Goal: Transaction & Acquisition: Book appointment/travel/reservation

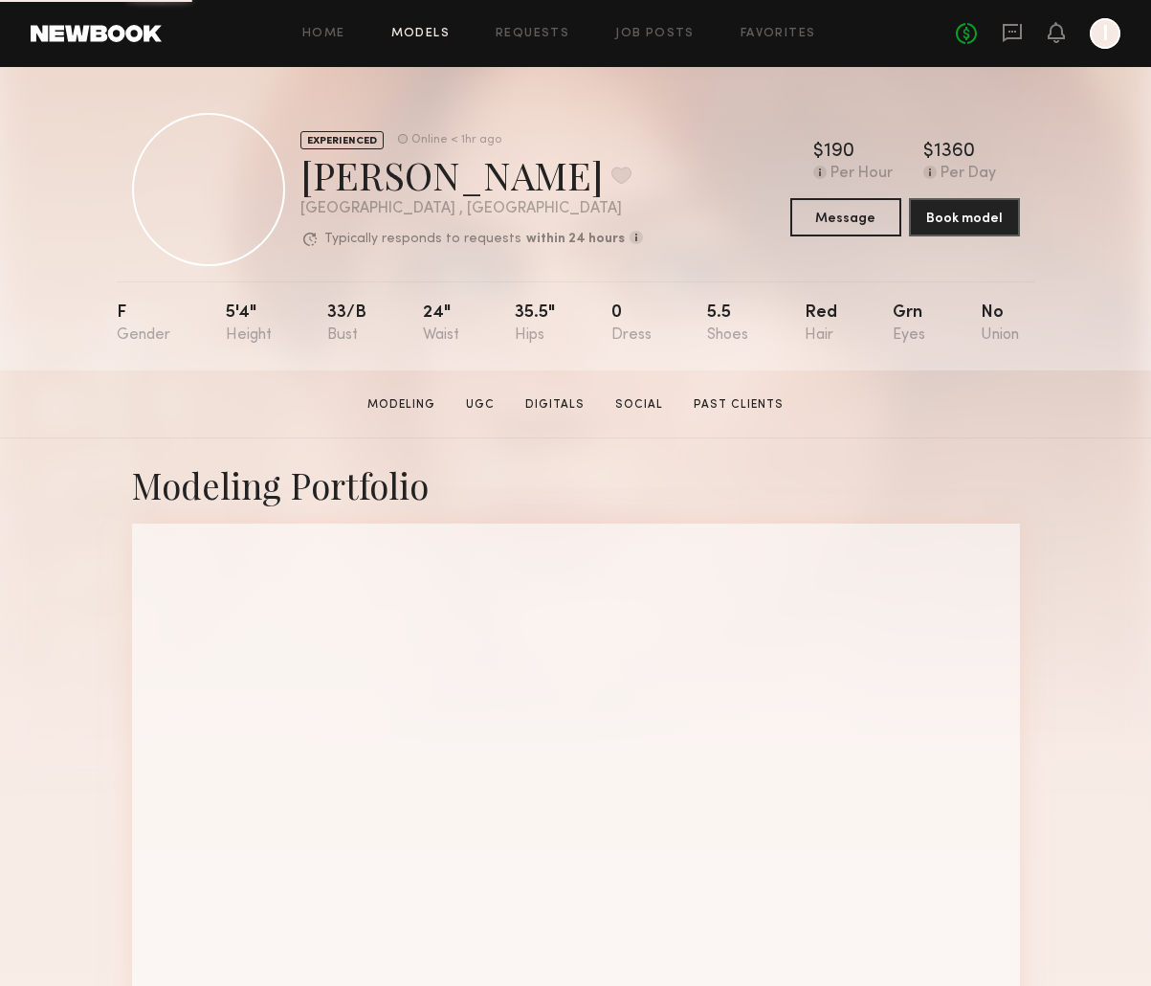
click at [420, 34] on link "Models" at bounding box center [420, 34] width 58 height 12
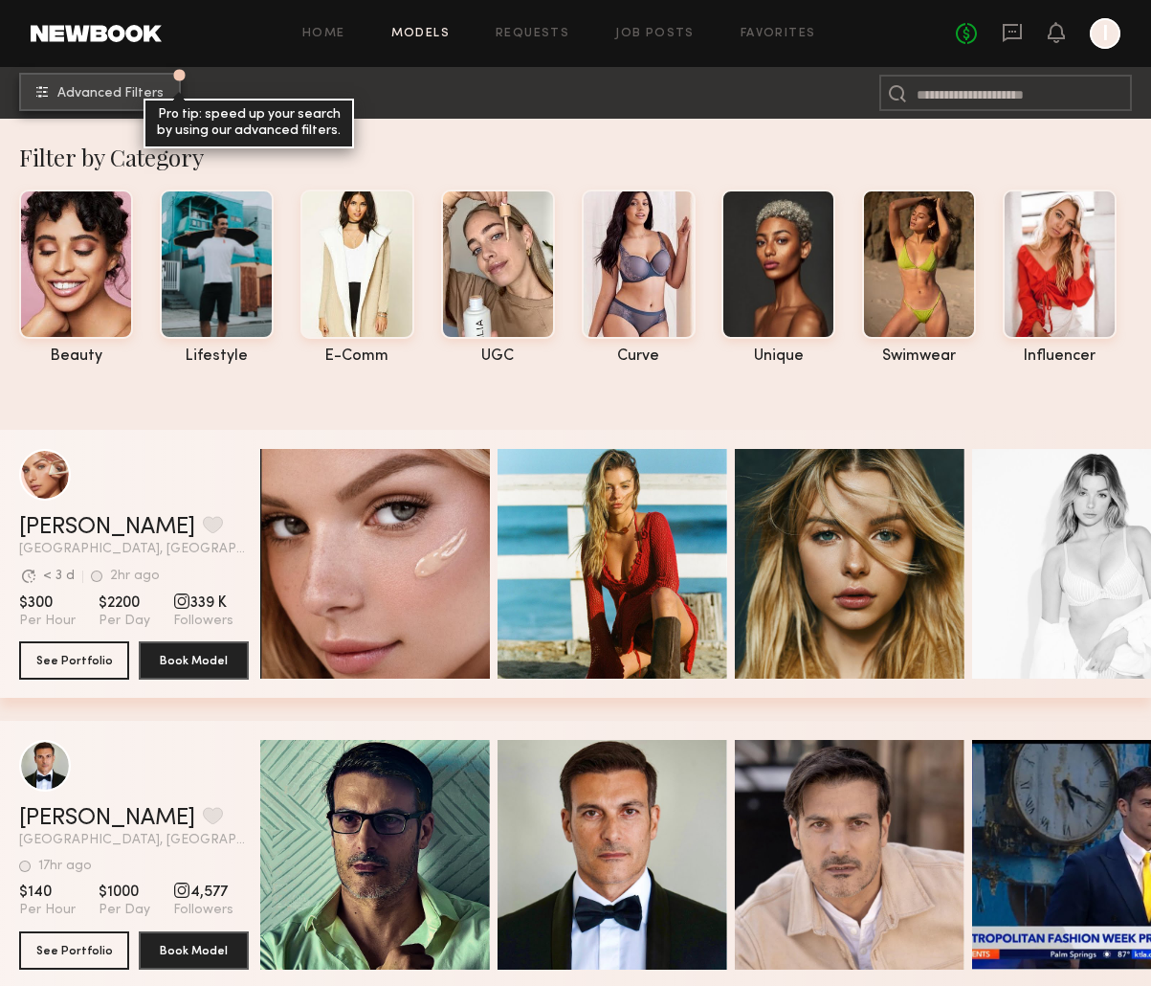
click at [135, 94] on span "Advanced Filters" at bounding box center [110, 93] width 106 height 13
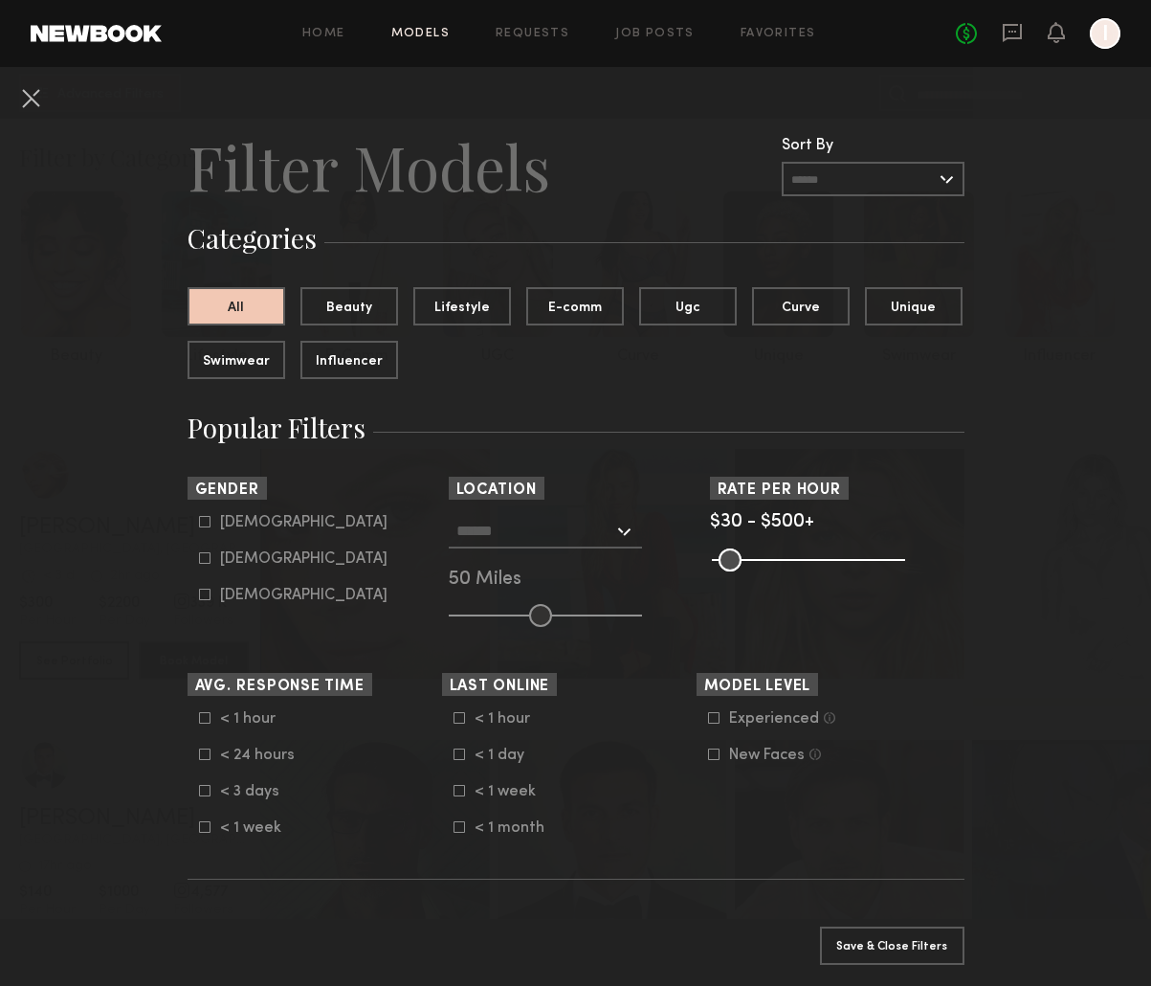
click at [199, 559] on icon at bounding box center [204, 558] width 11 height 11
type input "**"
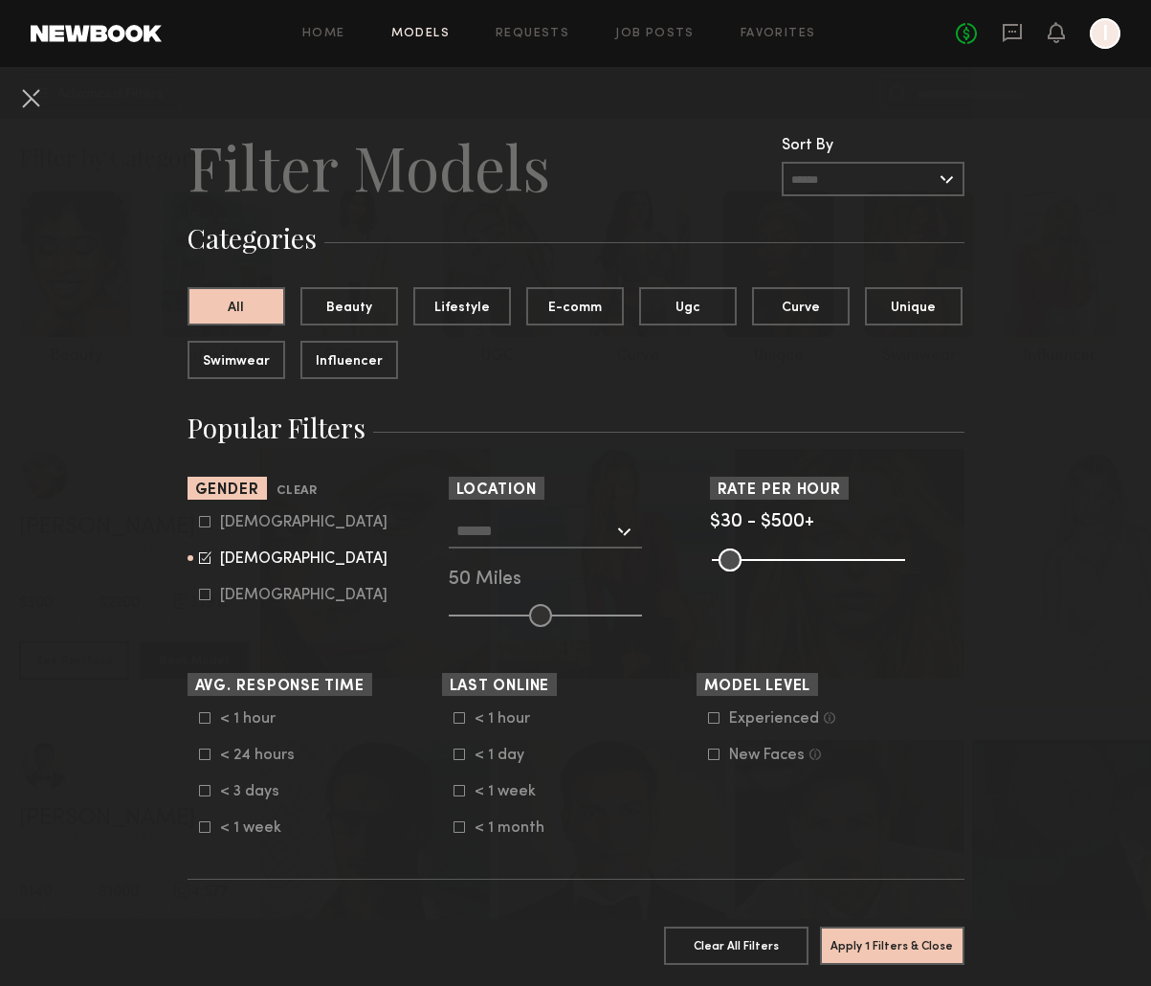
click at [585, 539] on input "text" at bounding box center [535, 530] width 157 height 33
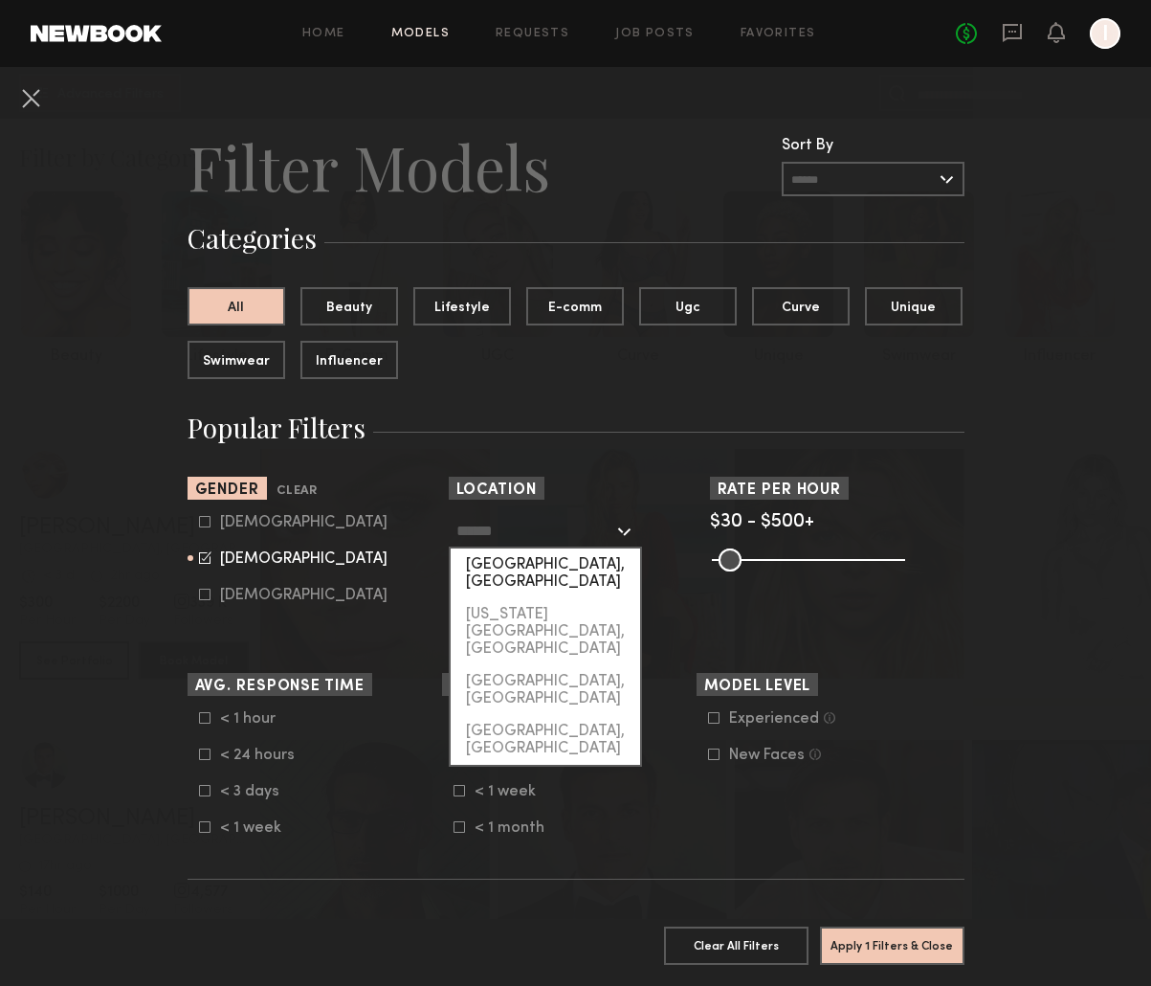
click at [543, 561] on div "[GEOGRAPHIC_DATA], [GEOGRAPHIC_DATA]" at bounding box center [546, 573] width 190 height 50
type input "**********"
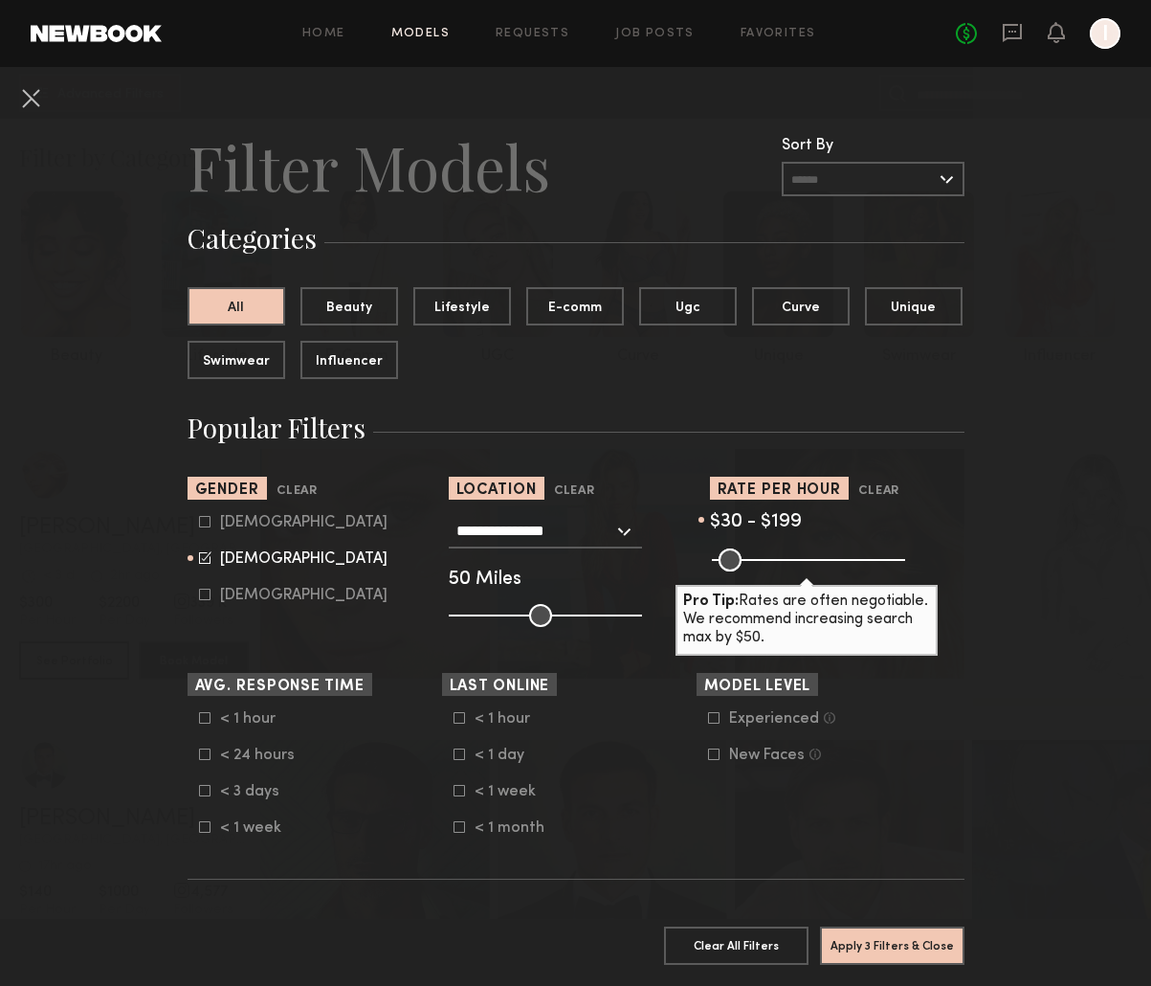
drag, startPoint x: 883, startPoint y: 559, endPoint x: 784, endPoint y: 577, distance: 101.2
click at [784, 571] on input "range" at bounding box center [808, 559] width 193 height 23
click at [943, 737] on form "Experienced Talent we’ve deemed to have ample paid, professional modeling exper…" at bounding box center [829, 737] width 243 height 54
drag, startPoint x: 785, startPoint y: 562, endPoint x: 766, endPoint y: 566, distance: 19.5
type input "***"
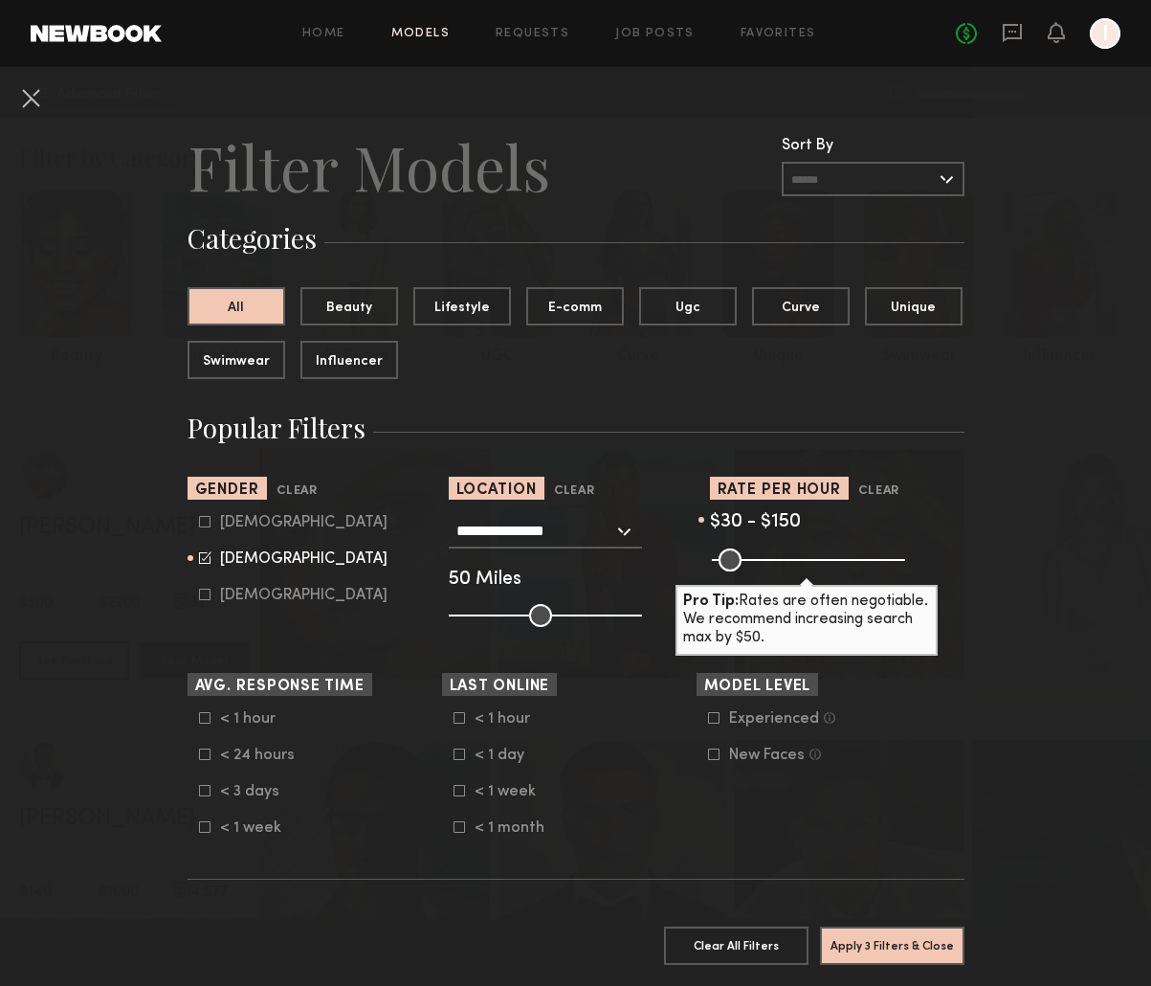
click at [766, 566] on input "range" at bounding box center [808, 559] width 193 height 23
click at [458, 794] on icon at bounding box center [459, 790] width 11 height 11
click at [925, 941] on button "Apply 4 Filters & Close" at bounding box center [892, 945] width 145 height 38
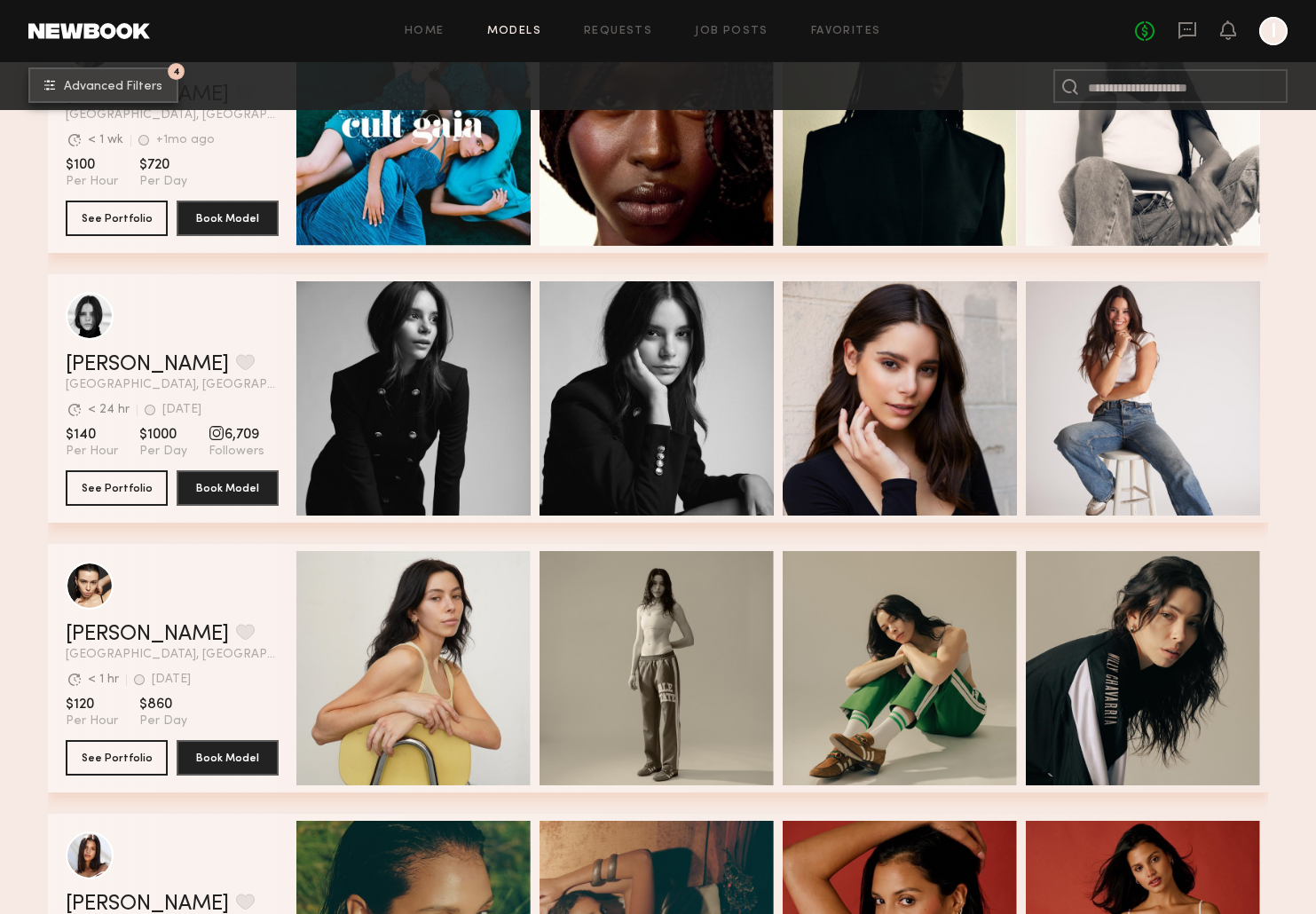
scroll to position [12548, 0]
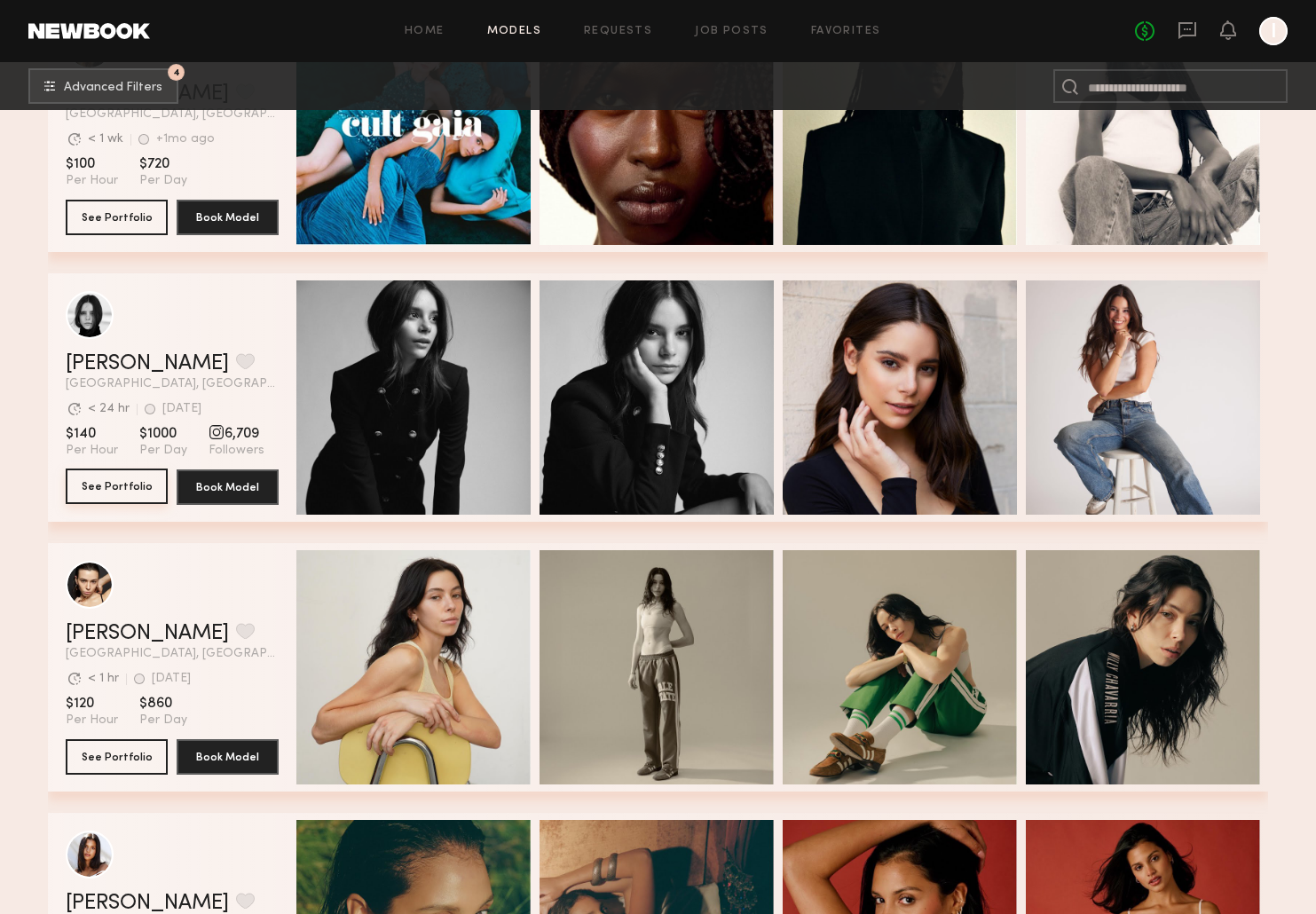
click at [148, 485] on button "See Portfolio" at bounding box center [117, 486] width 102 height 35
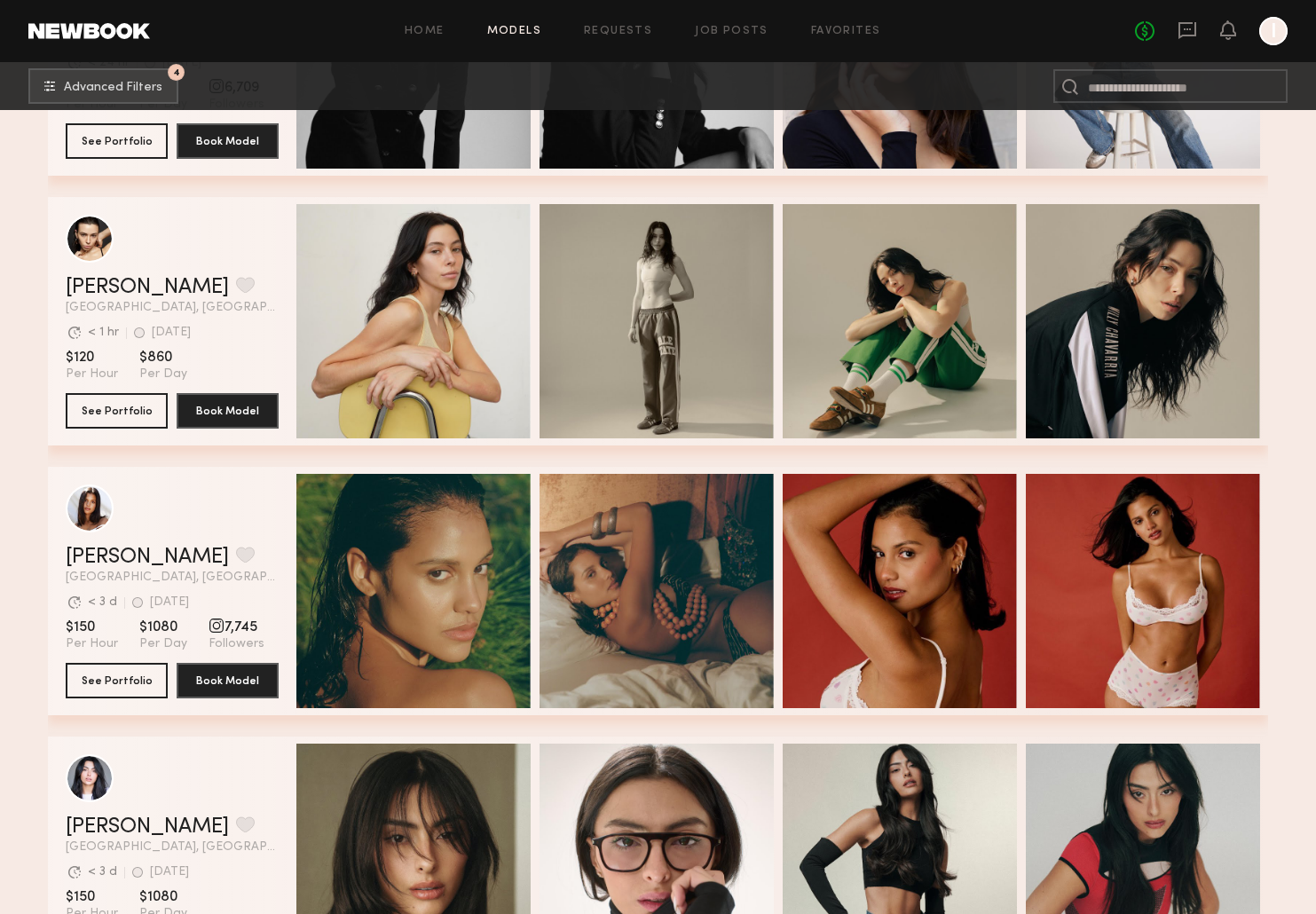
scroll to position [12859, 0]
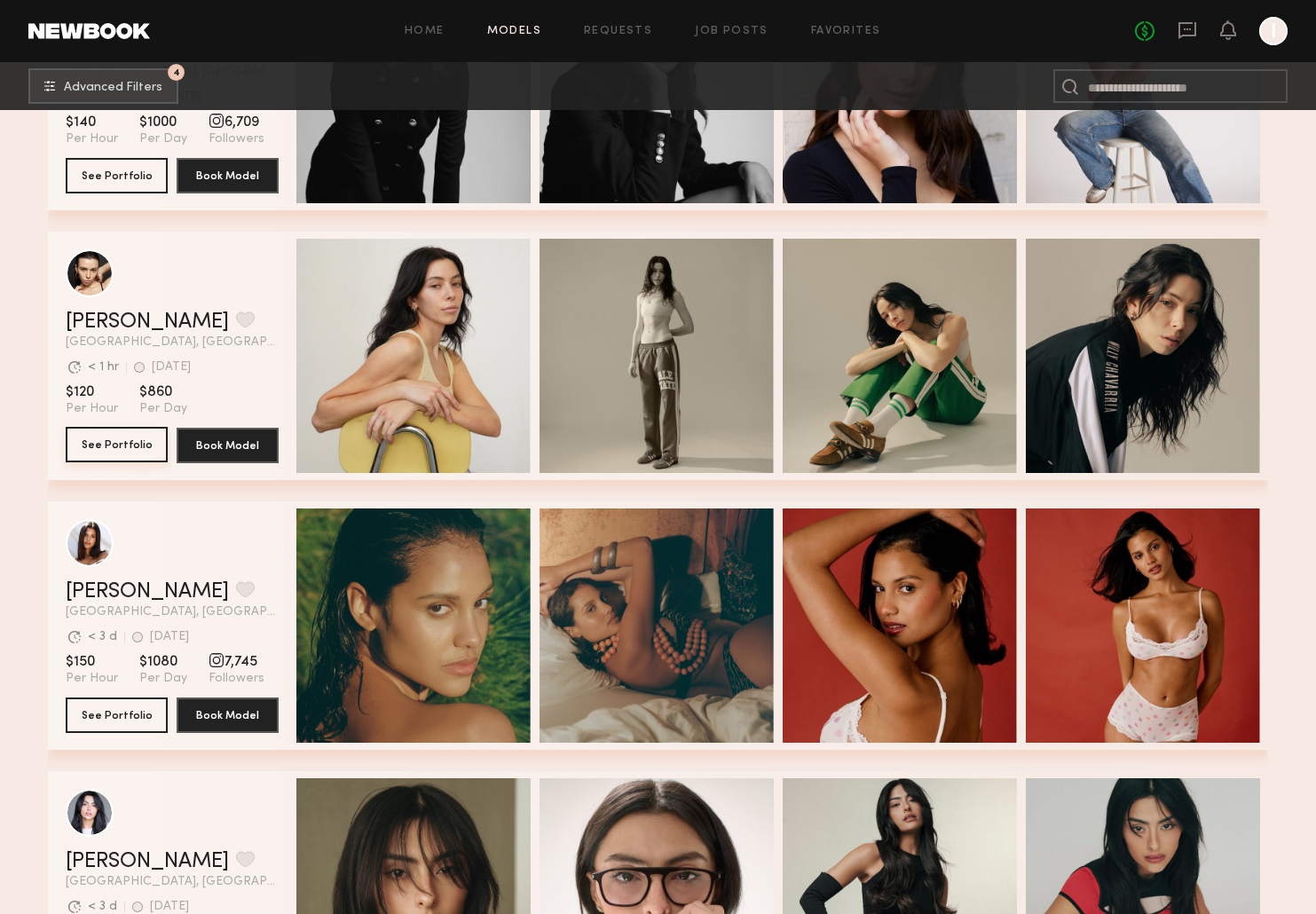
click at [109, 455] on button "See Portfolio" at bounding box center [117, 444] width 102 height 35
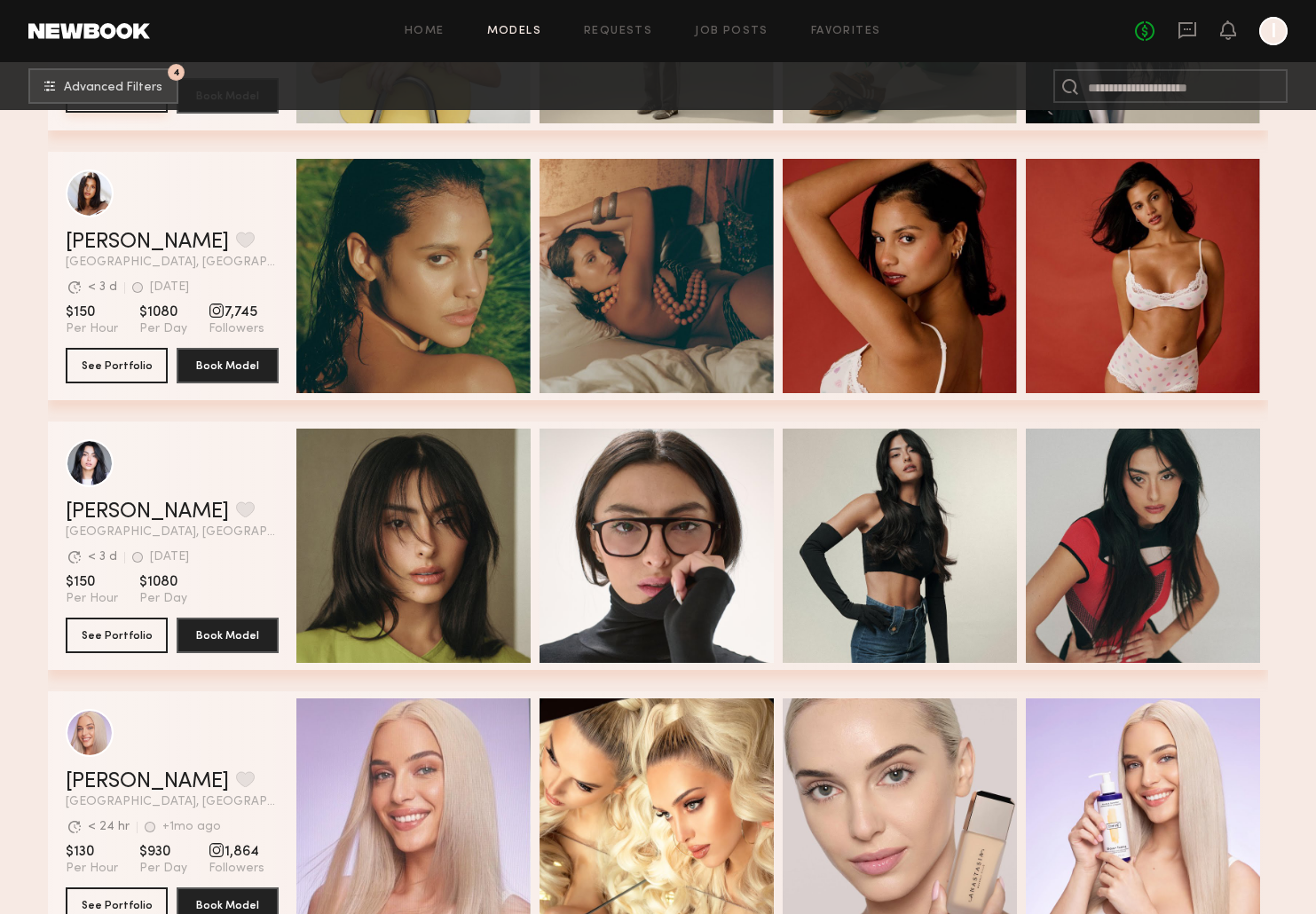
scroll to position [12982, 0]
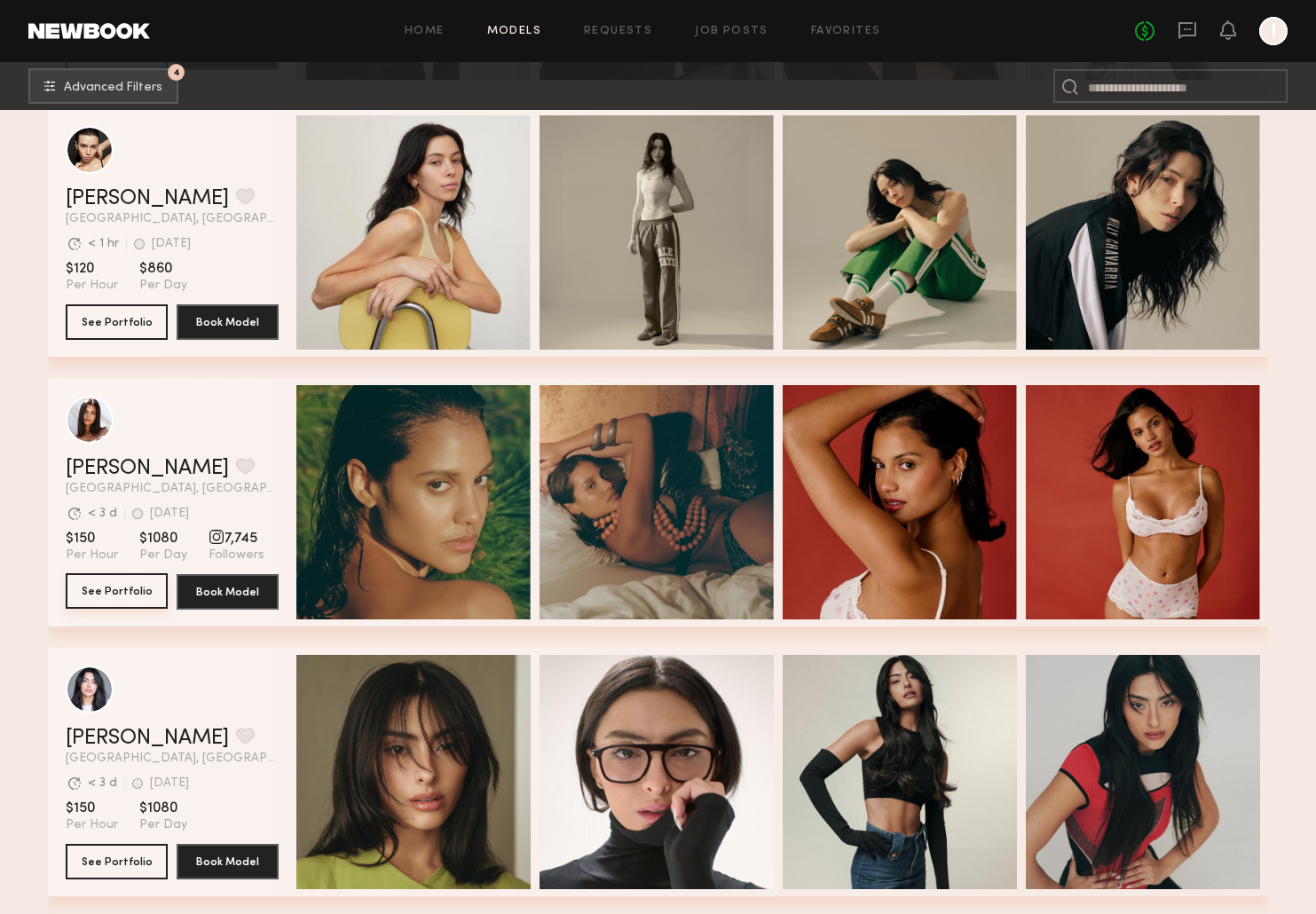
click at [120, 584] on button "See Portfolio" at bounding box center [117, 590] width 102 height 35
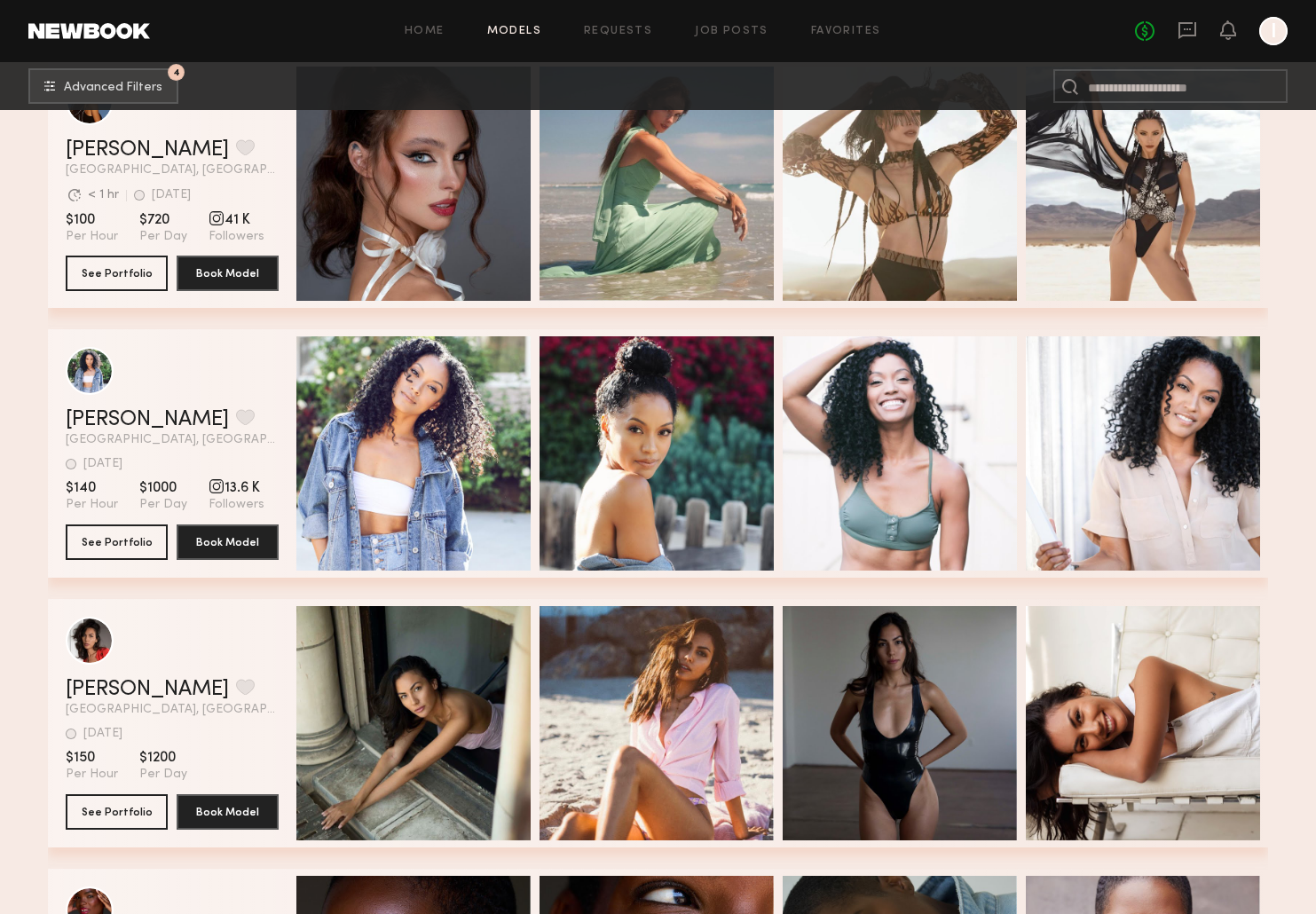
scroll to position [22511, 0]
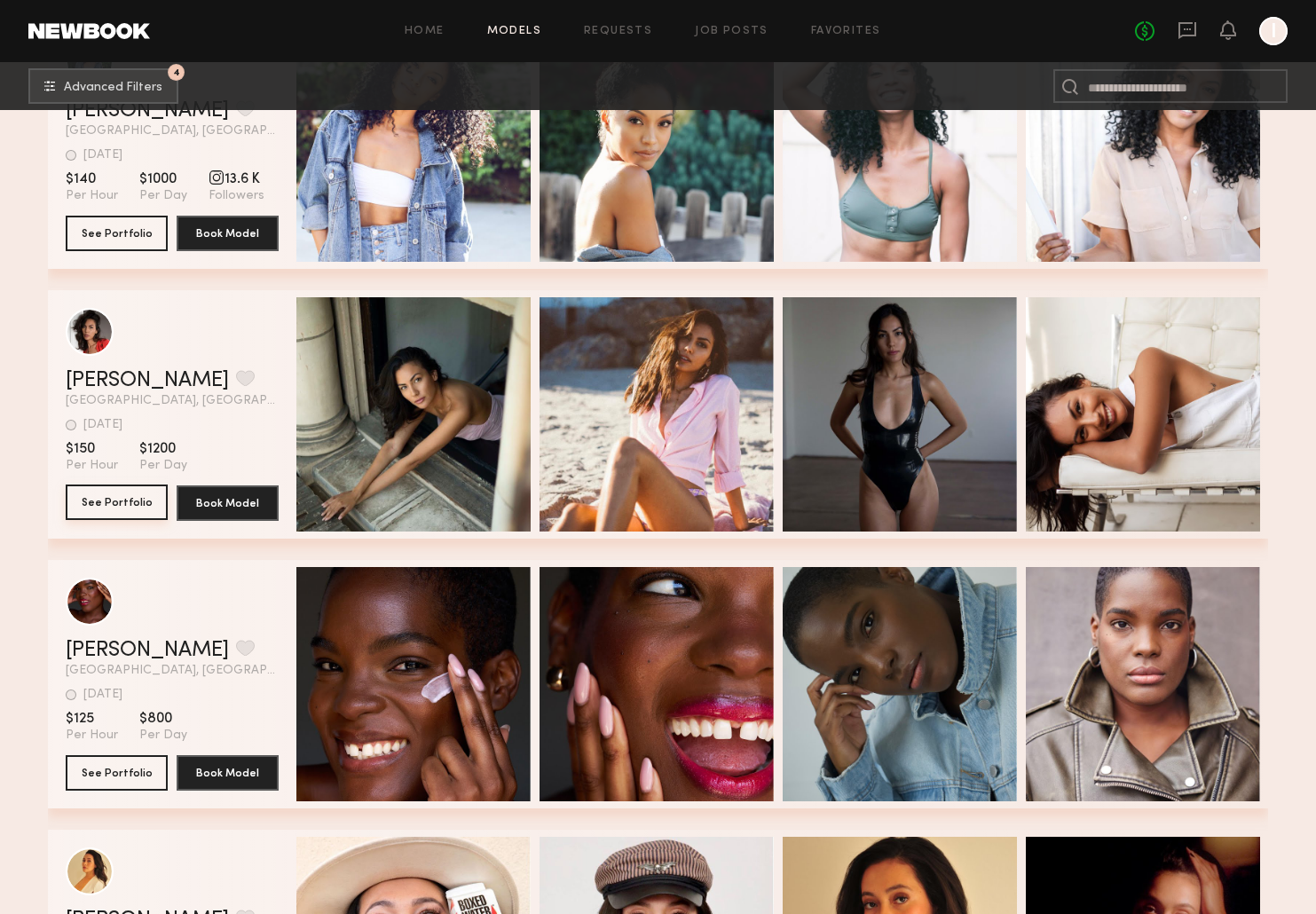
click at [130, 505] on button "See Portfolio" at bounding box center [117, 502] width 102 height 35
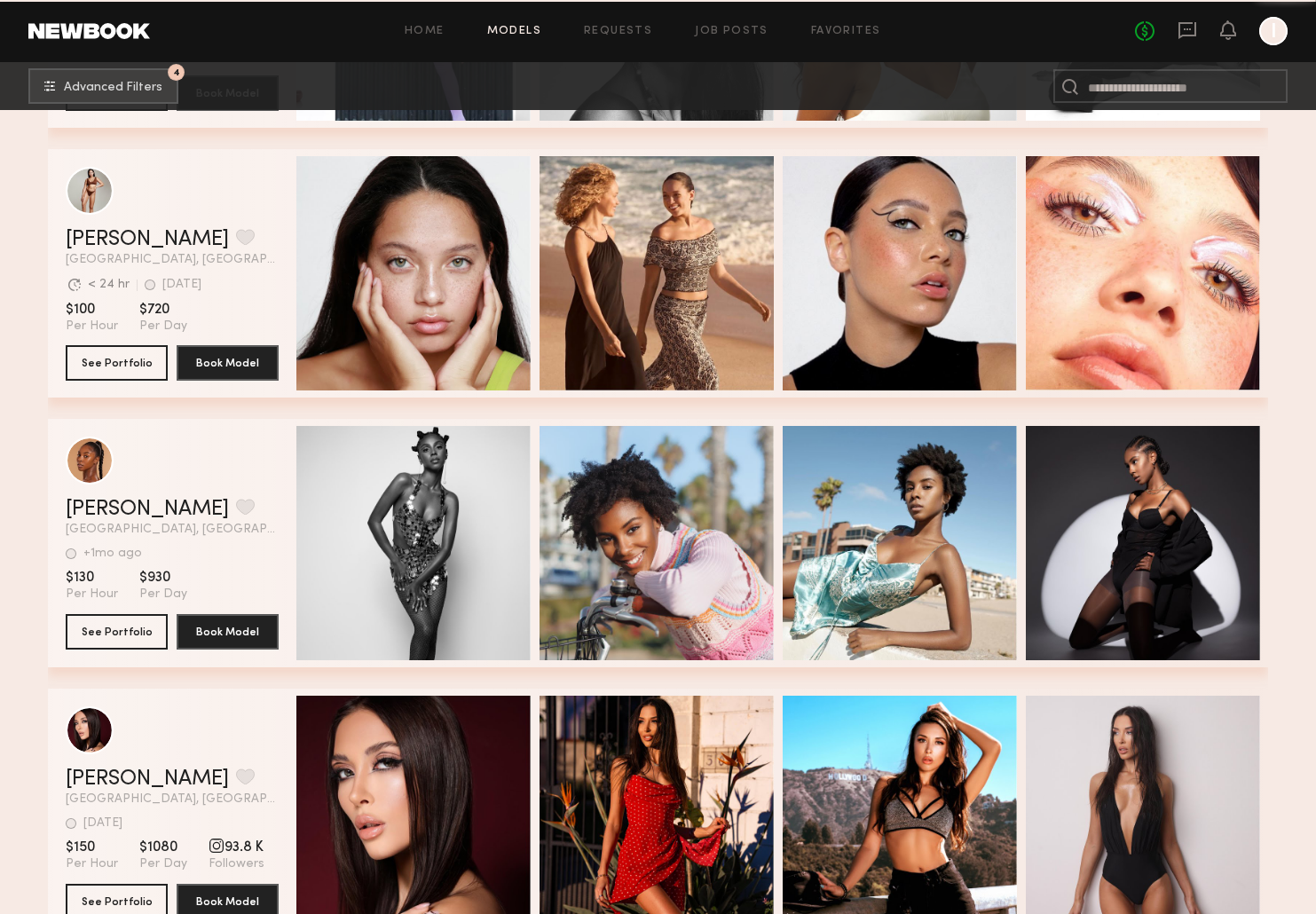
scroll to position [24809, 0]
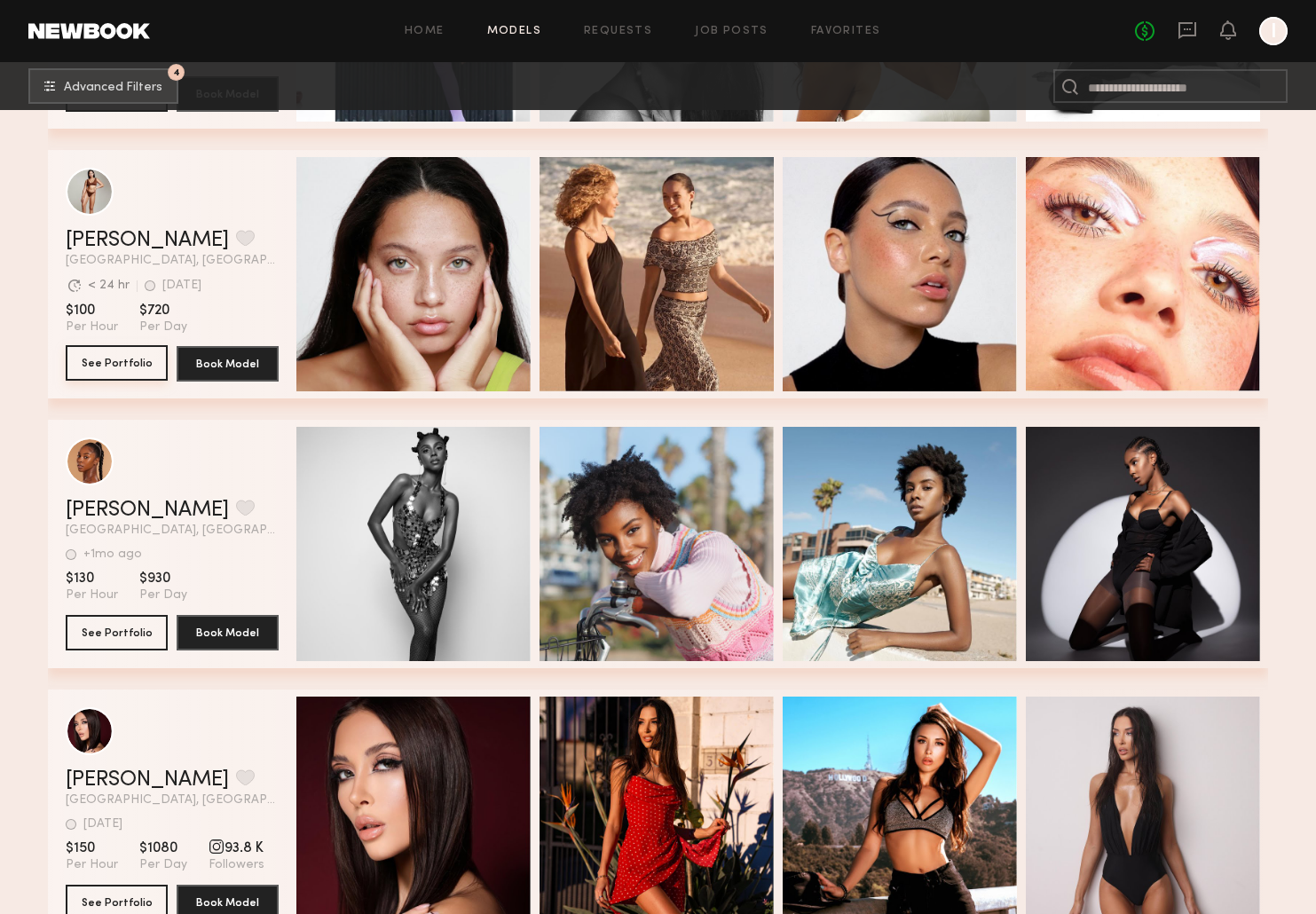
click at [111, 358] on button "See Portfolio" at bounding box center [117, 362] width 102 height 35
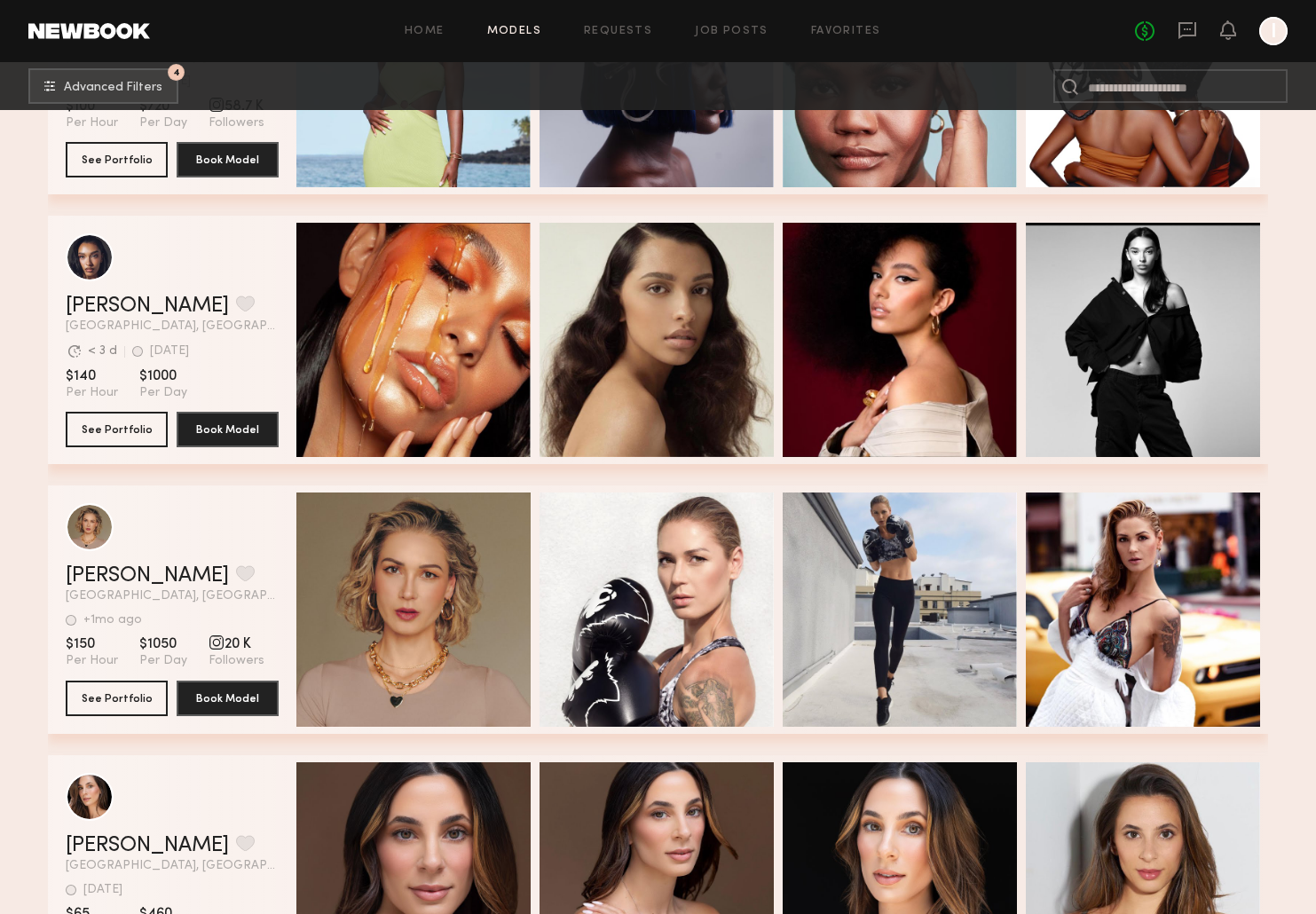
scroll to position [26901, 0]
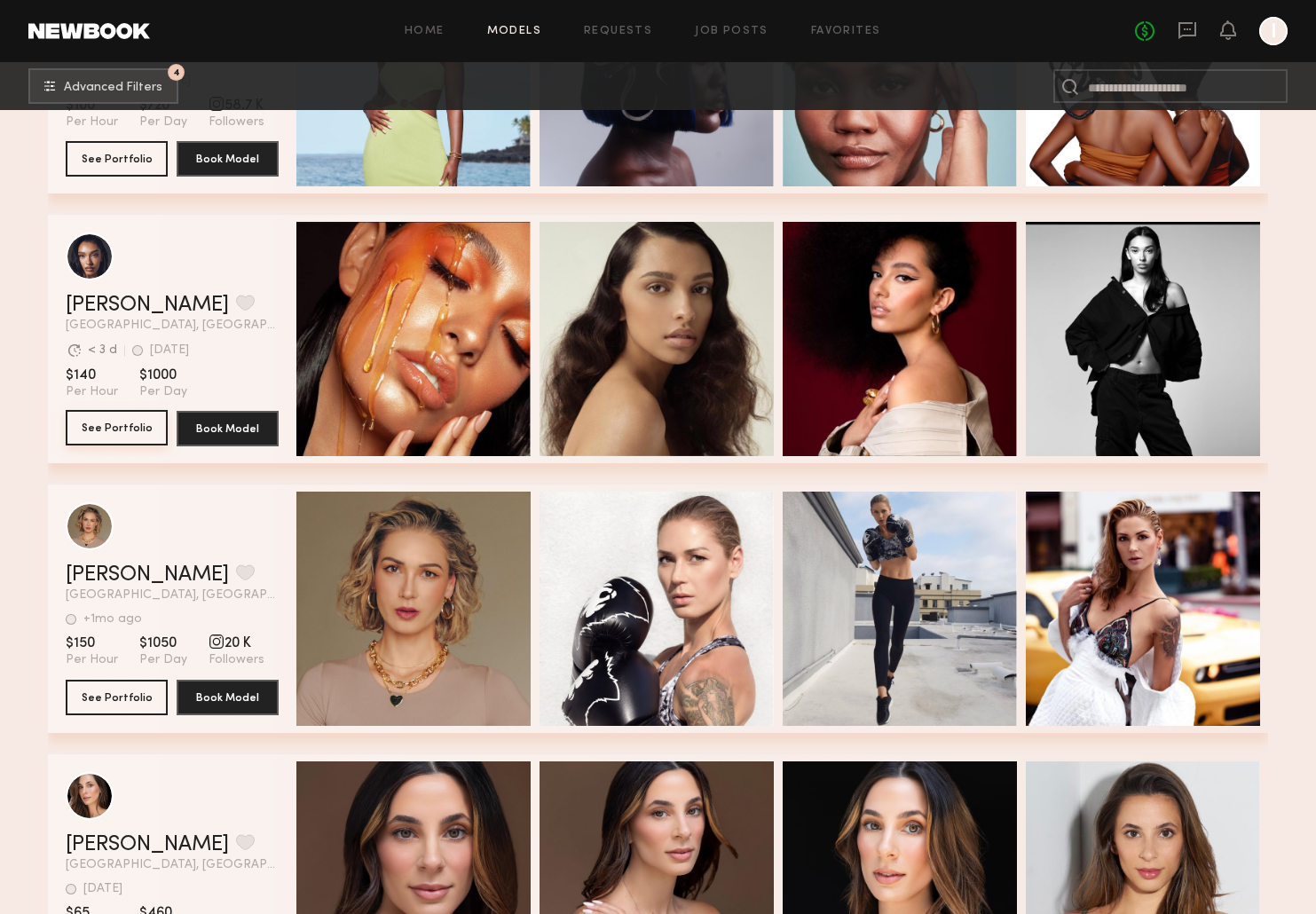
click at [152, 424] on button "See Portfolio" at bounding box center [117, 427] width 102 height 35
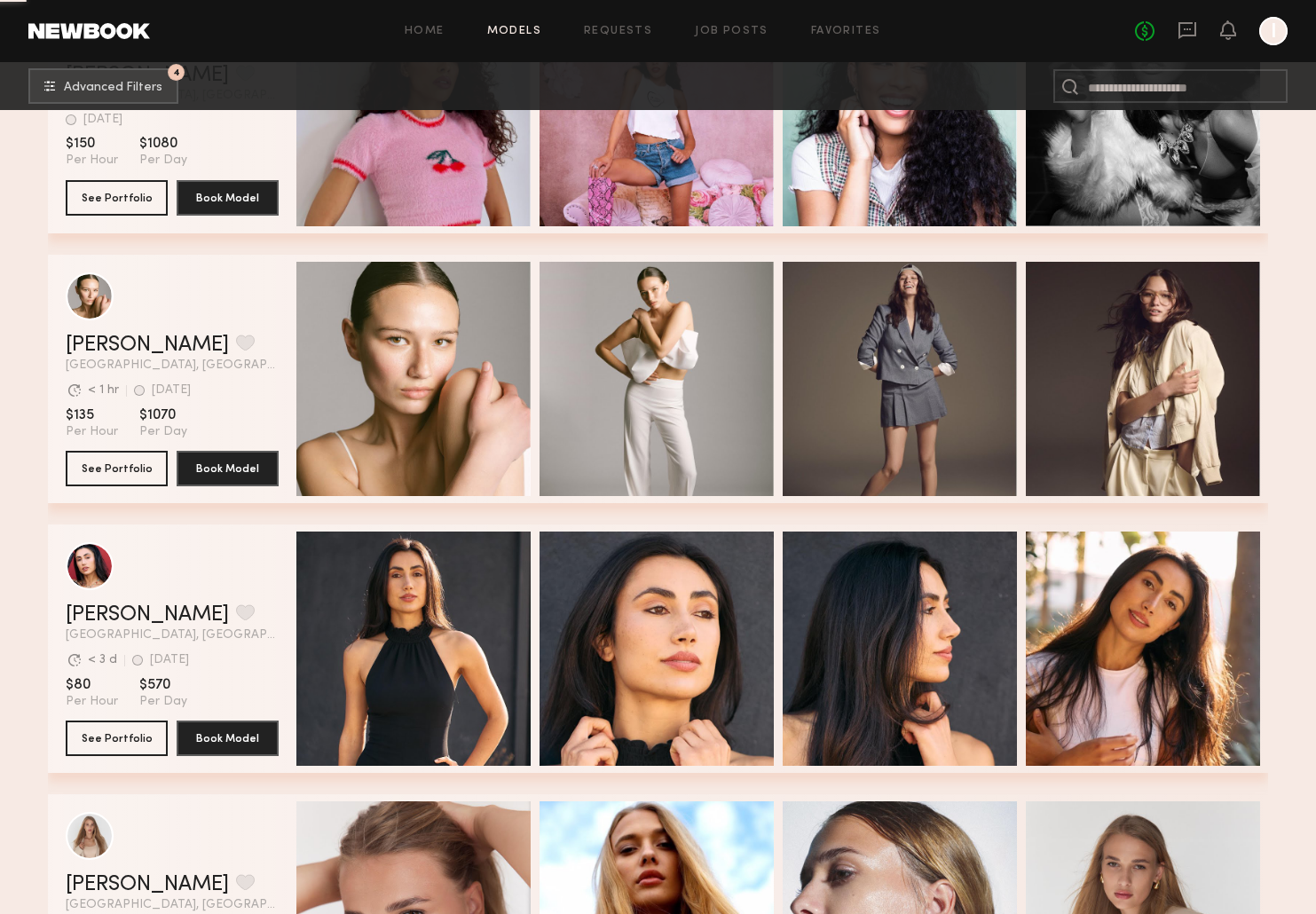
scroll to position [27947, 0]
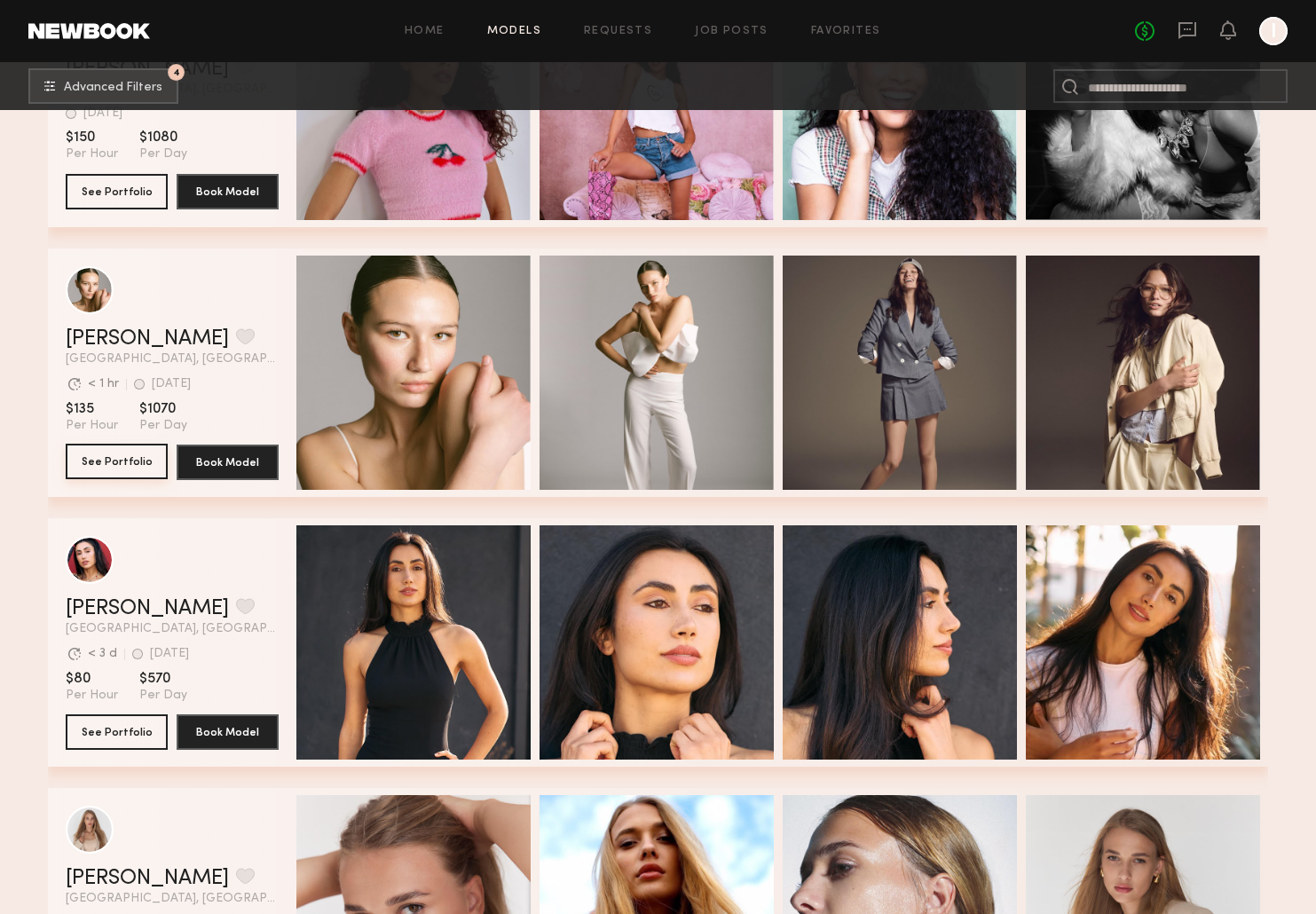
click at [121, 463] on button "See Portfolio" at bounding box center [117, 462] width 102 height 35
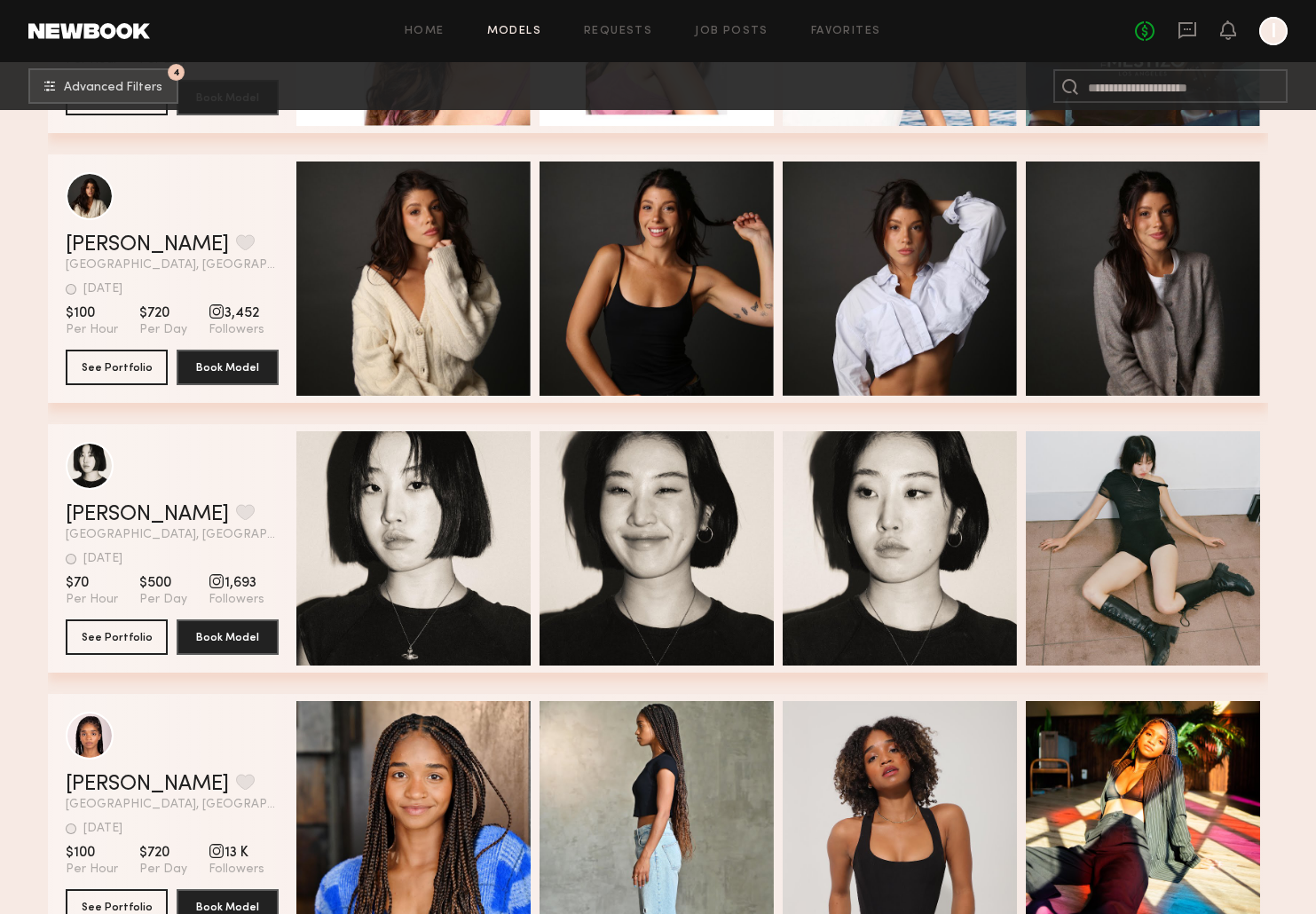
scroll to position [32087, 0]
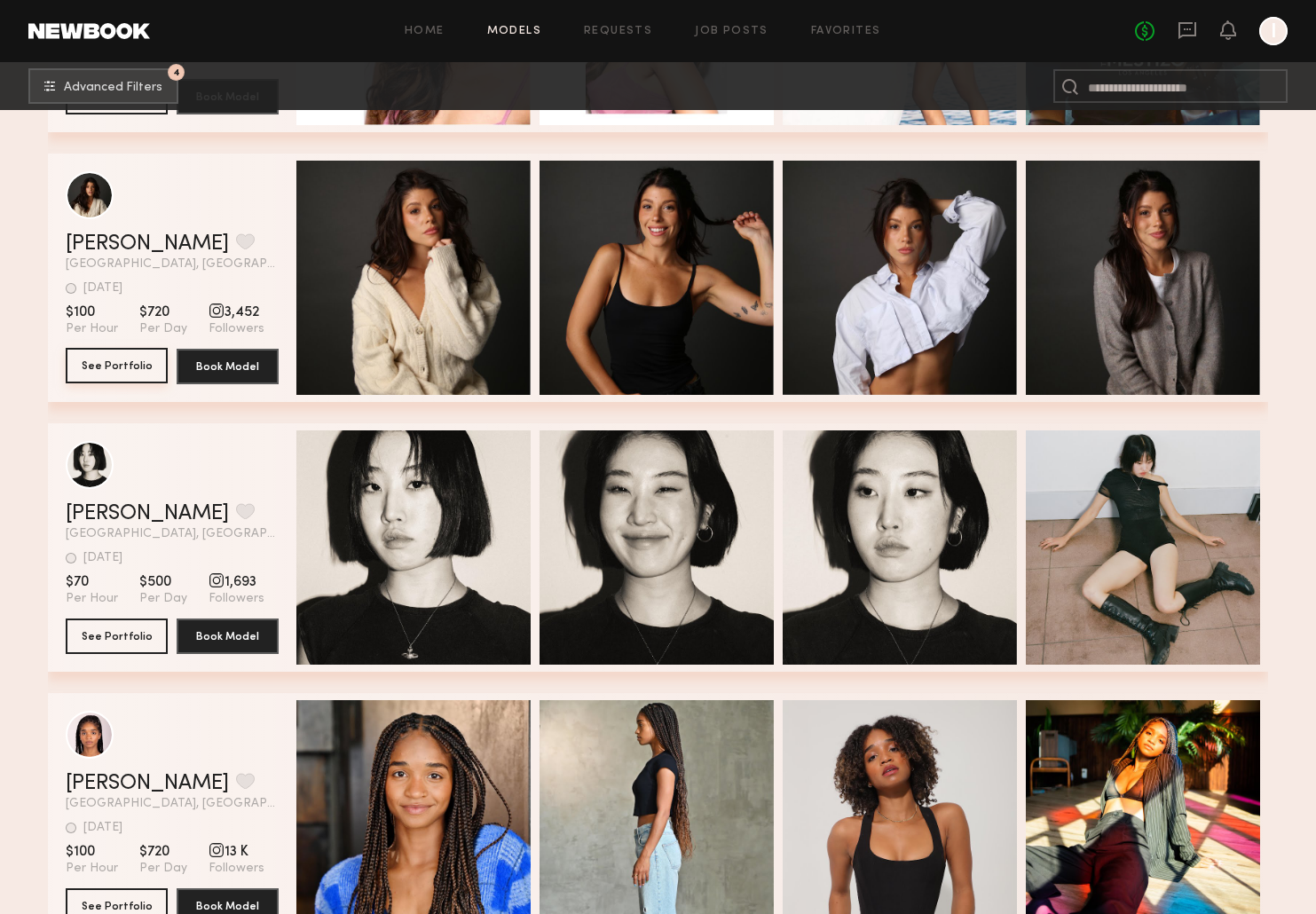
click at [136, 367] on button "See Portfolio" at bounding box center [117, 365] width 102 height 35
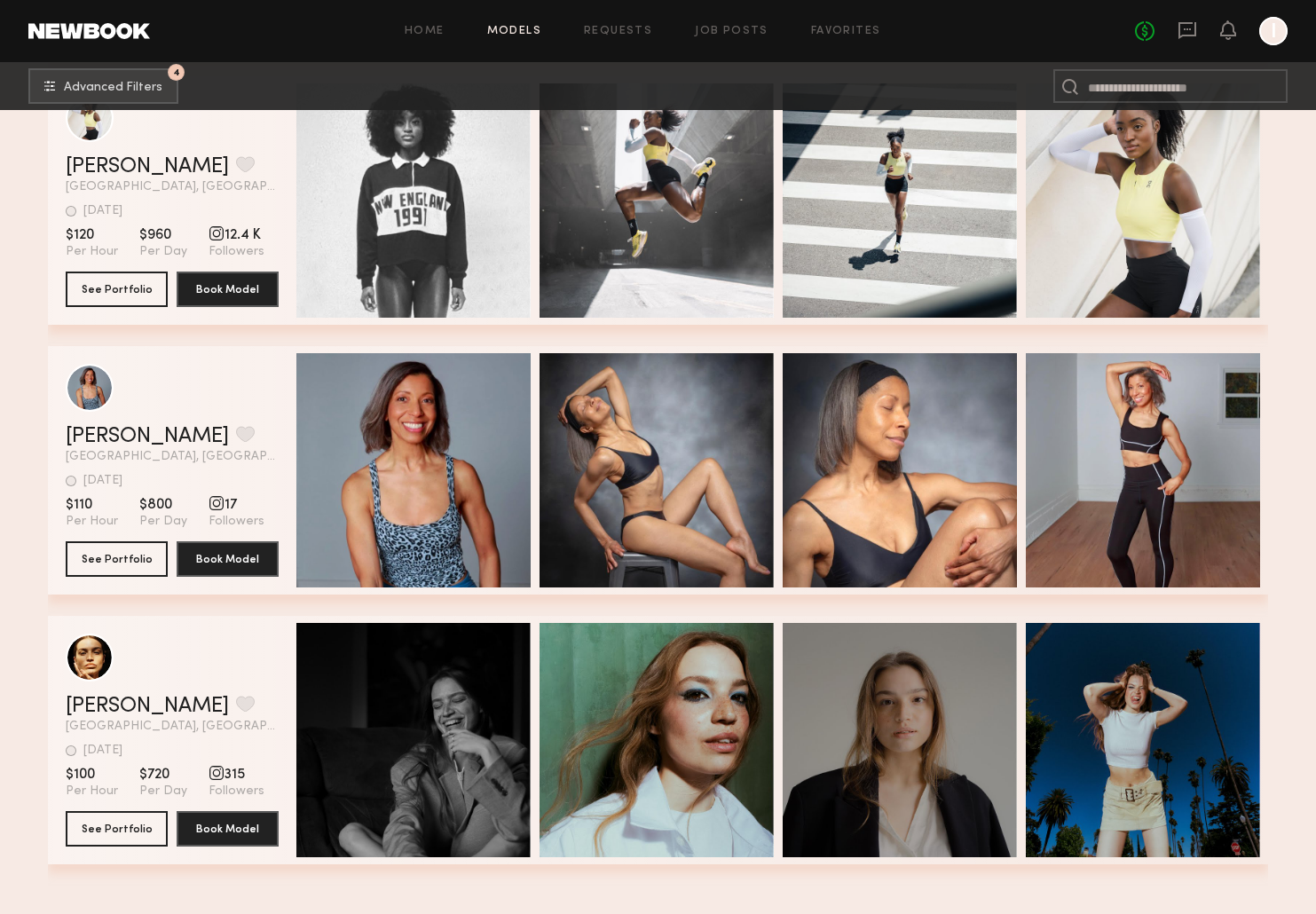
scroll to position [34751, 0]
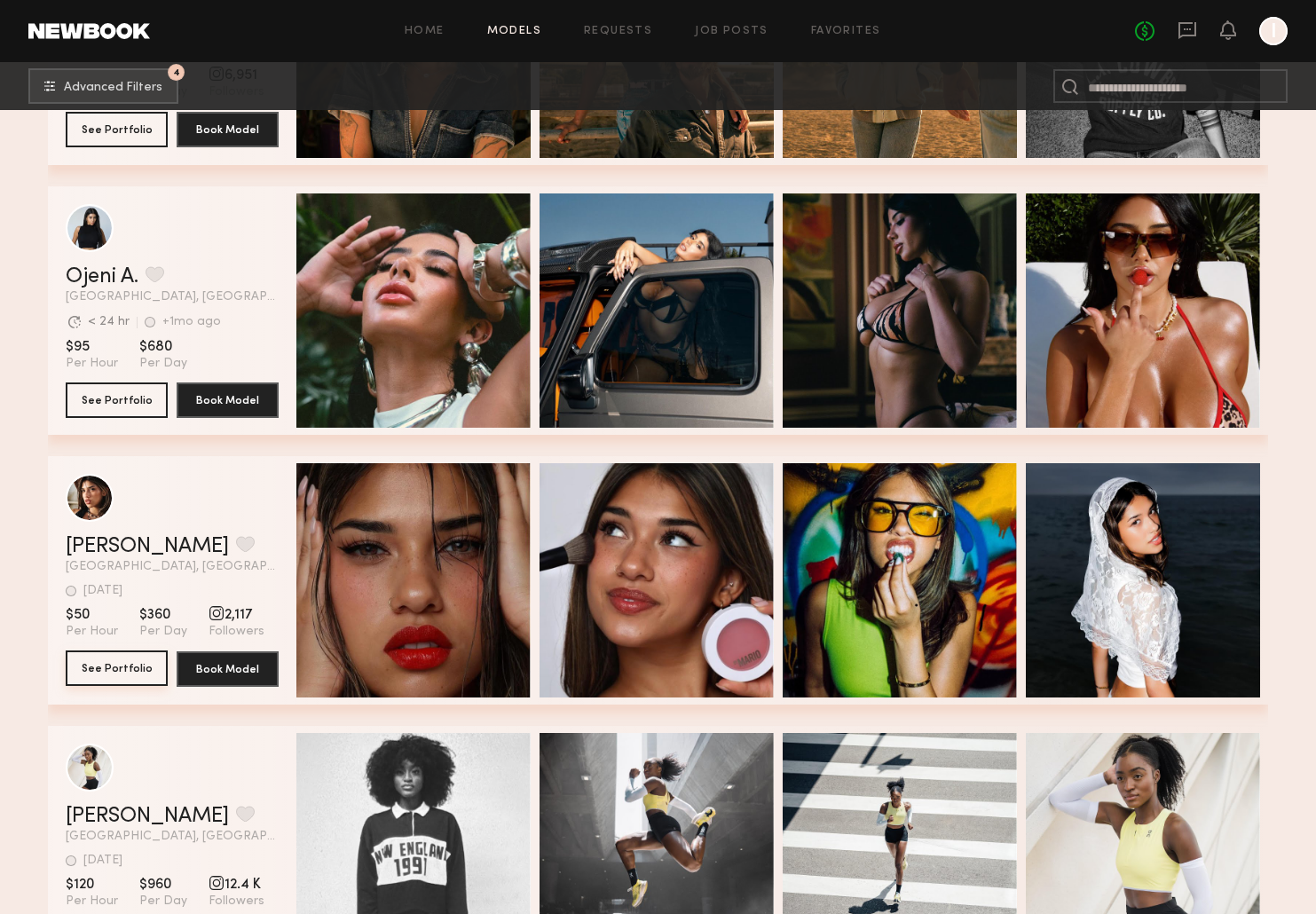
click at [121, 672] on button "See Portfolio" at bounding box center [117, 668] width 102 height 35
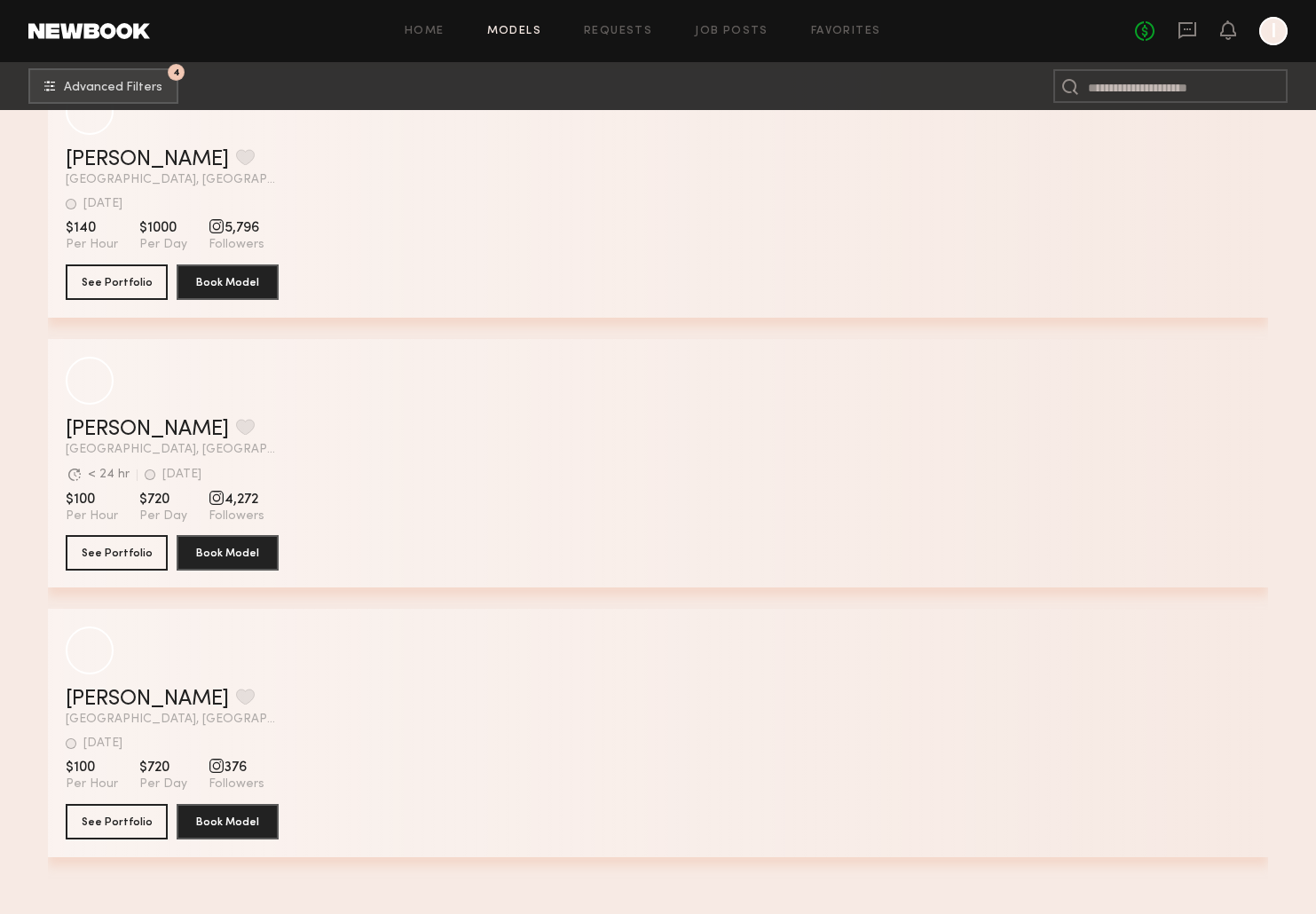
scroll to position [57527, 0]
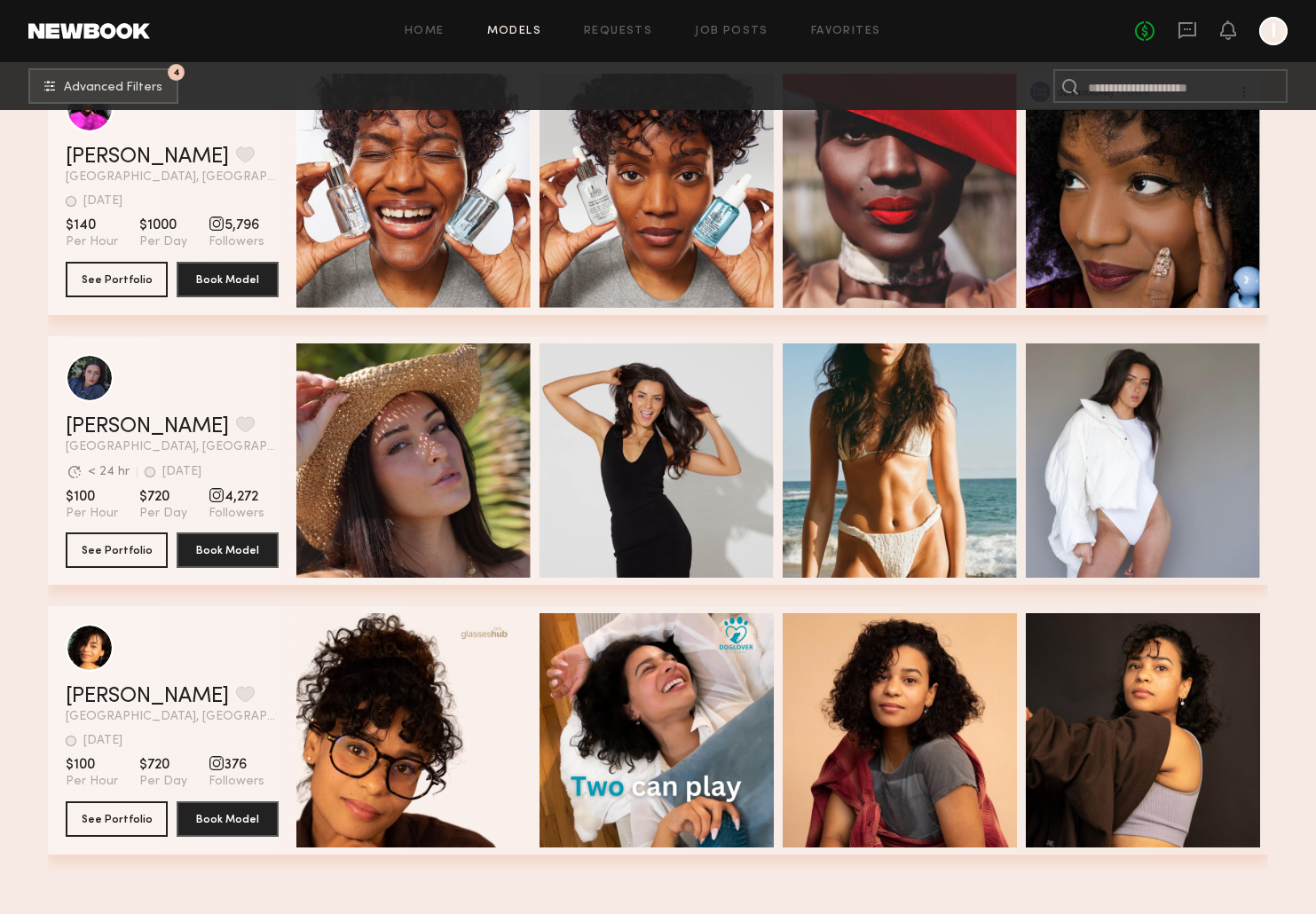
click at [409, 382] on div "Quick Preview" at bounding box center [414, 460] width 235 height 235
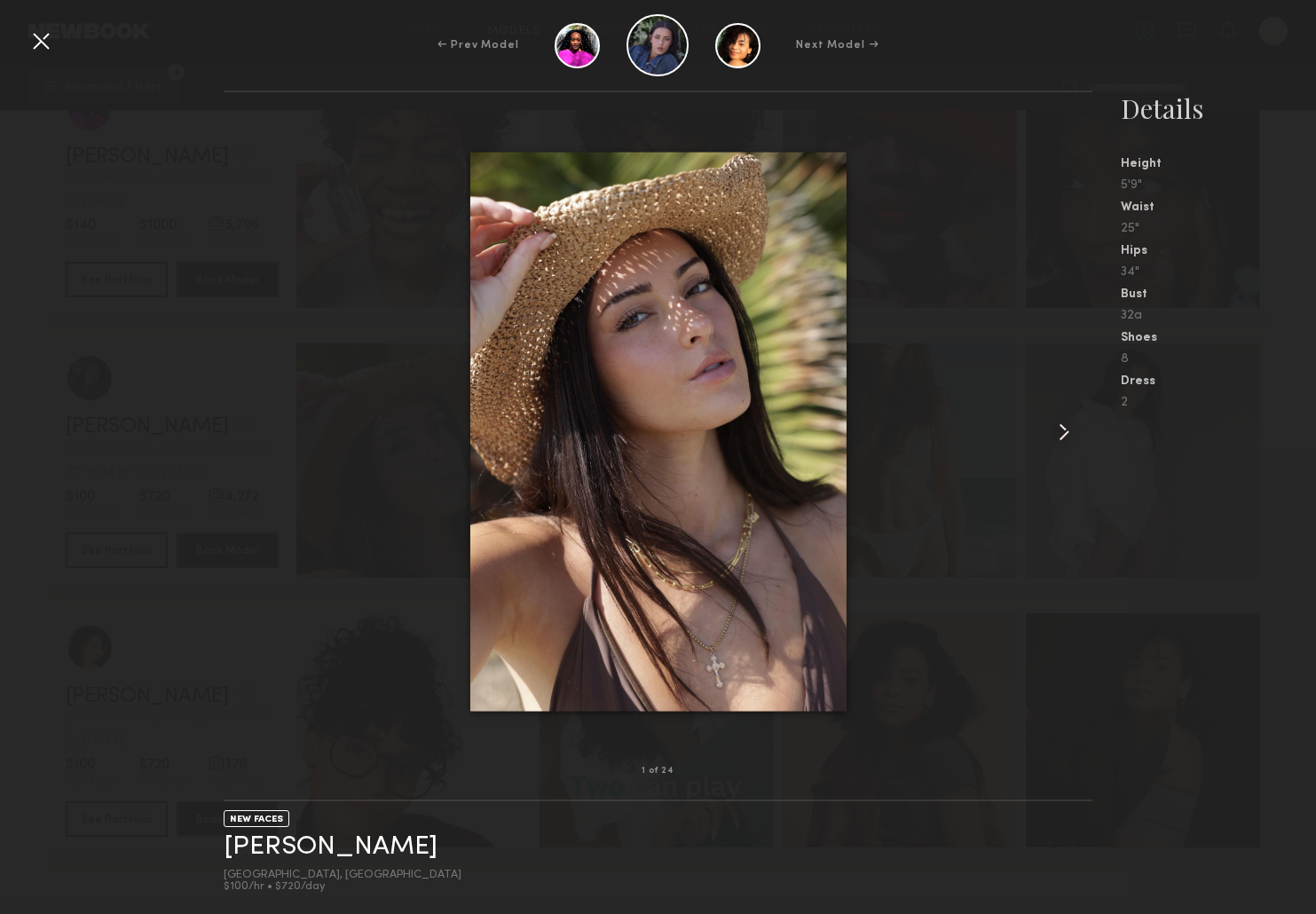
click at [1065, 426] on common-icon at bounding box center [1064, 432] width 29 height 29
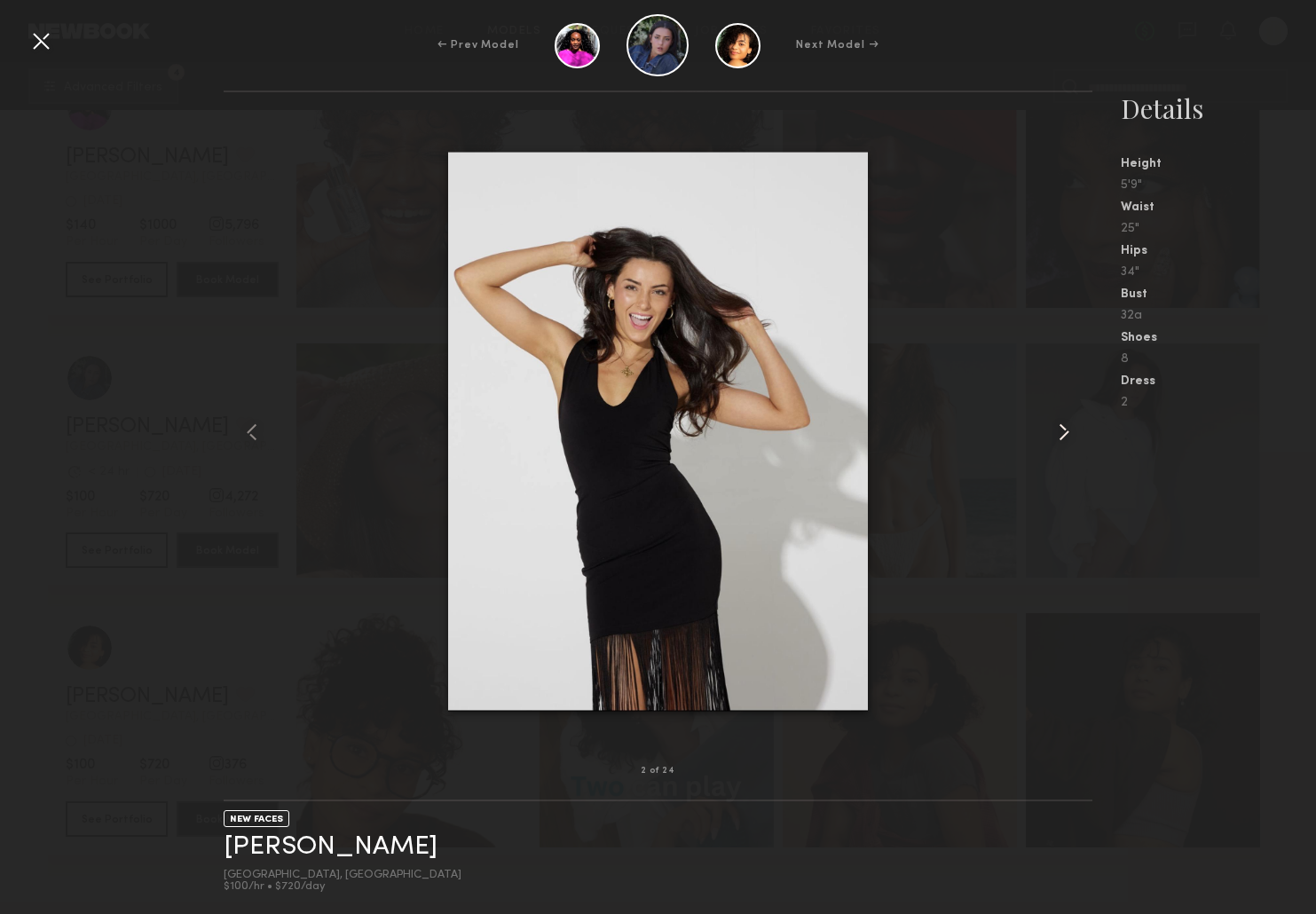
click at [1065, 426] on common-icon at bounding box center [1064, 432] width 29 height 29
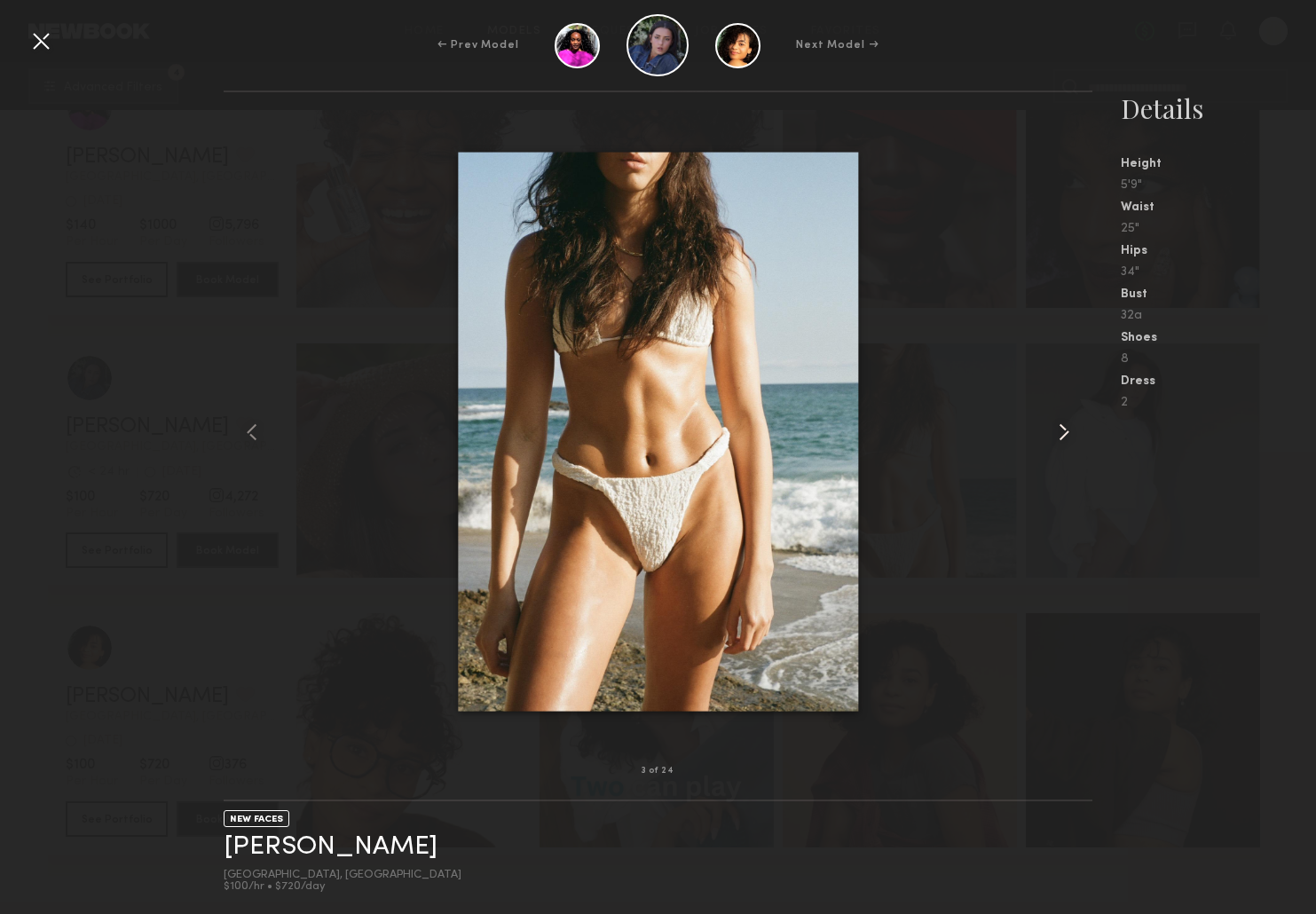
click at [1065, 426] on common-icon at bounding box center [1064, 432] width 29 height 29
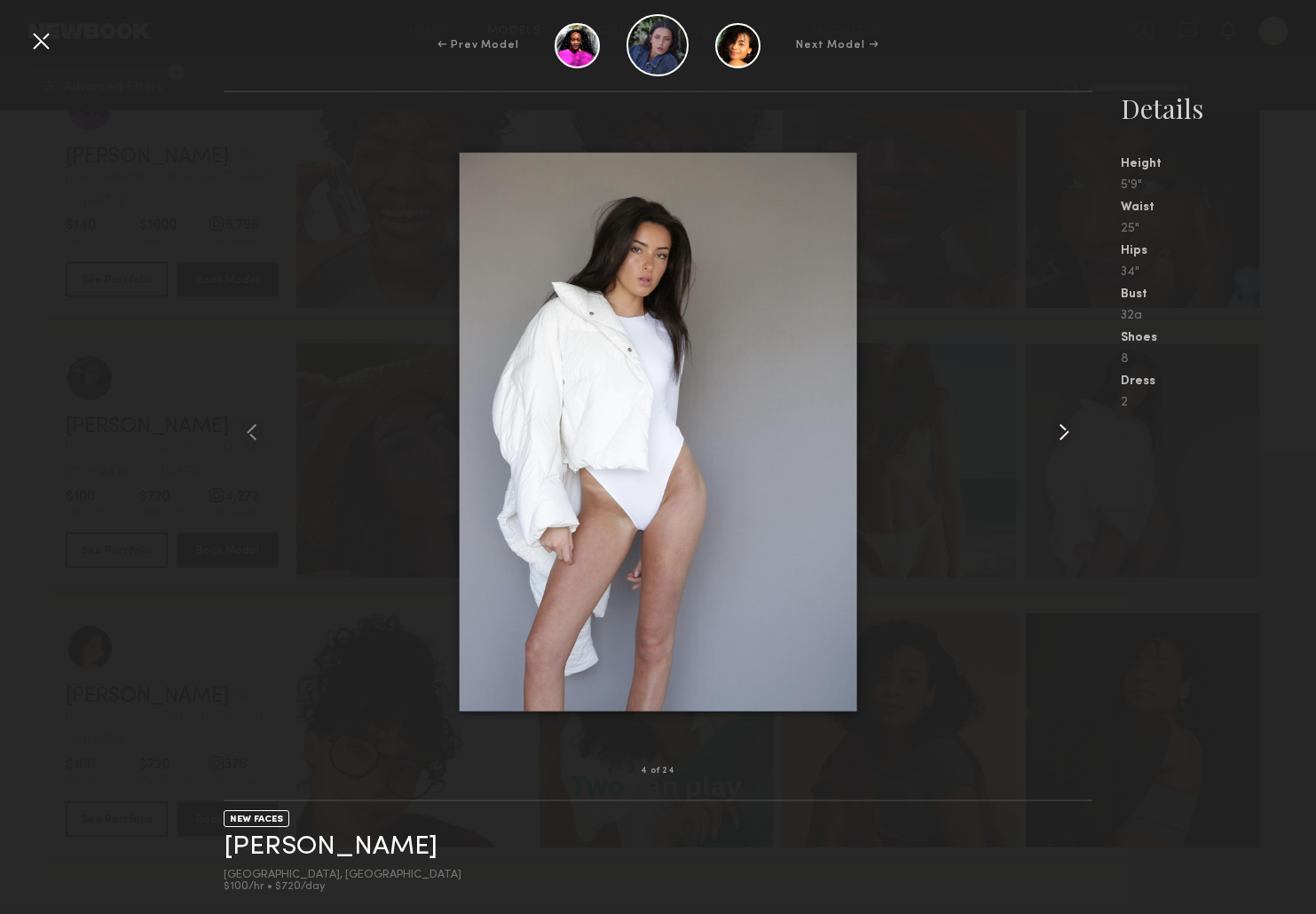
click at [1065, 426] on common-icon at bounding box center [1064, 432] width 29 height 29
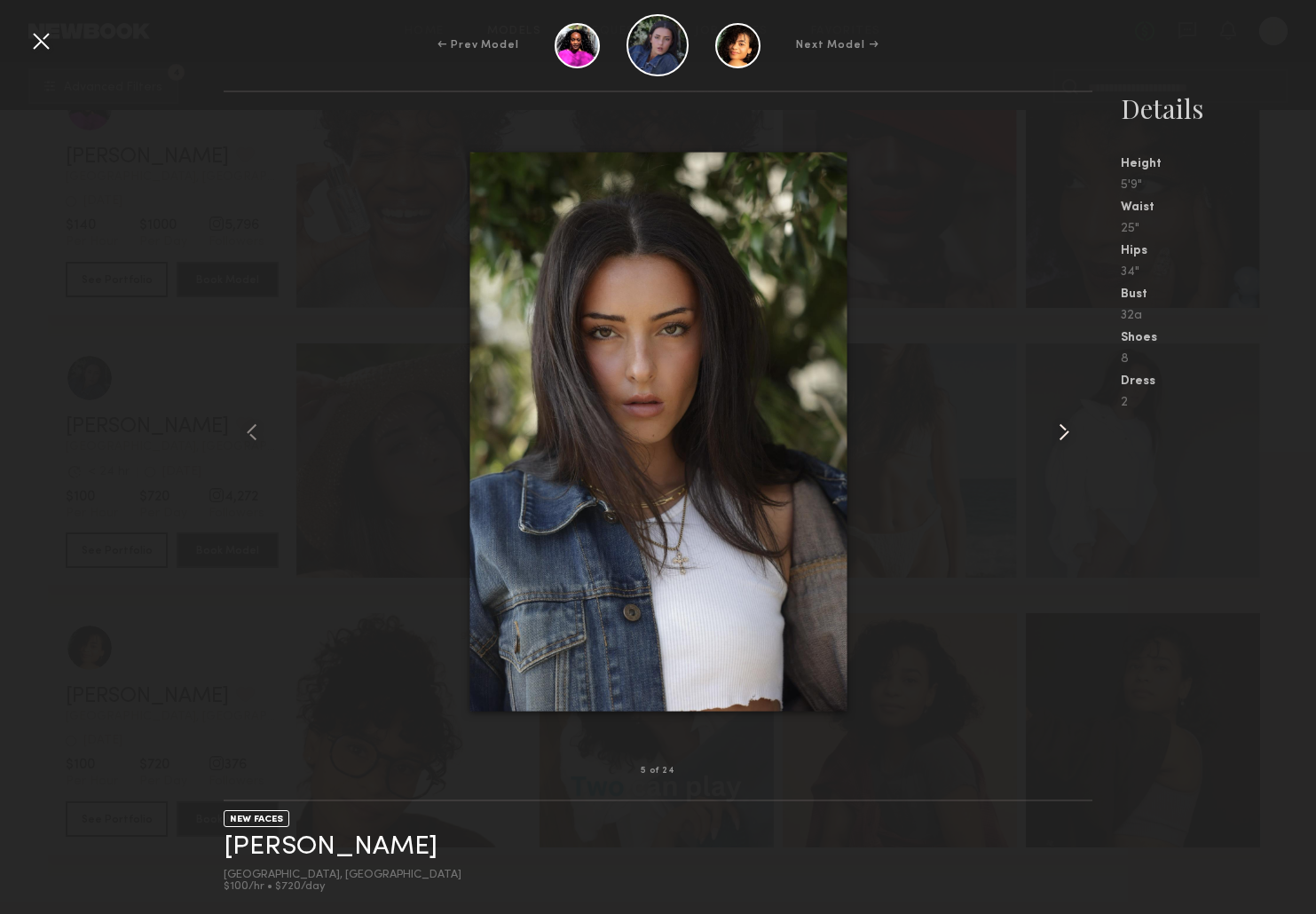
click at [1065, 426] on common-icon at bounding box center [1064, 432] width 29 height 29
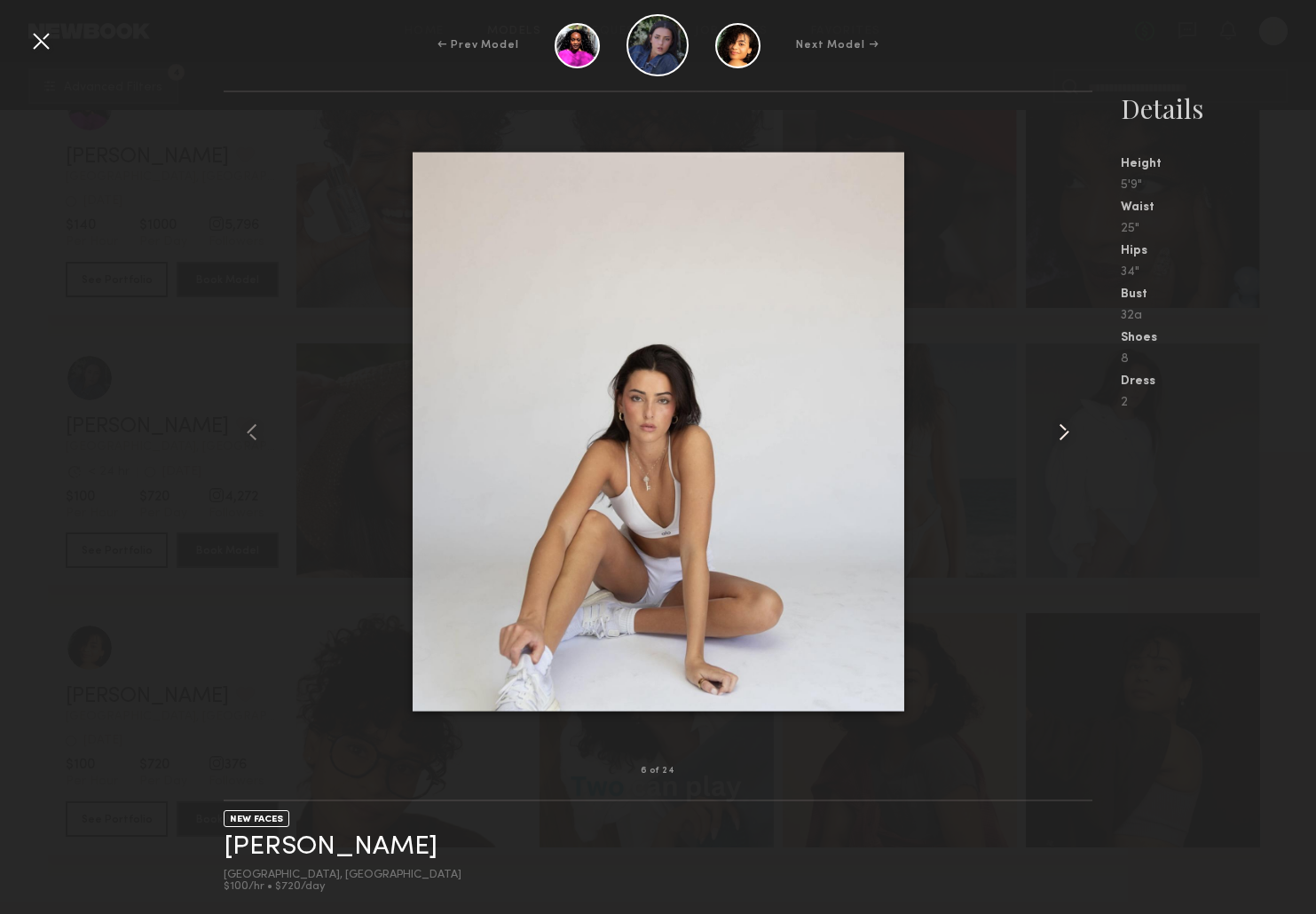
click at [1065, 426] on common-icon at bounding box center [1064, 432] width 29 height 29
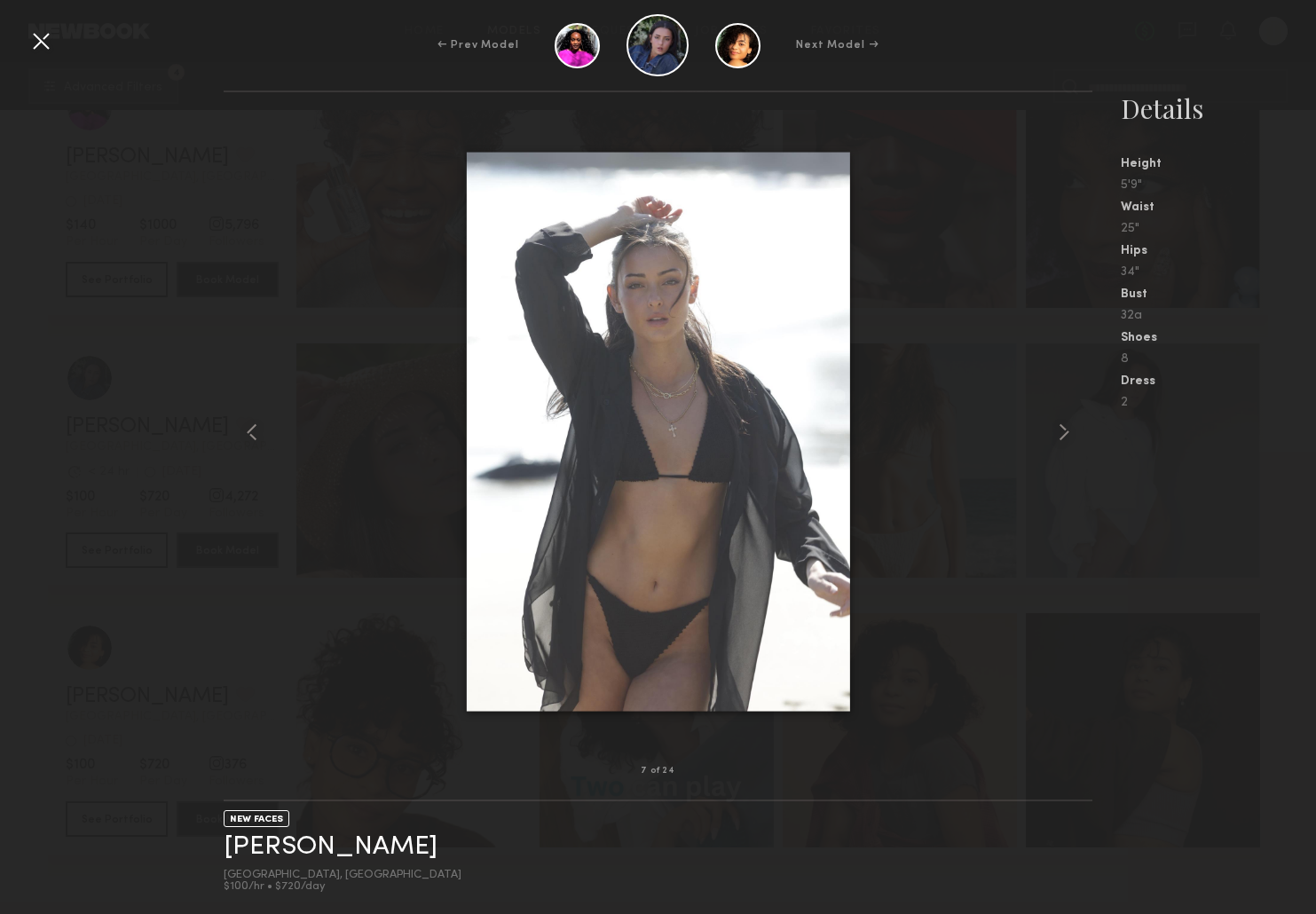
click at [35, 34] on div at bounding box center [41, 41] width 29 height 29
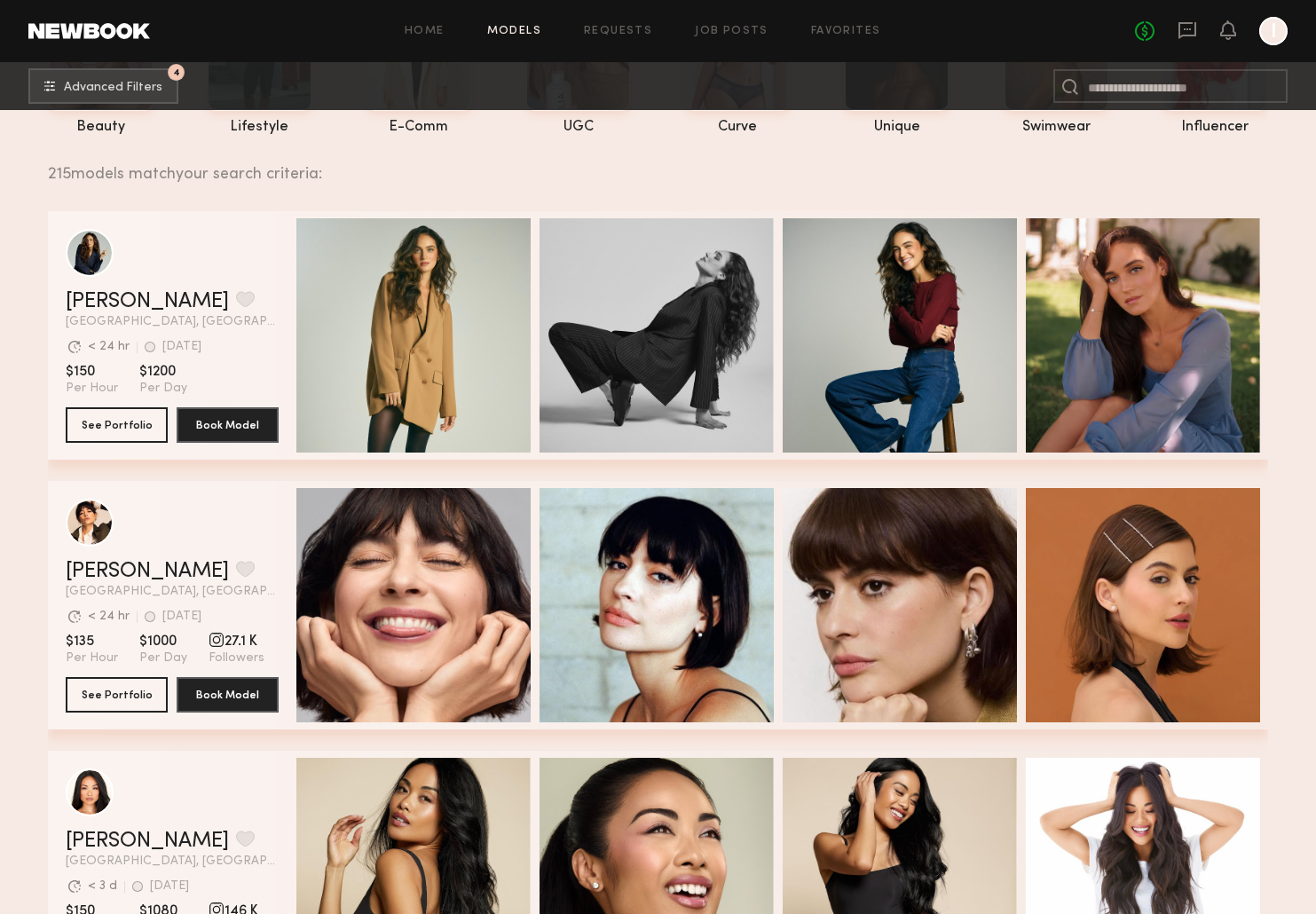
scroll to position [0, 0]
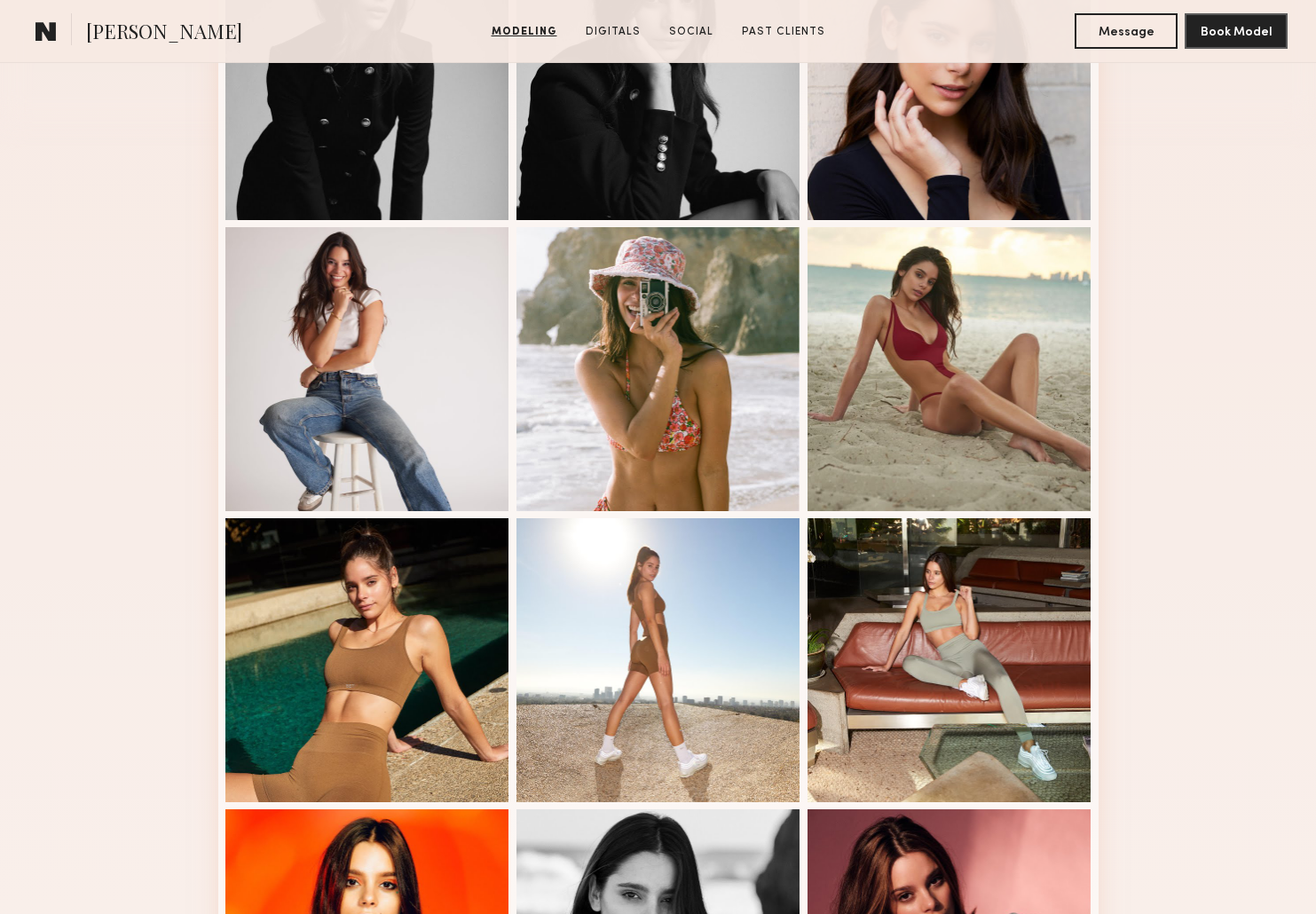
scroll to position [423, 0]
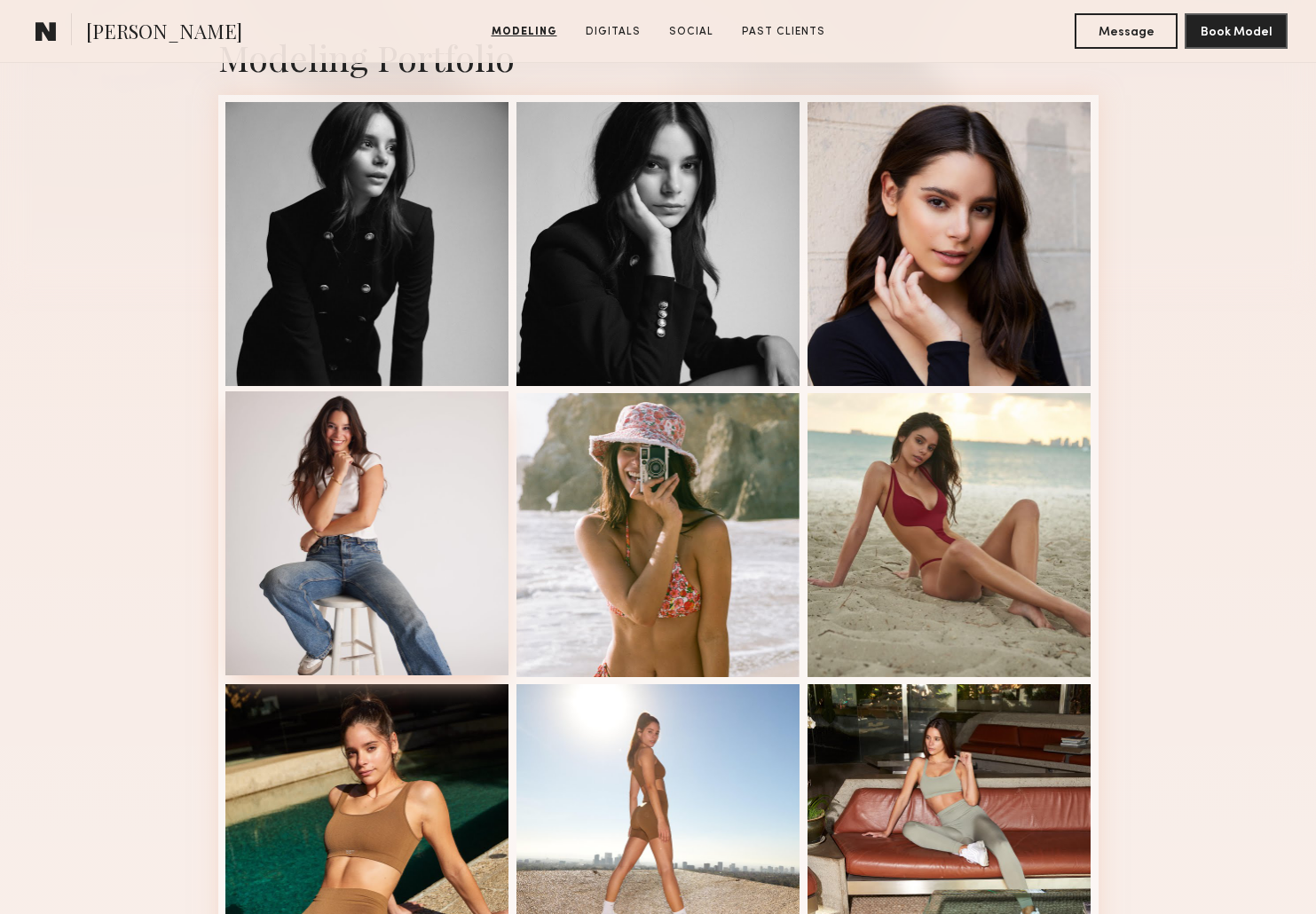
click at [335, 432] on div at bounding box center [367, 533] width 284 height 284
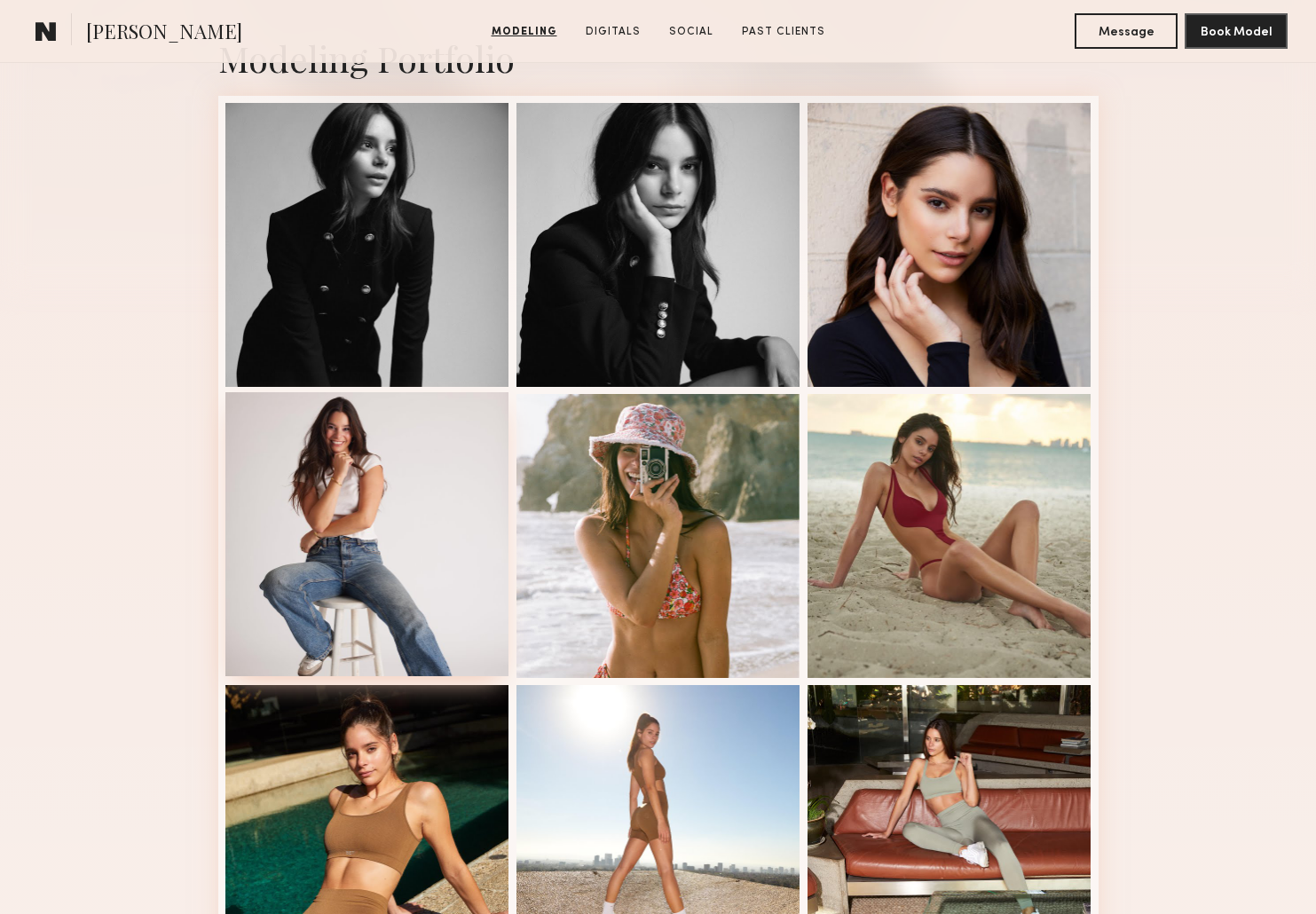
scroll to position [424, 0]
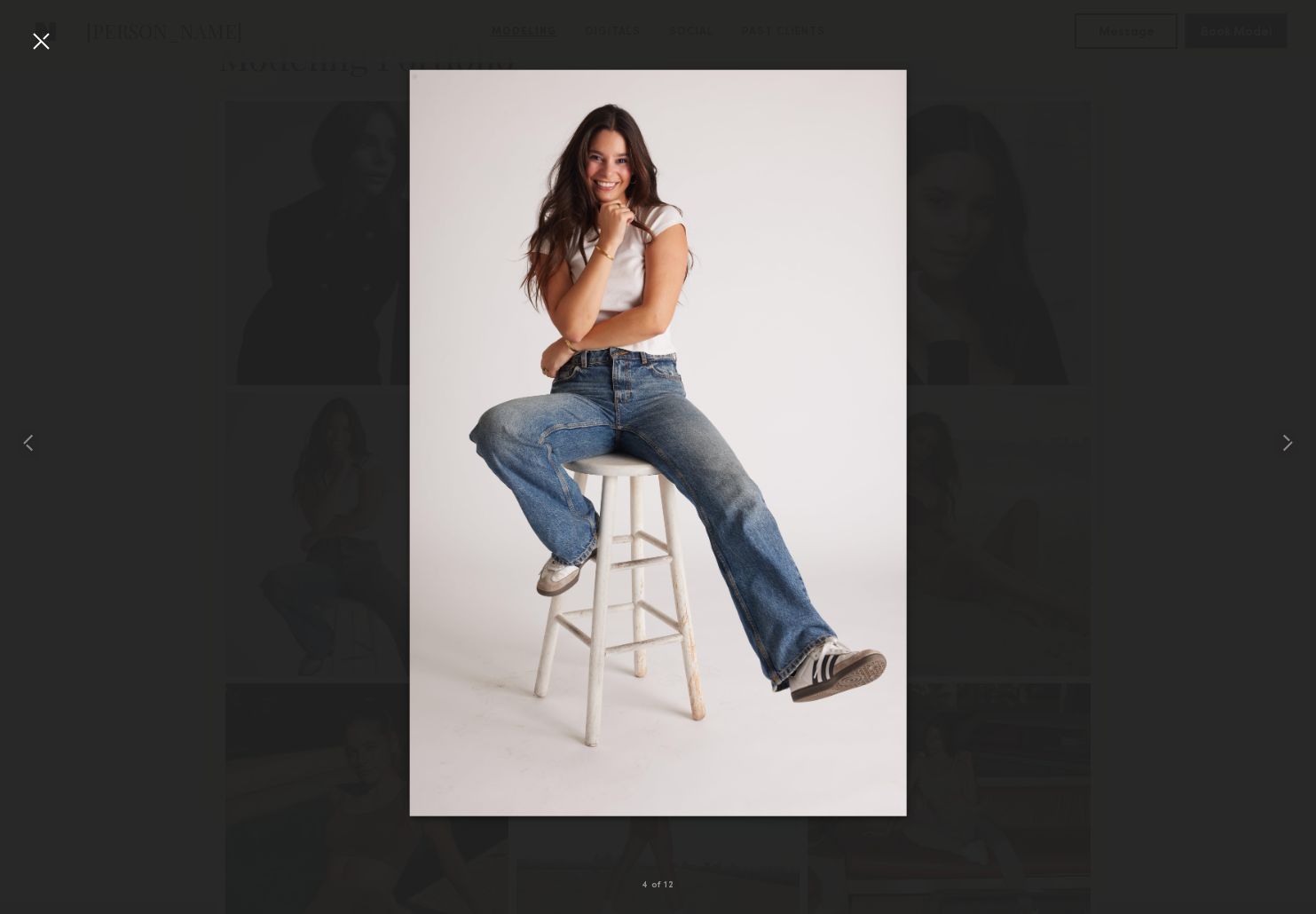
click at [38, 33] on div at bounding box center [41, 41] width 29 height 29
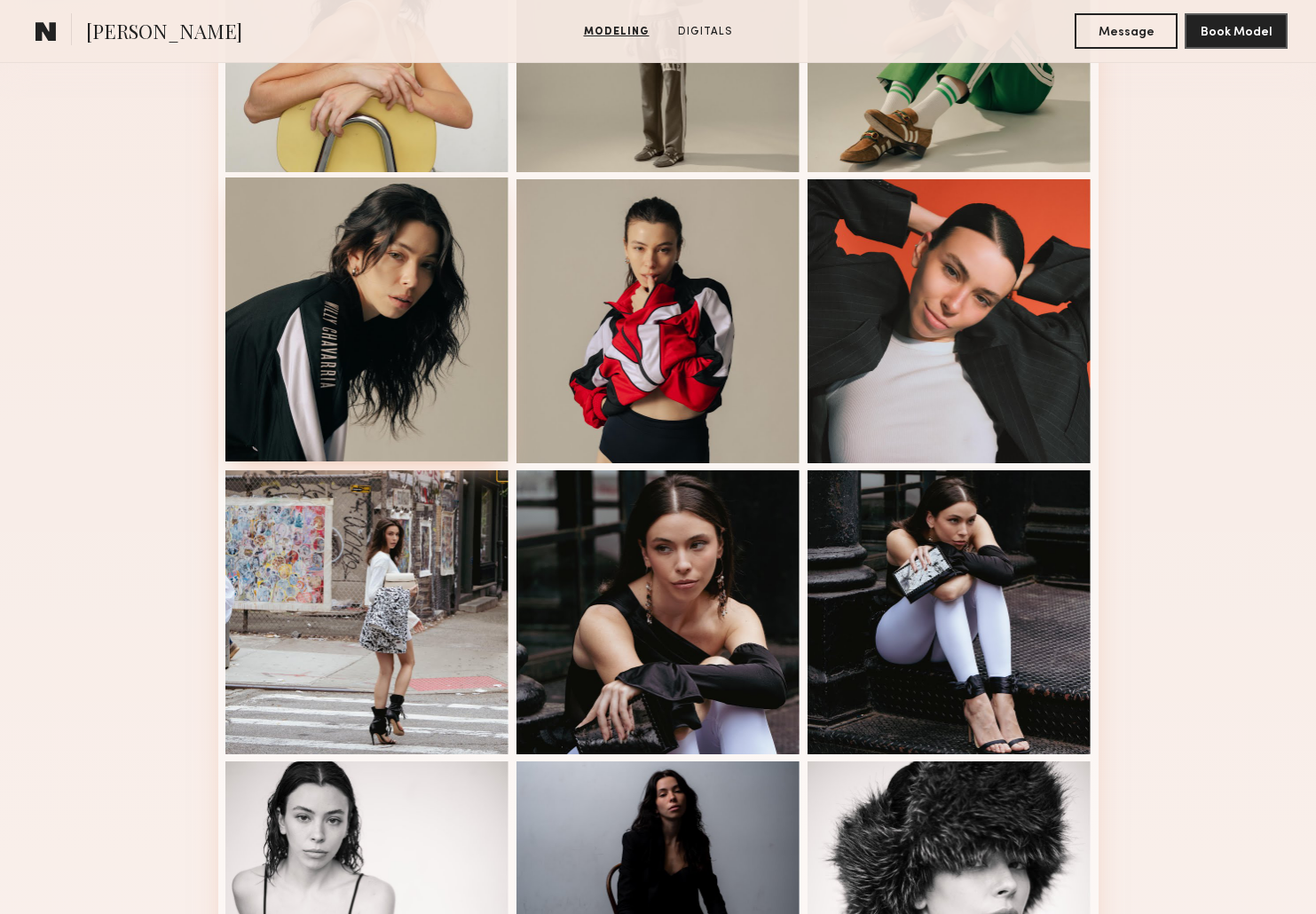
scroll to position [433, 0]
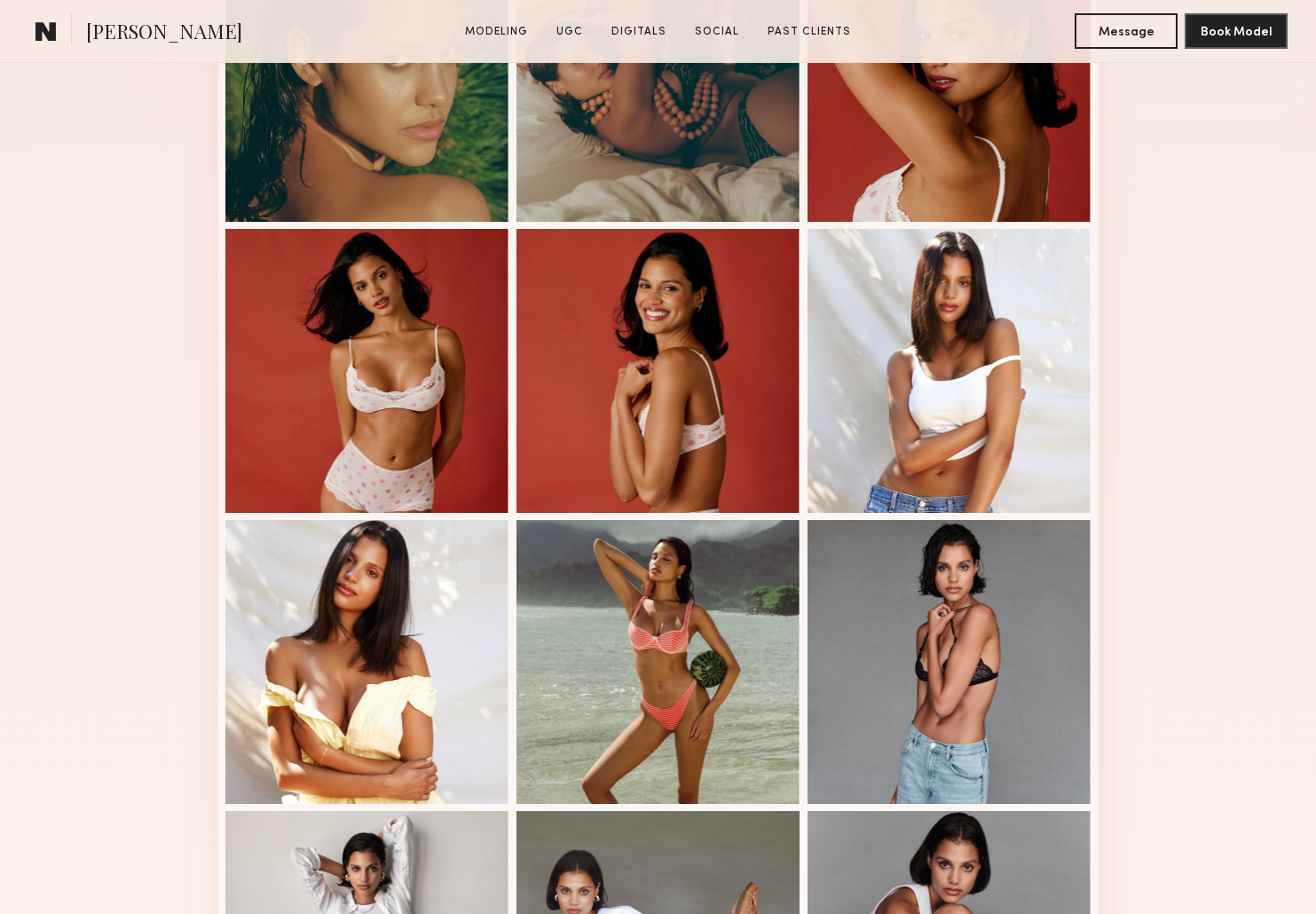
scroll to position [611, 0]
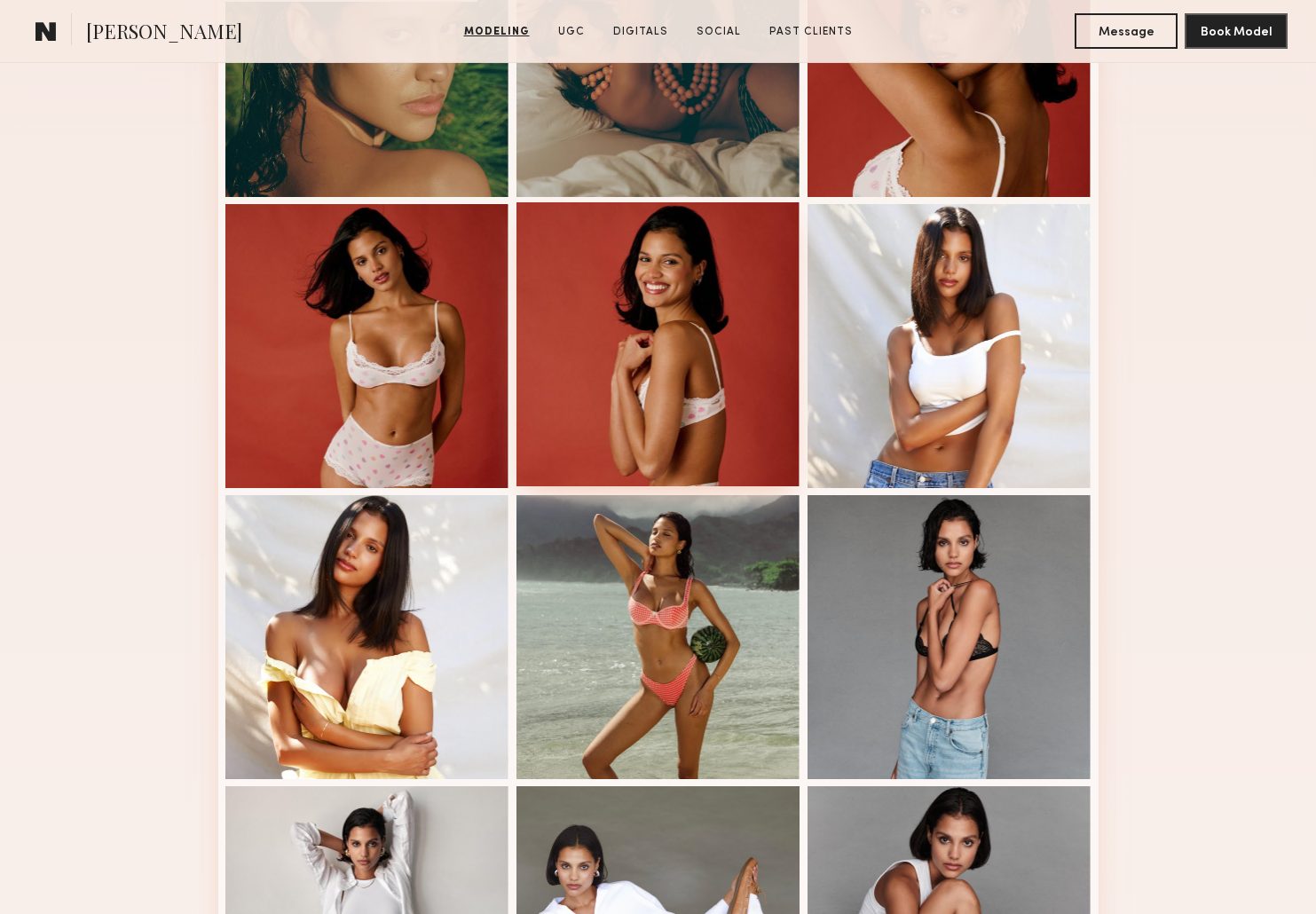
click at [671, 296] on div at bounding box center [658, 344] width 284 height 284
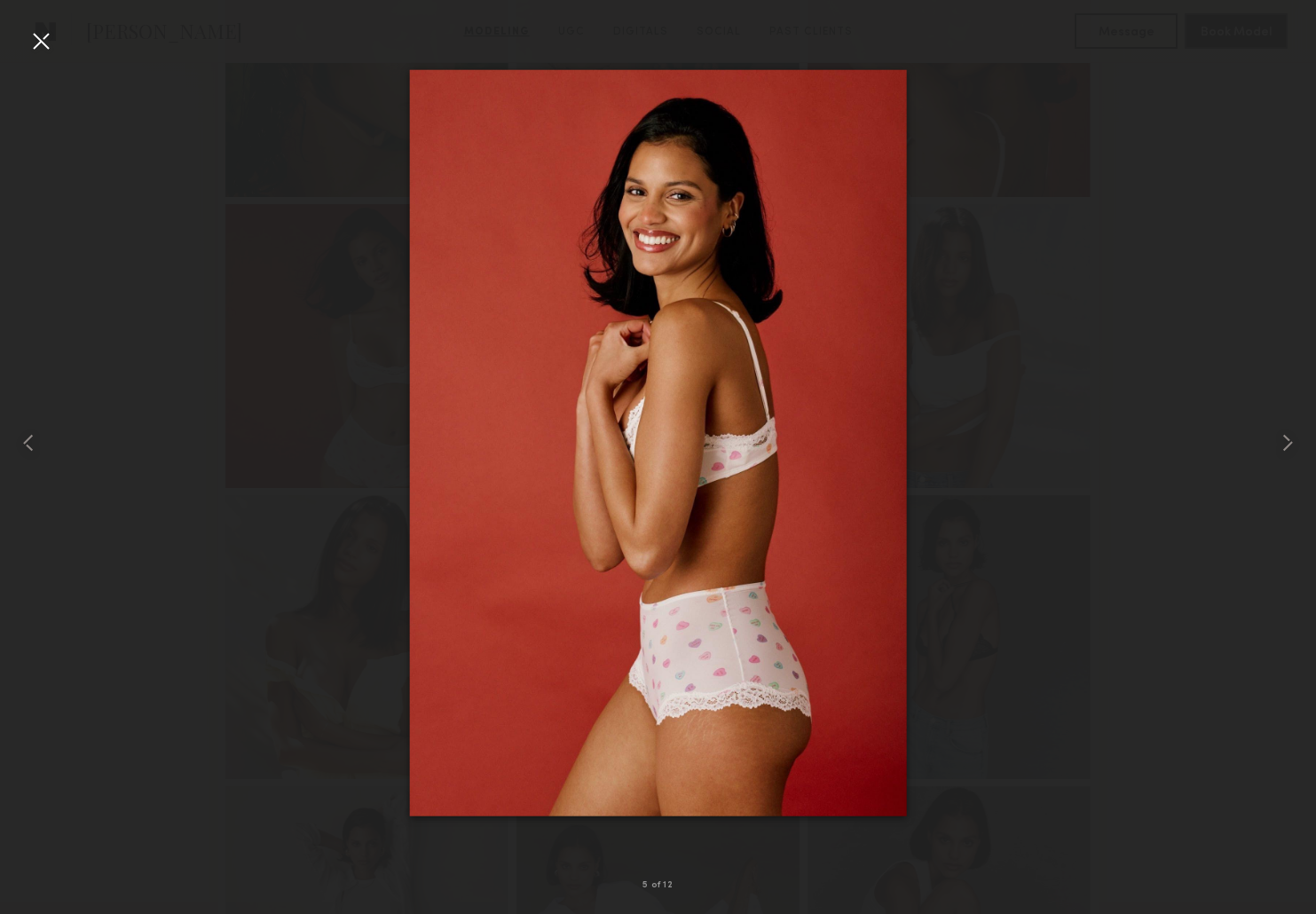
click at [54, 38] on div at bounding box center [41, 41] width 29 height 29
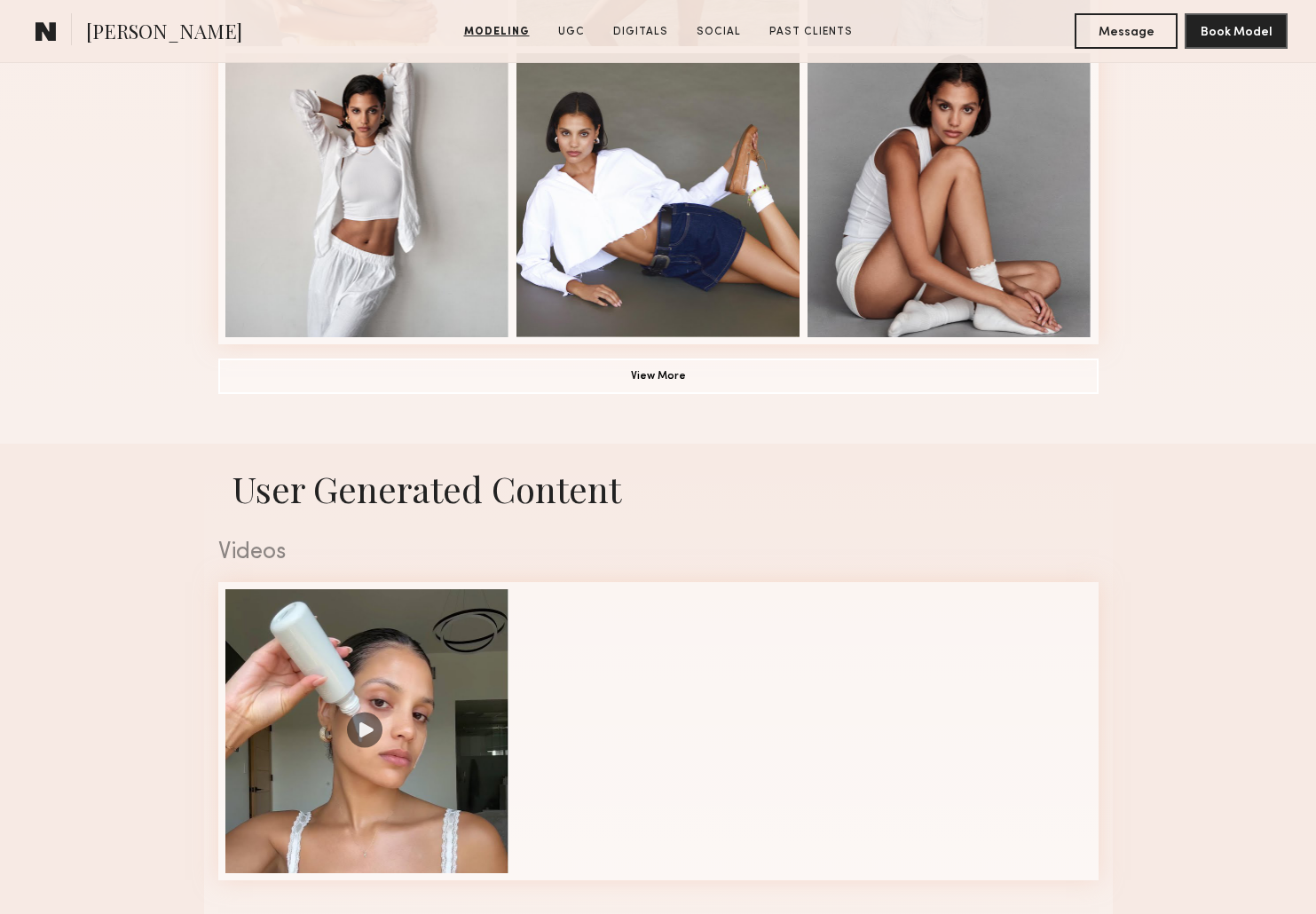
scroll to position [1162, 0]
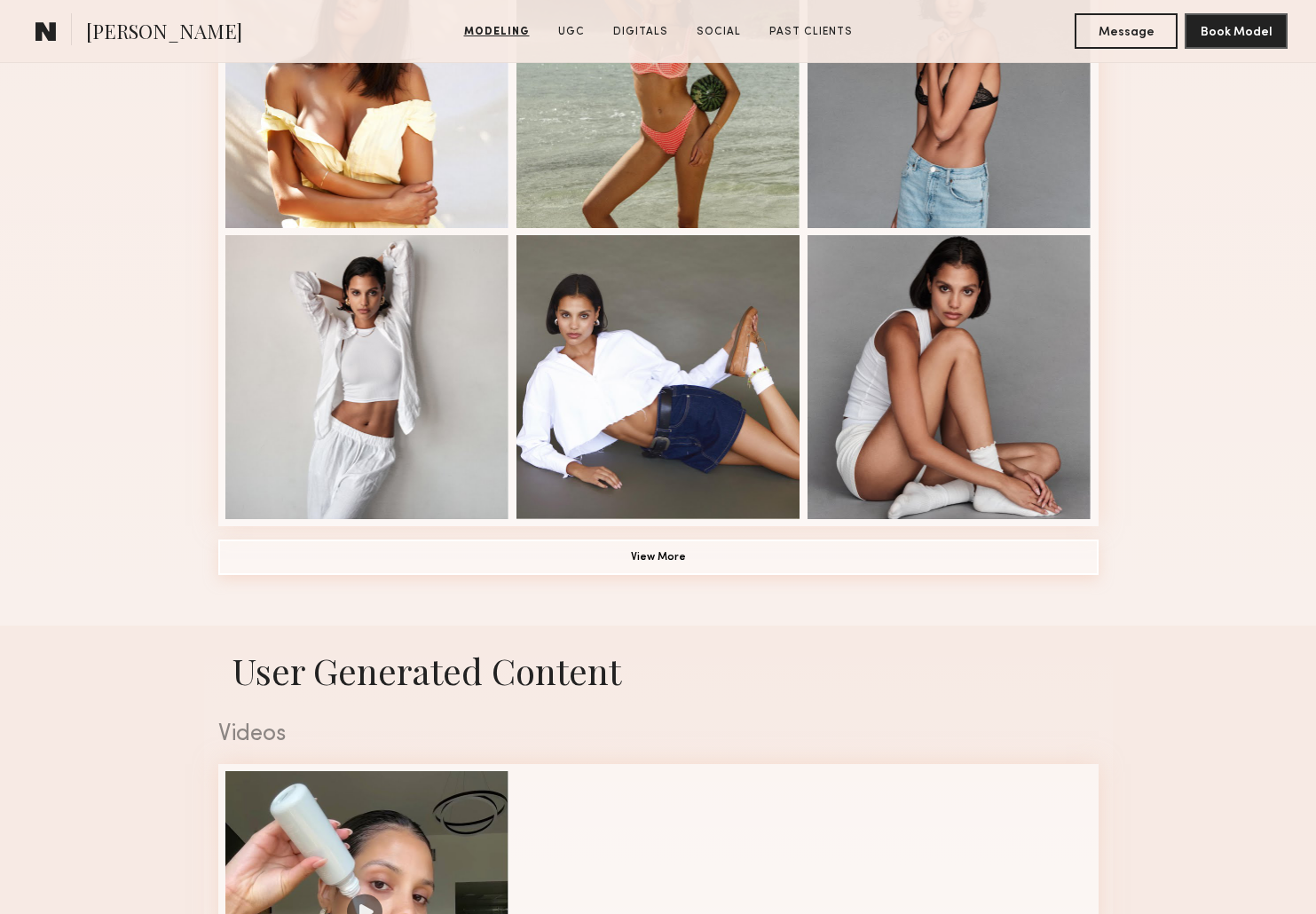
click at [696, 561] on button "View More" at bounding box center [658, 557] width 880 height 35
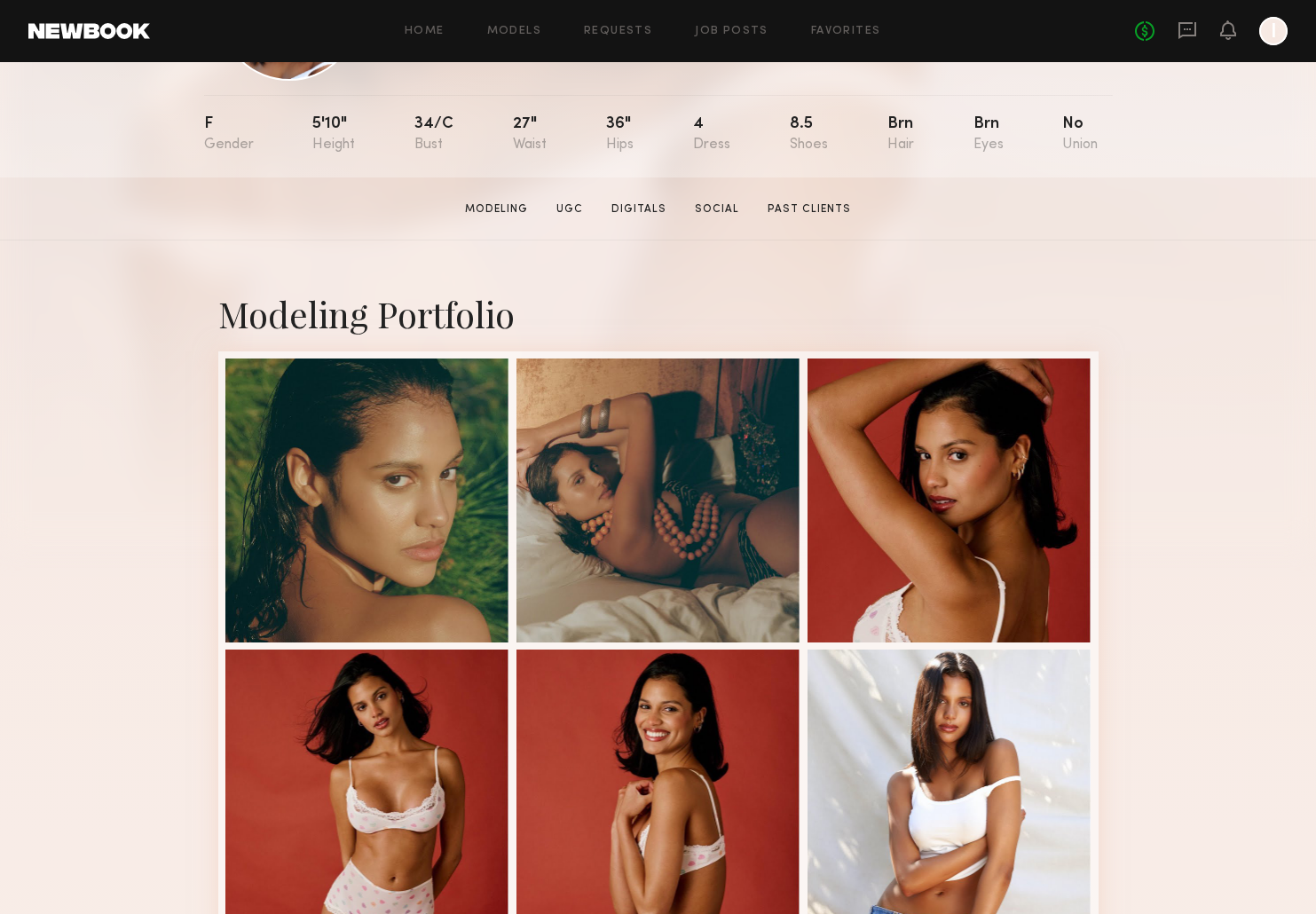
scroll to position [363, 0]
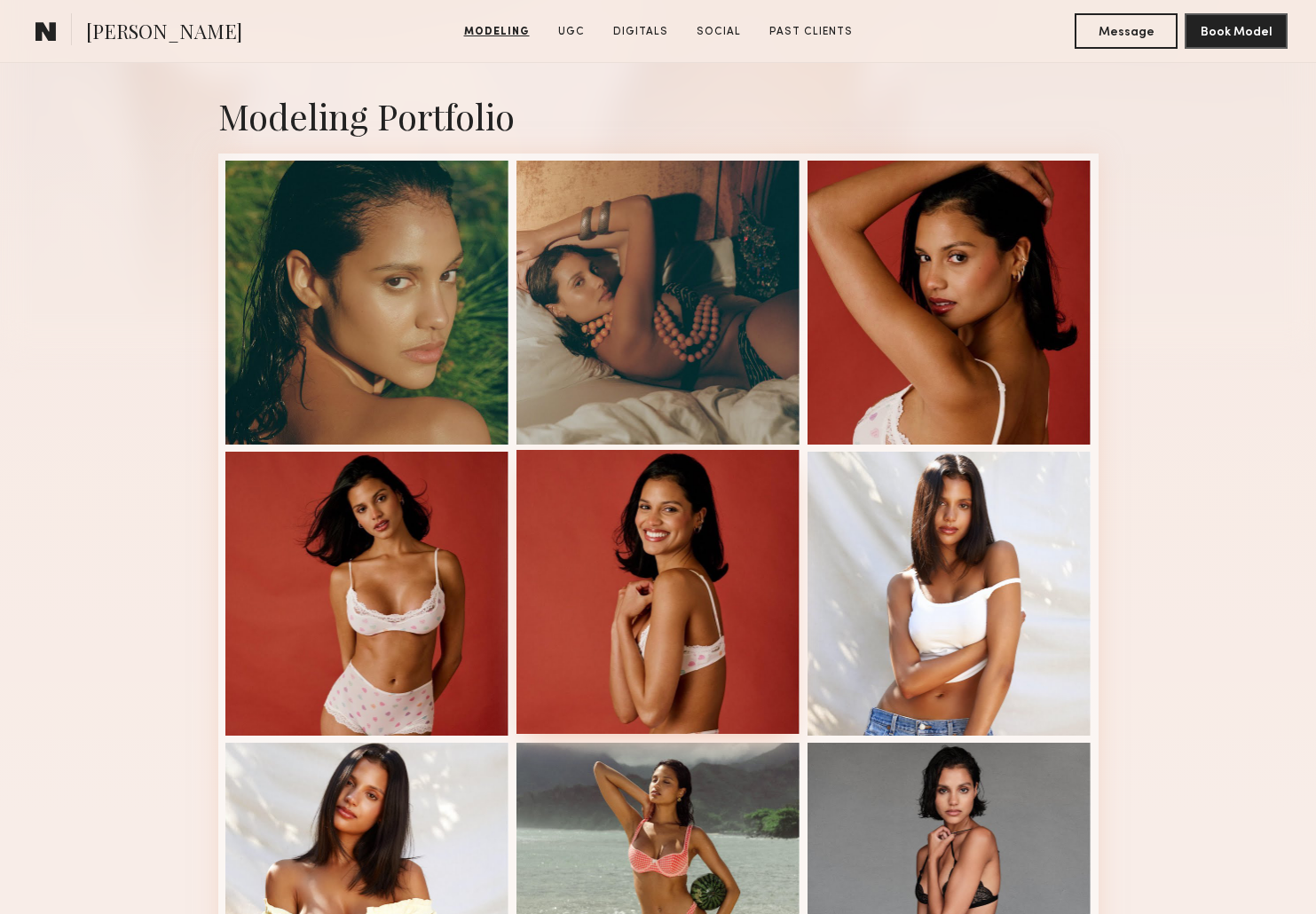
click at [709, 546] on div at bounding box center [658, 591] width 284 height 284
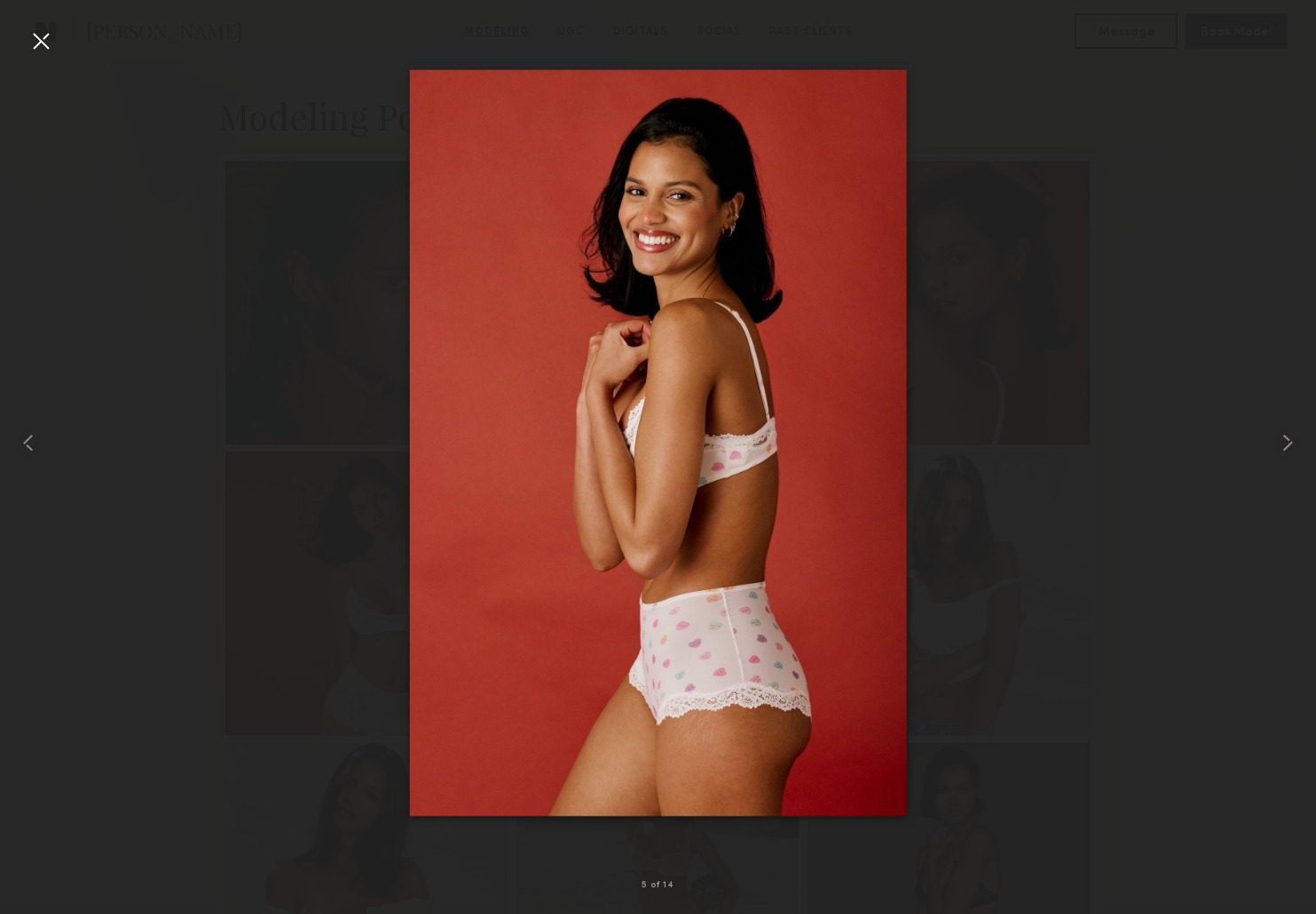
click at [45, 45] on div at bounding box center [41, 41] width 29 height 29
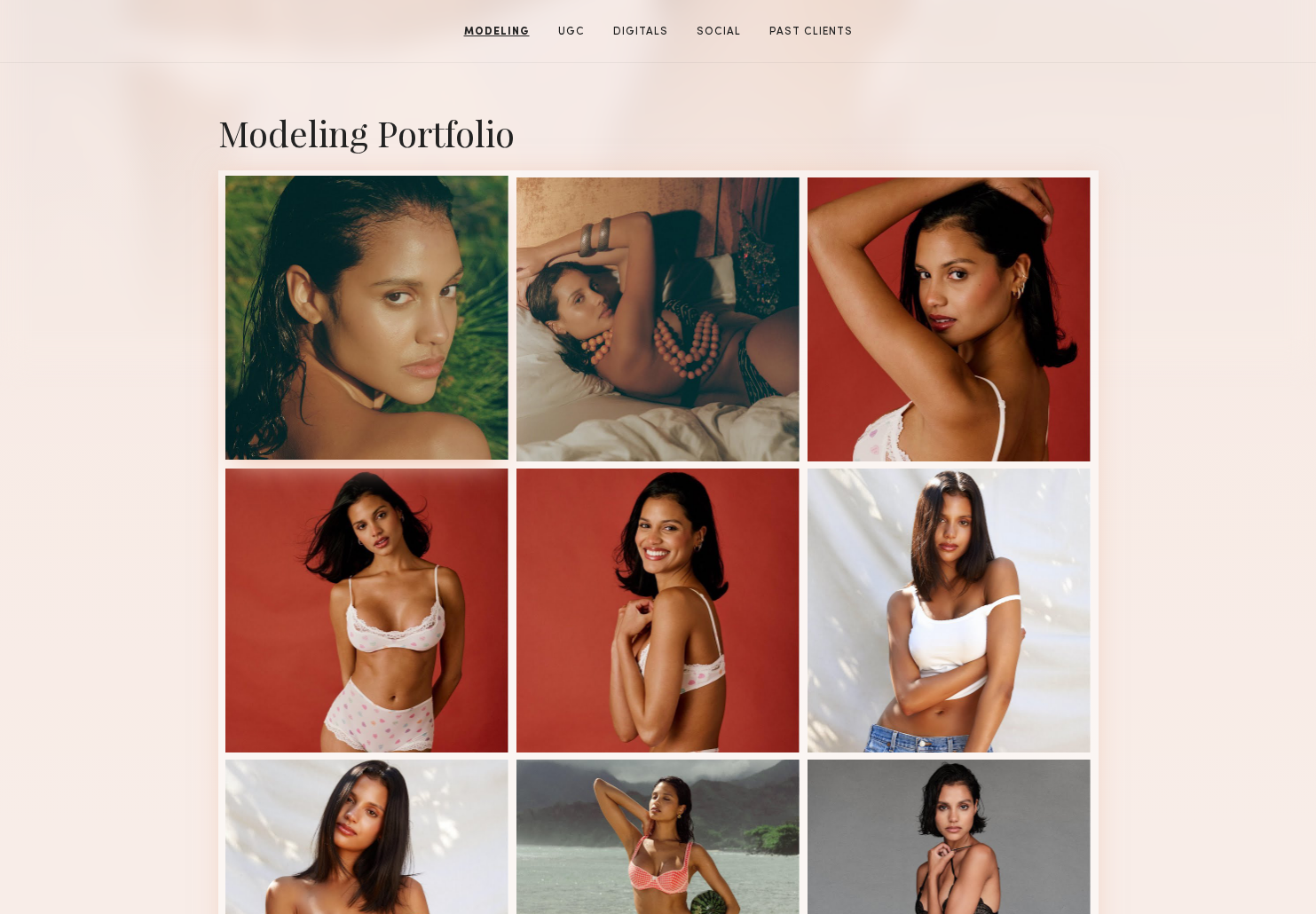
scroll to position [0, 0]
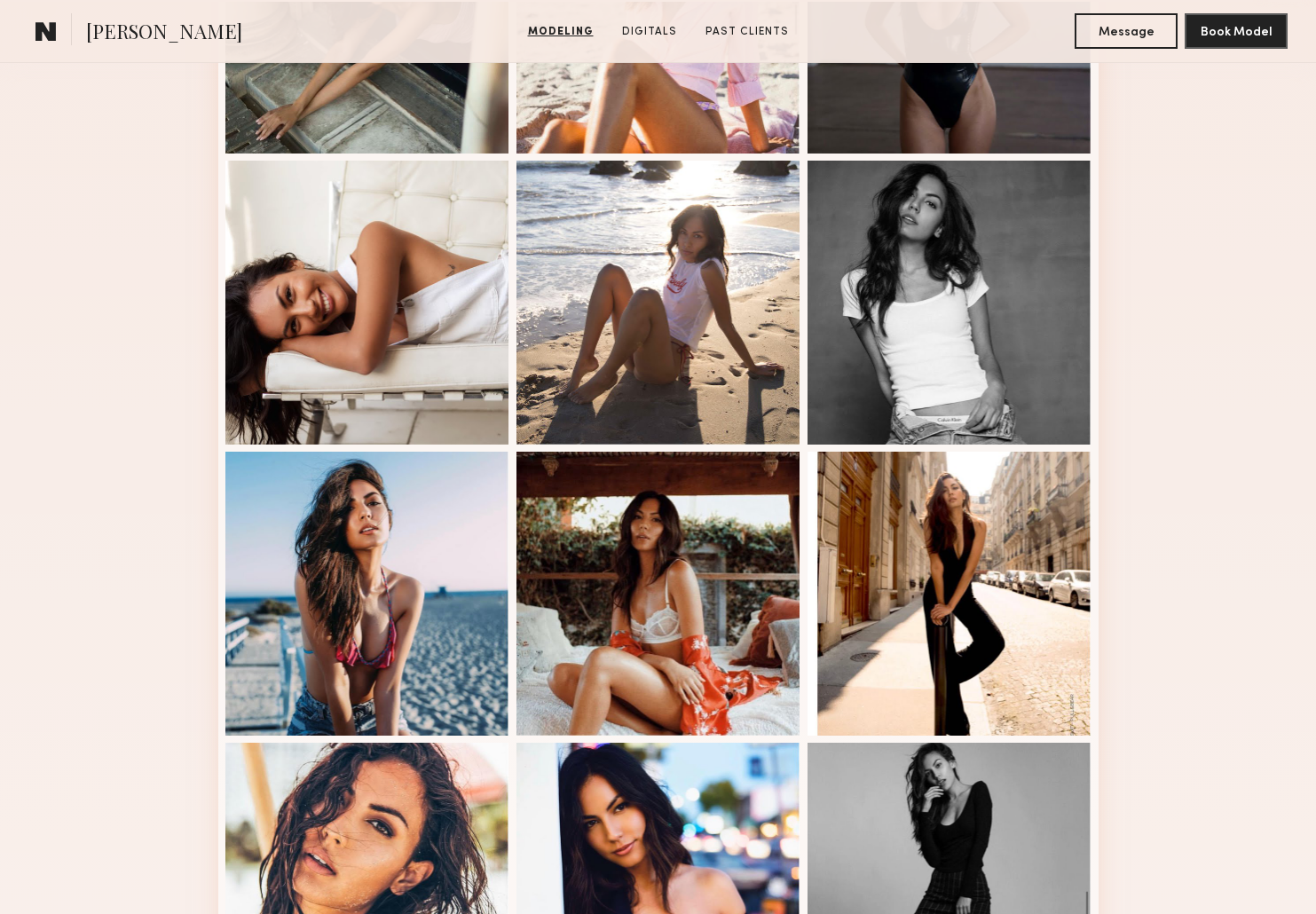
scroll to position [323, 0]
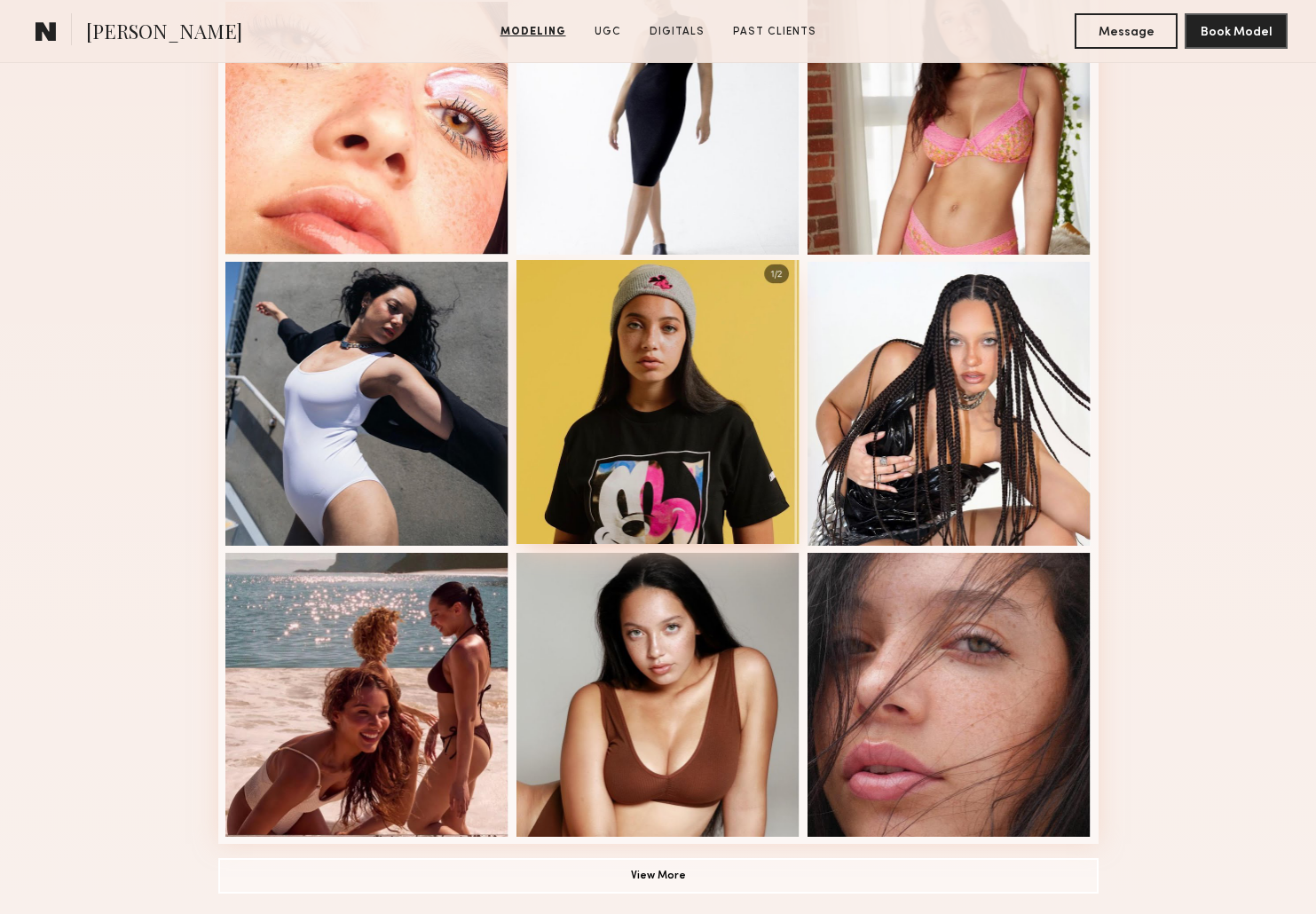
scroll to position [828, 0]
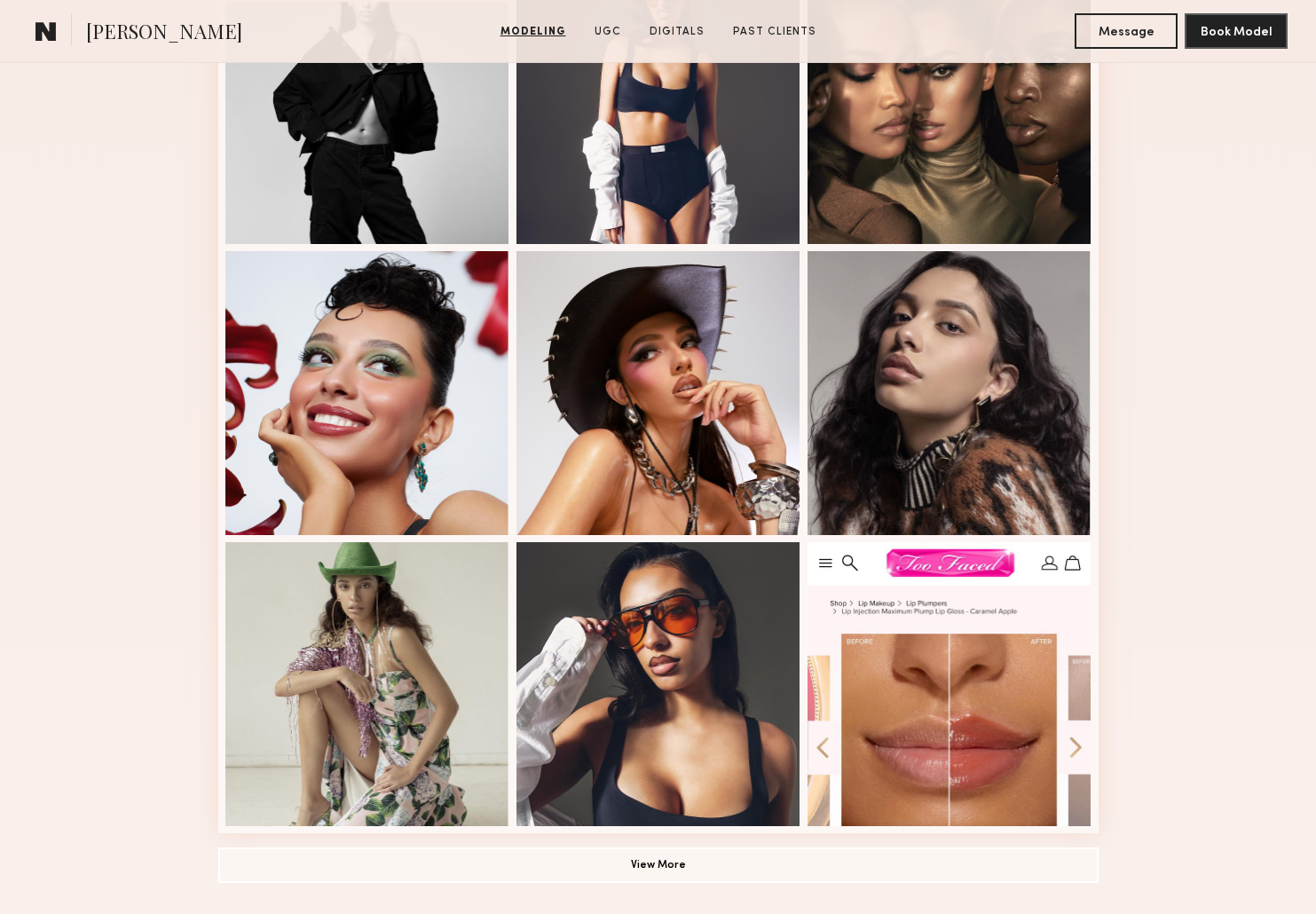
scroll to position [853, 0]
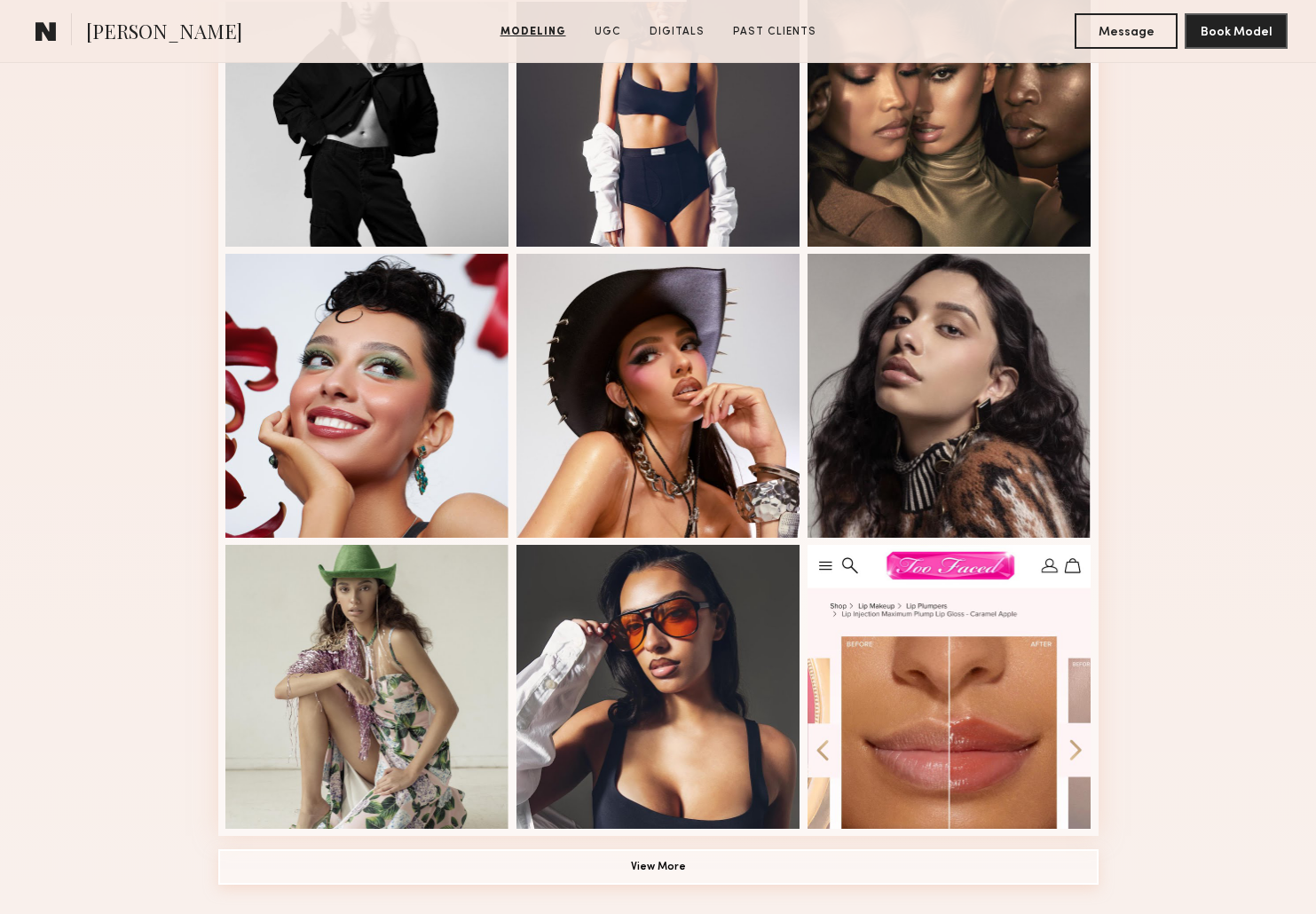
click at [686, 867] on button "View More" at bounding box center [658, 867] width 880 height 35
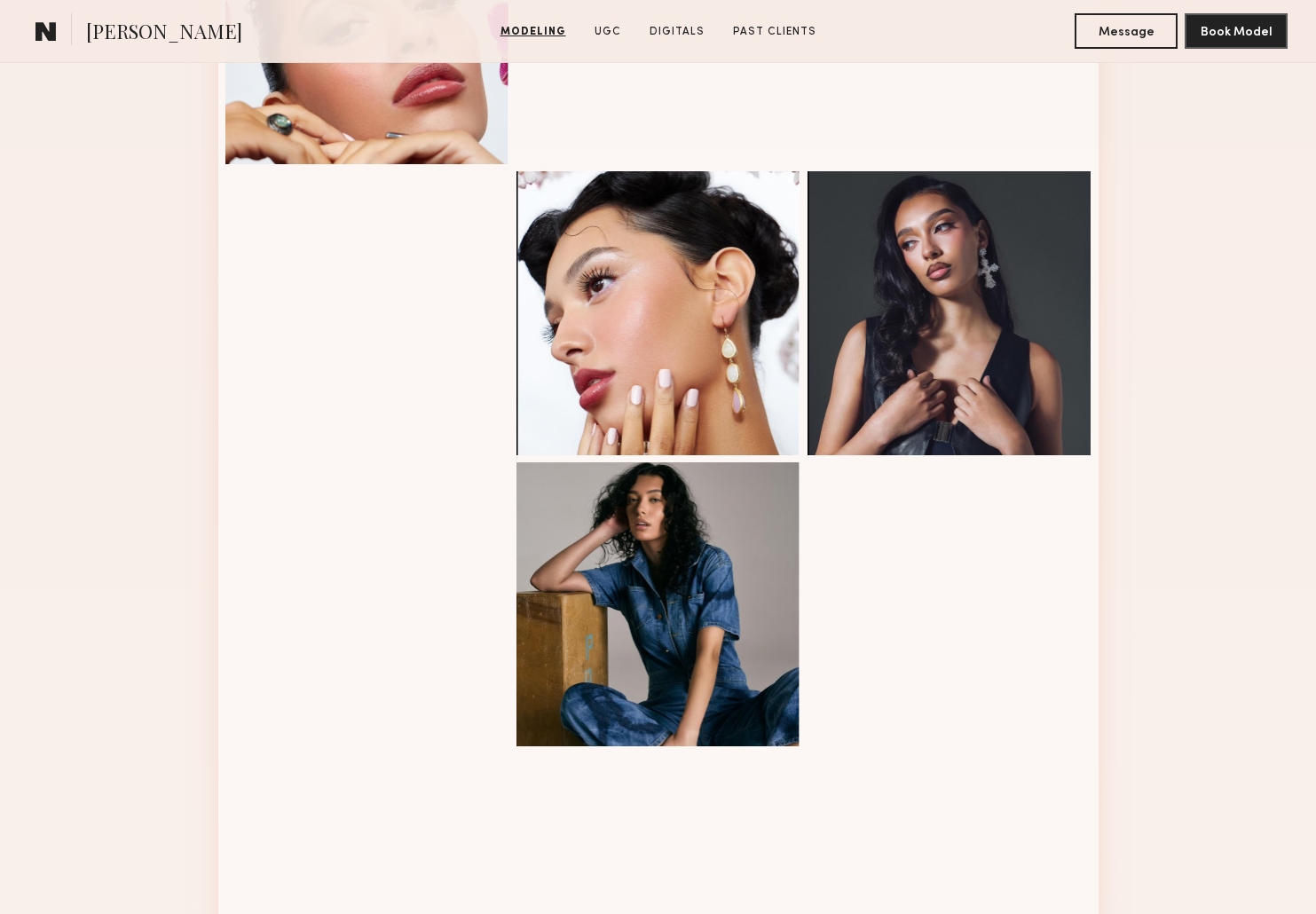
scroll to position [1813, 0]
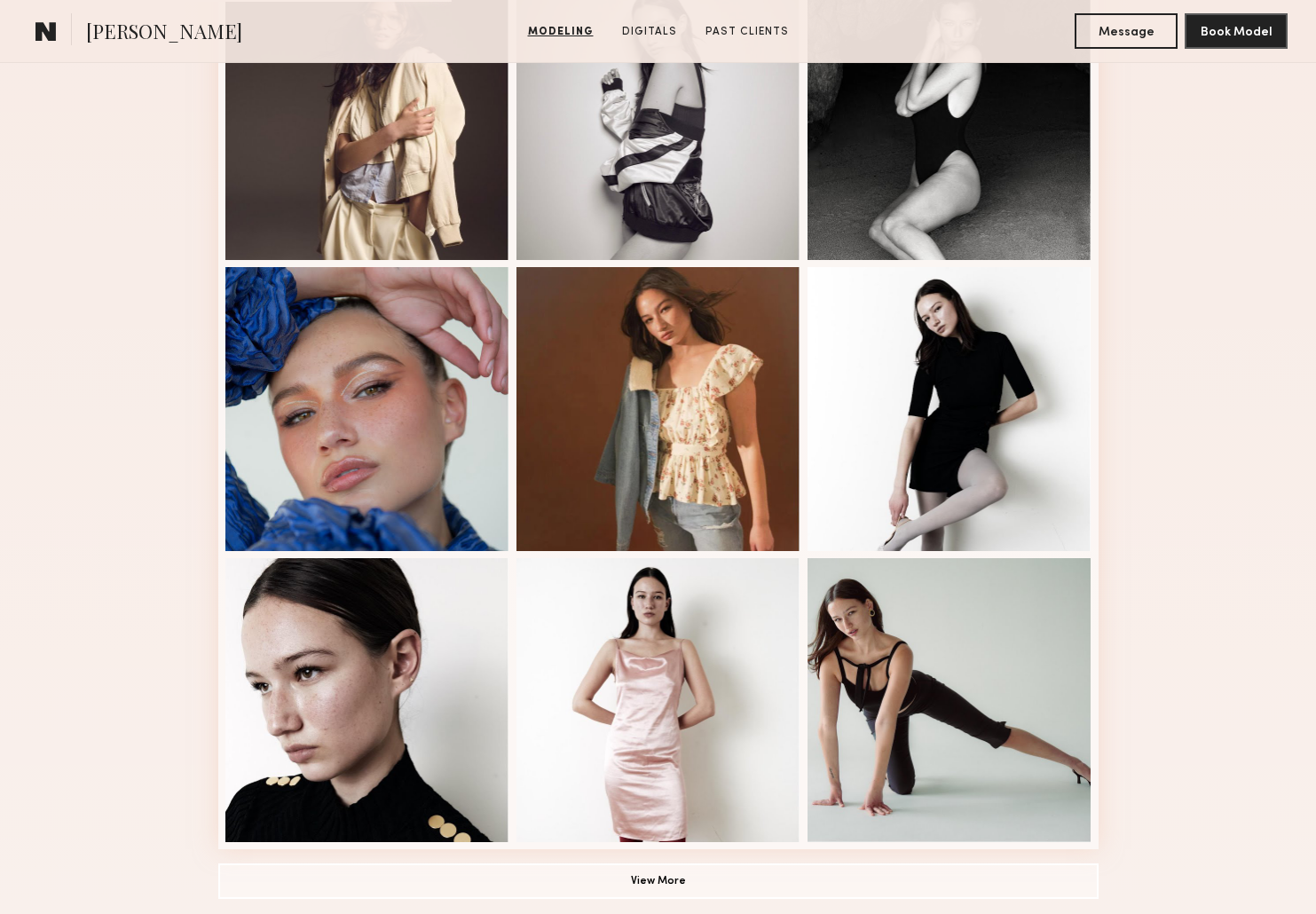
scroll to position [1232, 0]
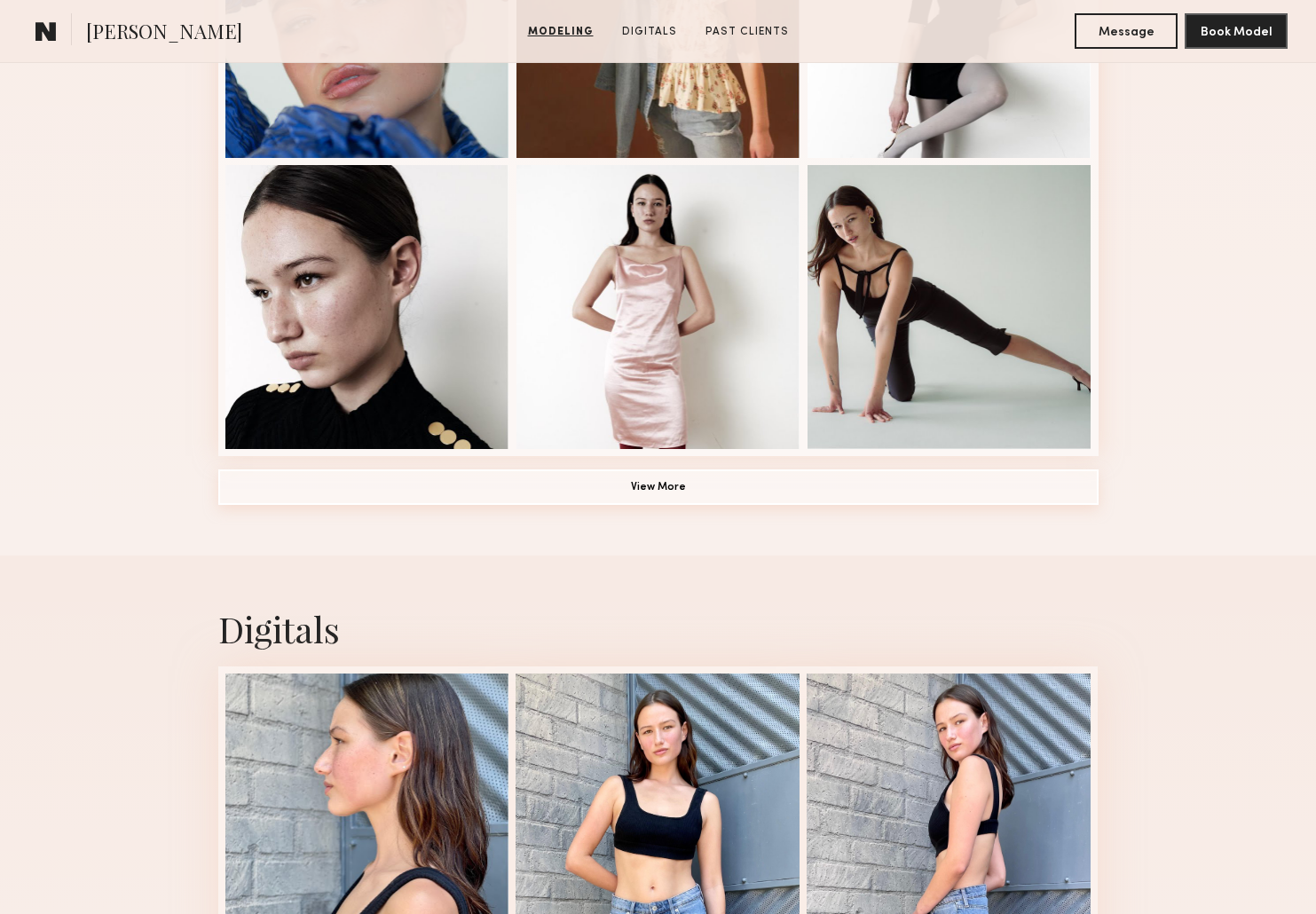
click at [666, 482] on button "View More" at bounding box center [658, 487] width 880 height 35
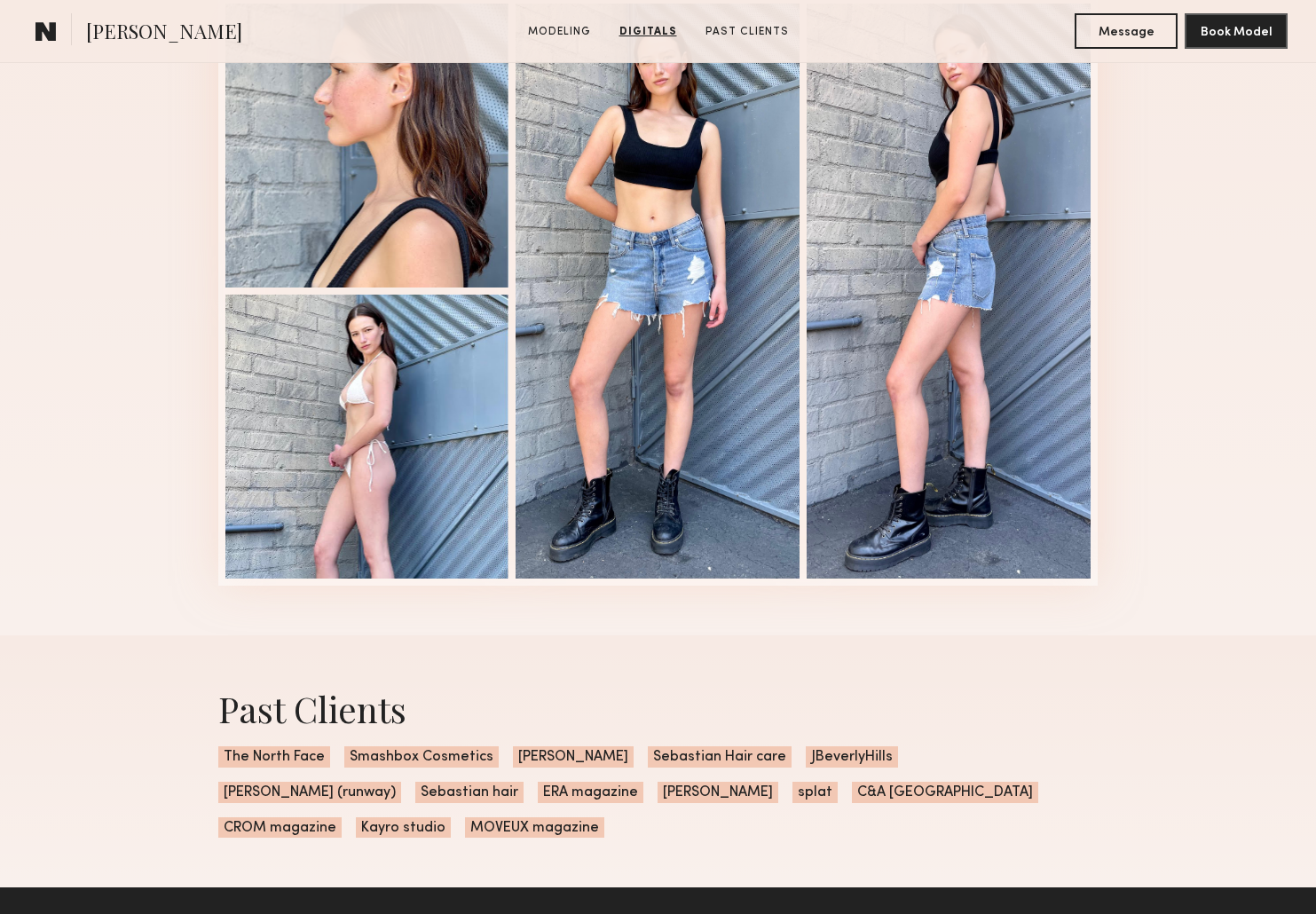
scroll to position [2761, 0]
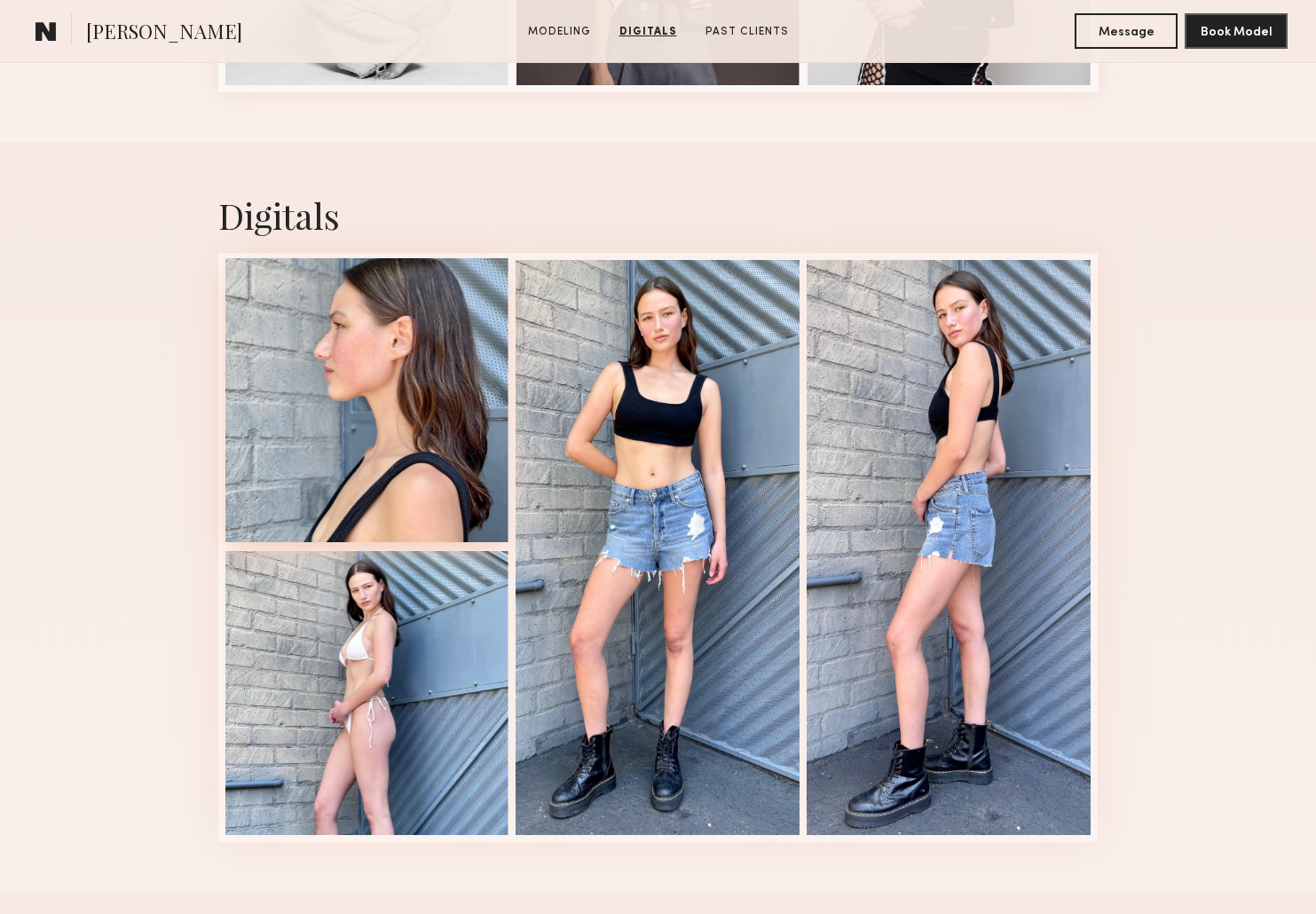
click at [307, 369] on div at bounding box center [367, 400] width 284 height 284
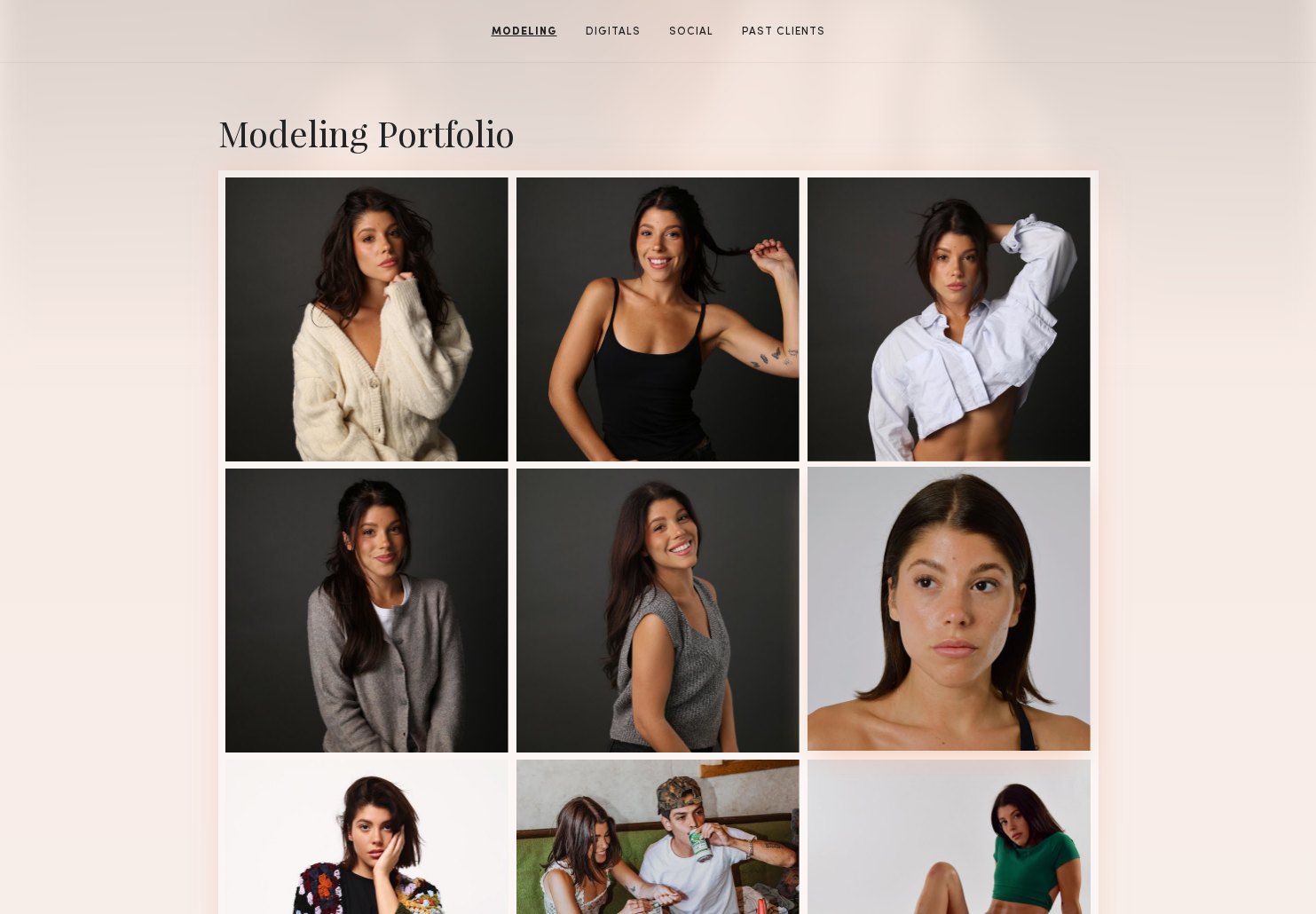
scroll to position [184, 0]
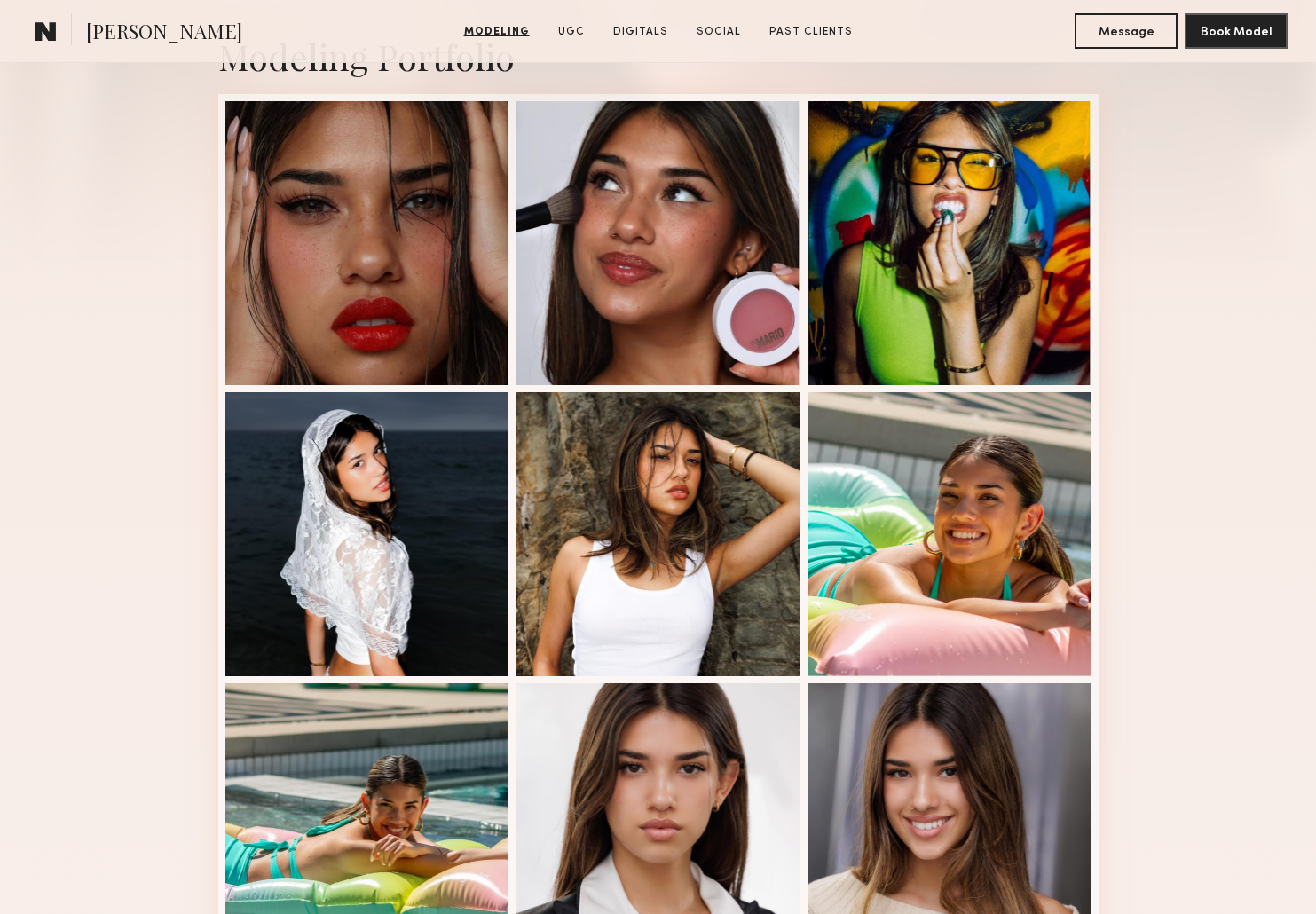
scroll to position [613, 0]
